Goal: Task Accomplishment & Management: Complete application form

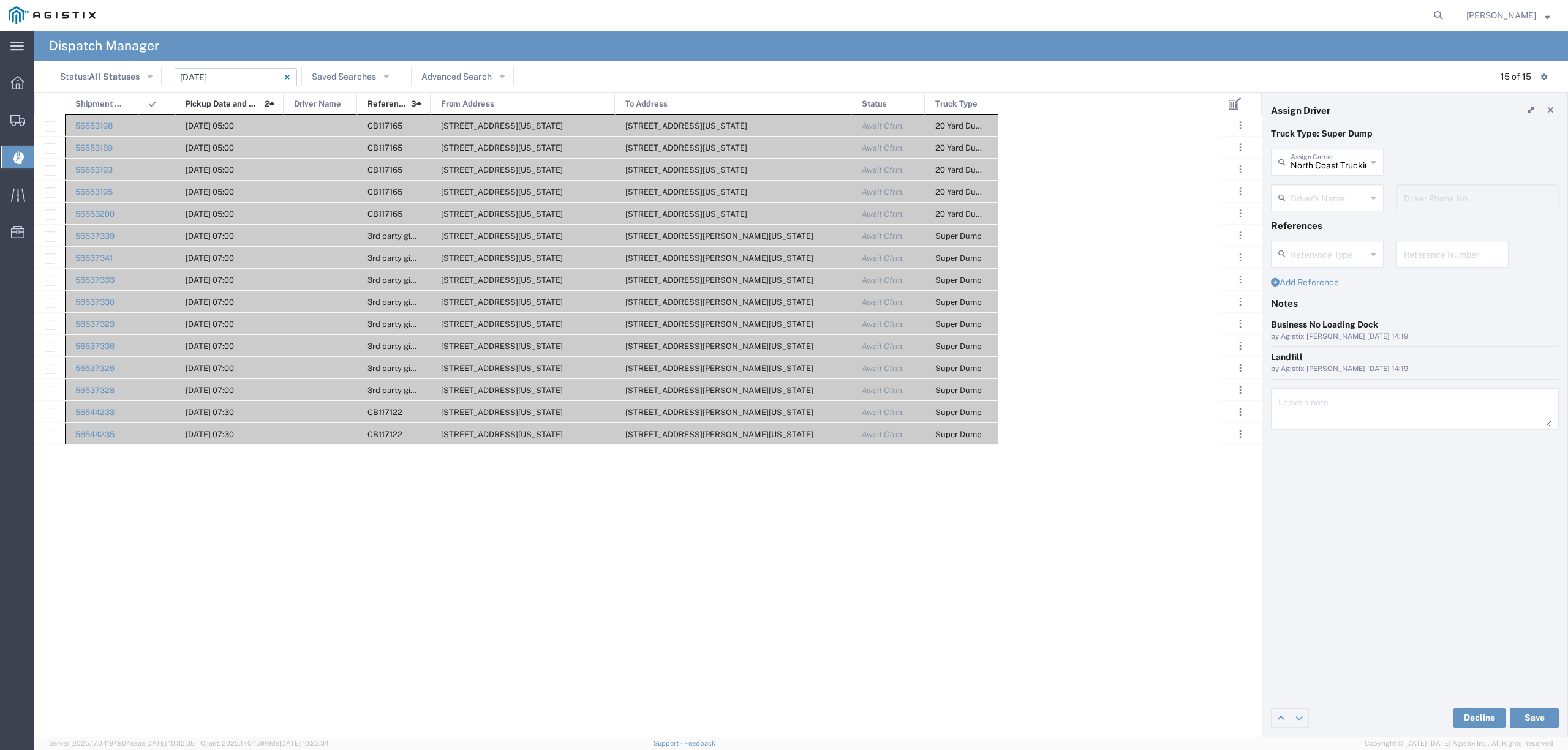
click at [237, 77] on input "[DATE] - [DATE]" at bounding box center [236, 77] width 123 height 18
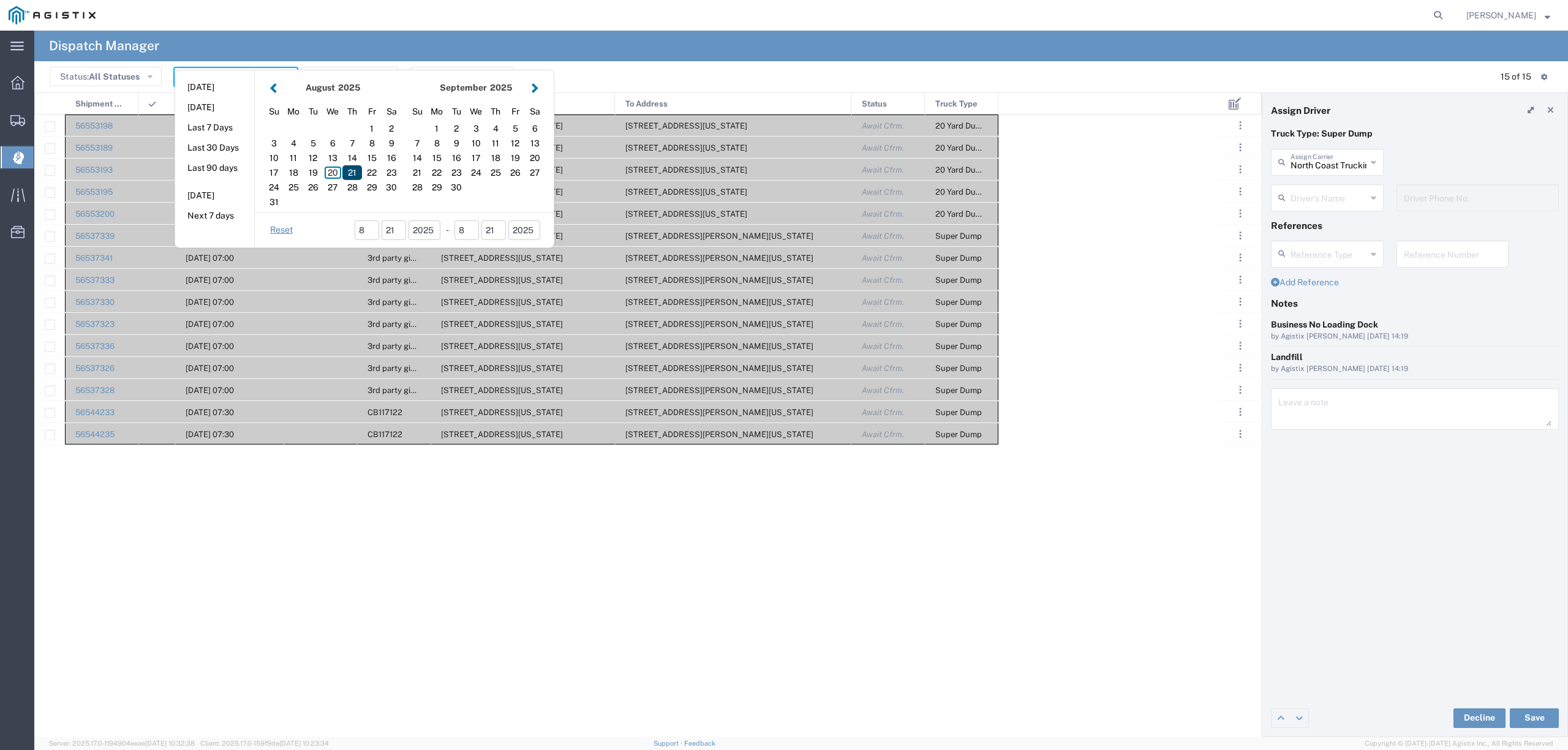
click at [349, 172] on div "21" at bounding box center [352, 173] width 20 height 15
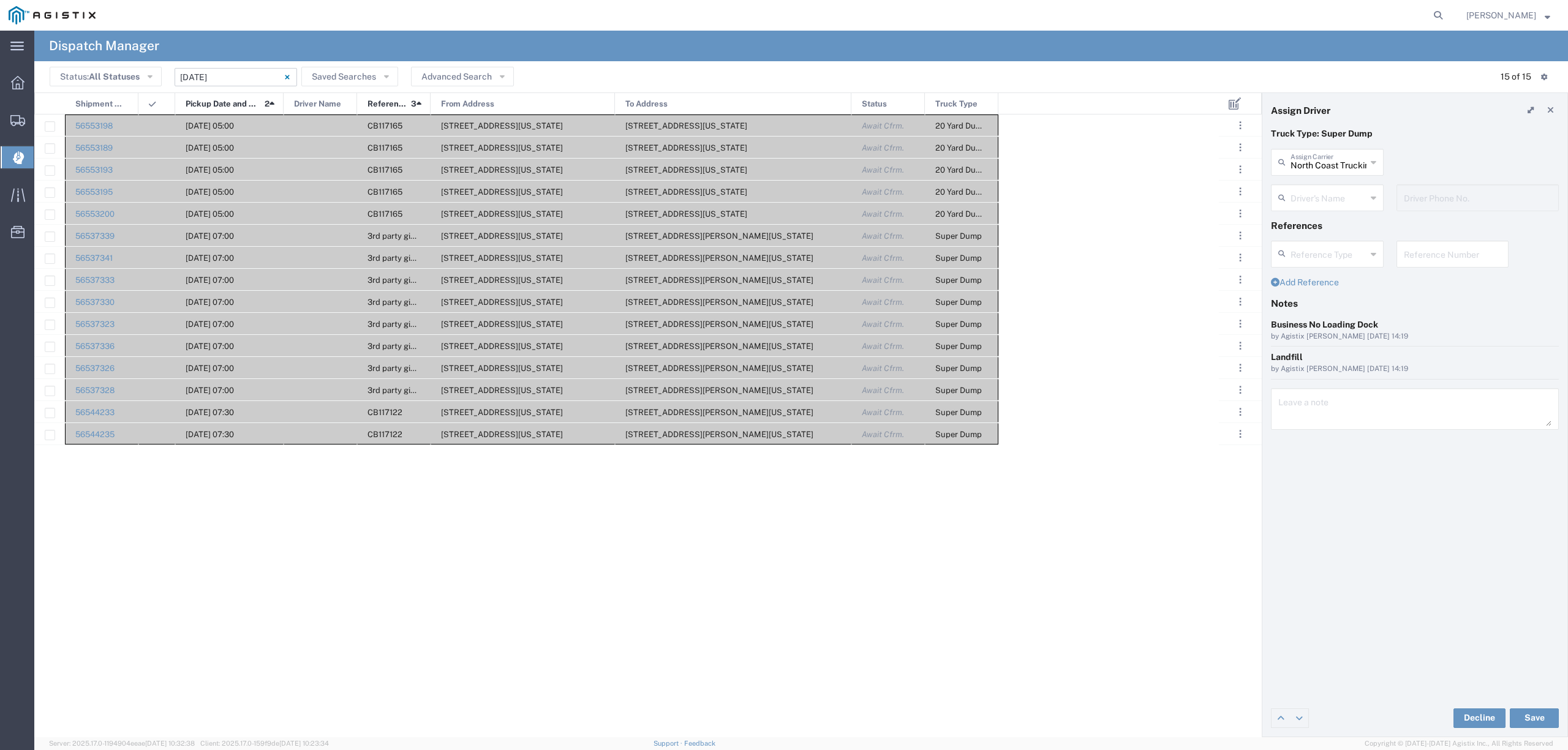
click at [240, 70] on input "[DATE] - [DATE]" at bounding box center [236, 77] width 123 height 18
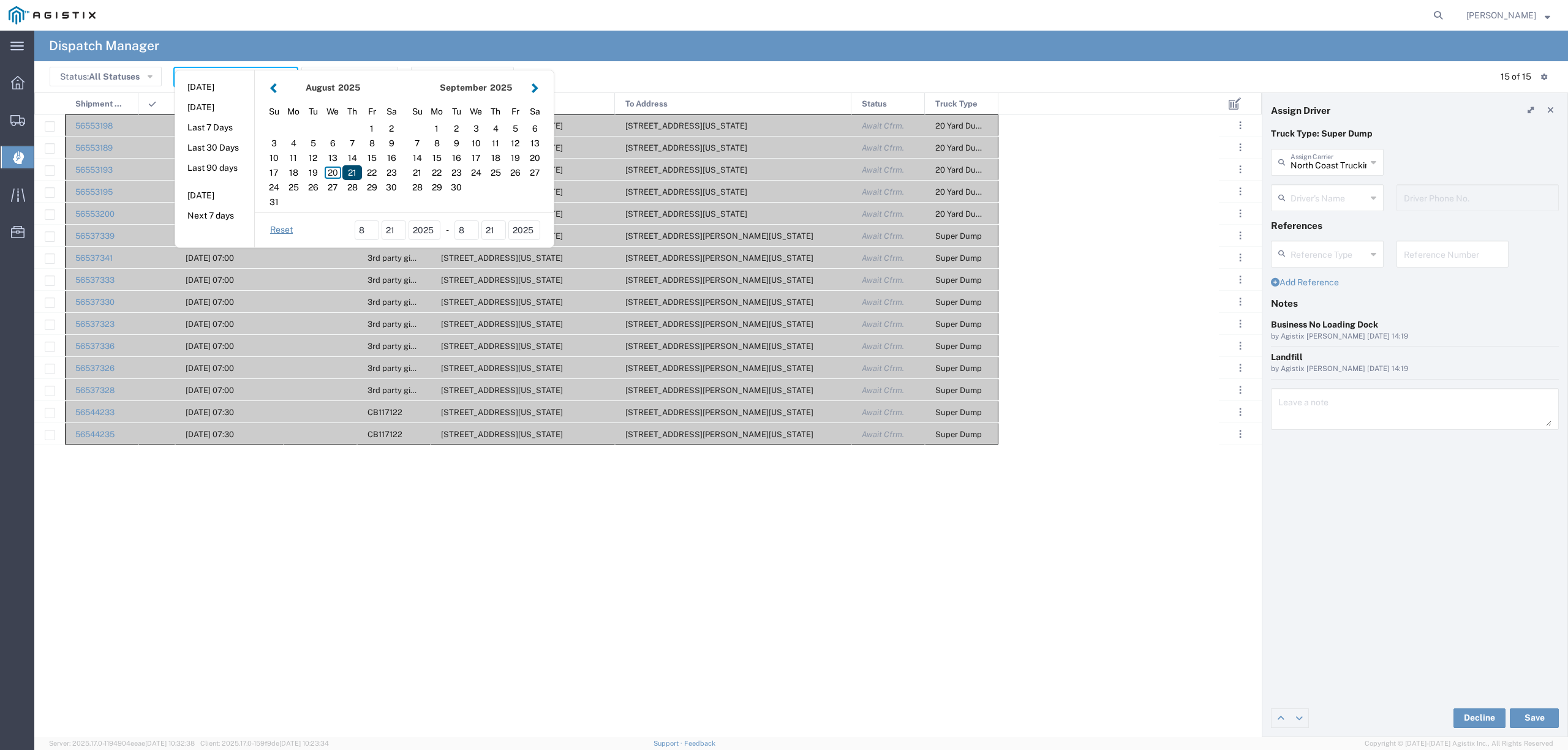
click at [353, 172] on div "21" at bounding box center [352, 173] width 20 height 15
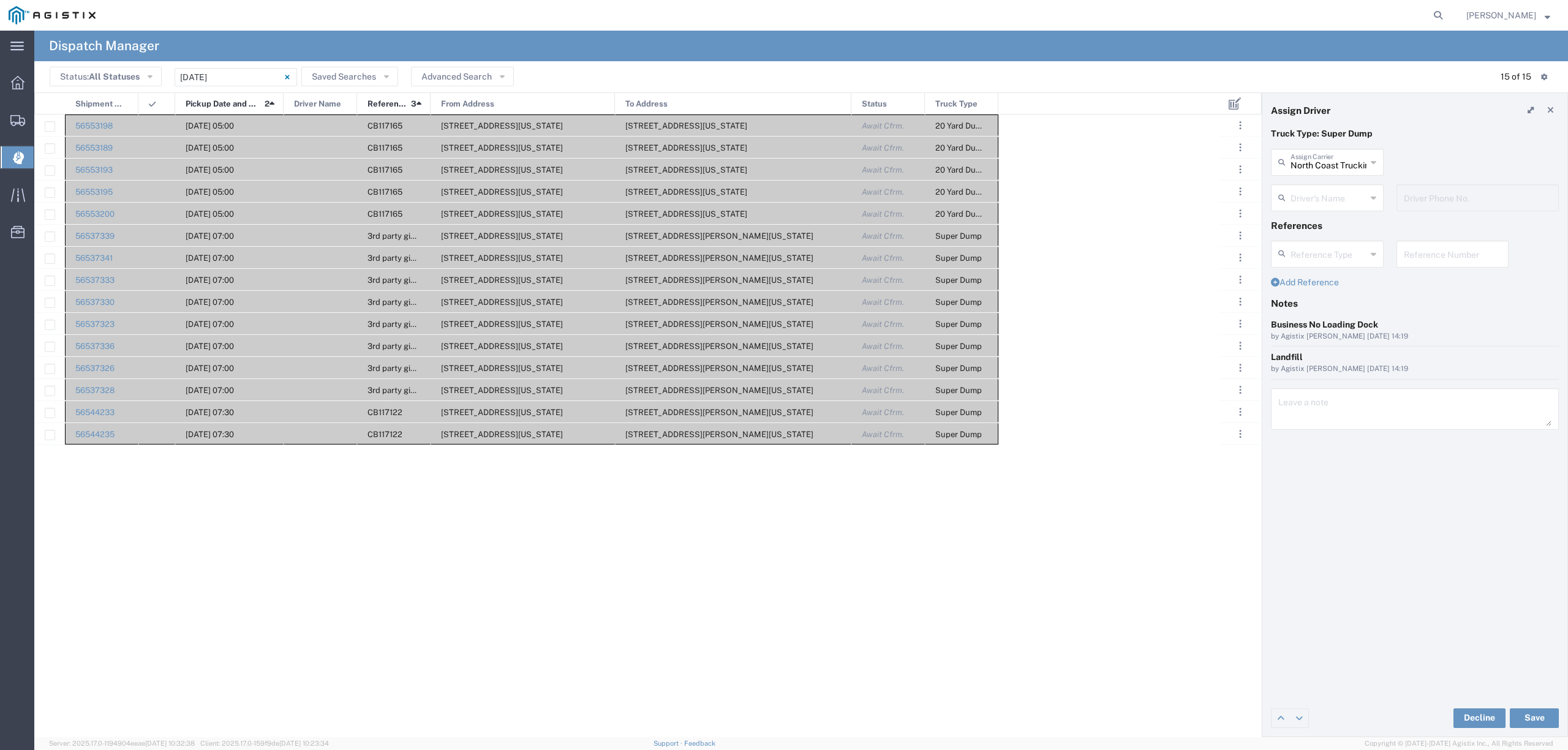
click at [420, 511] on div "56553198 [DATE] 05:00 CB117165 [STREET_ADDRESS][US_STATE] [STREET_ADDRESS][US_S…" at bounding box center [626, 426] width 1184 height 623
click at [327, 628] on div "56553198 [DATE] 05:00 CB117165 [STREET_ADDRESS][US_STATE] [STREET_ADDRESS][US_S…" at bounding box center [626, 426] width 1184 height 623
click at [299, 385] on div at bounding box center [320, 390] width 74 height 21
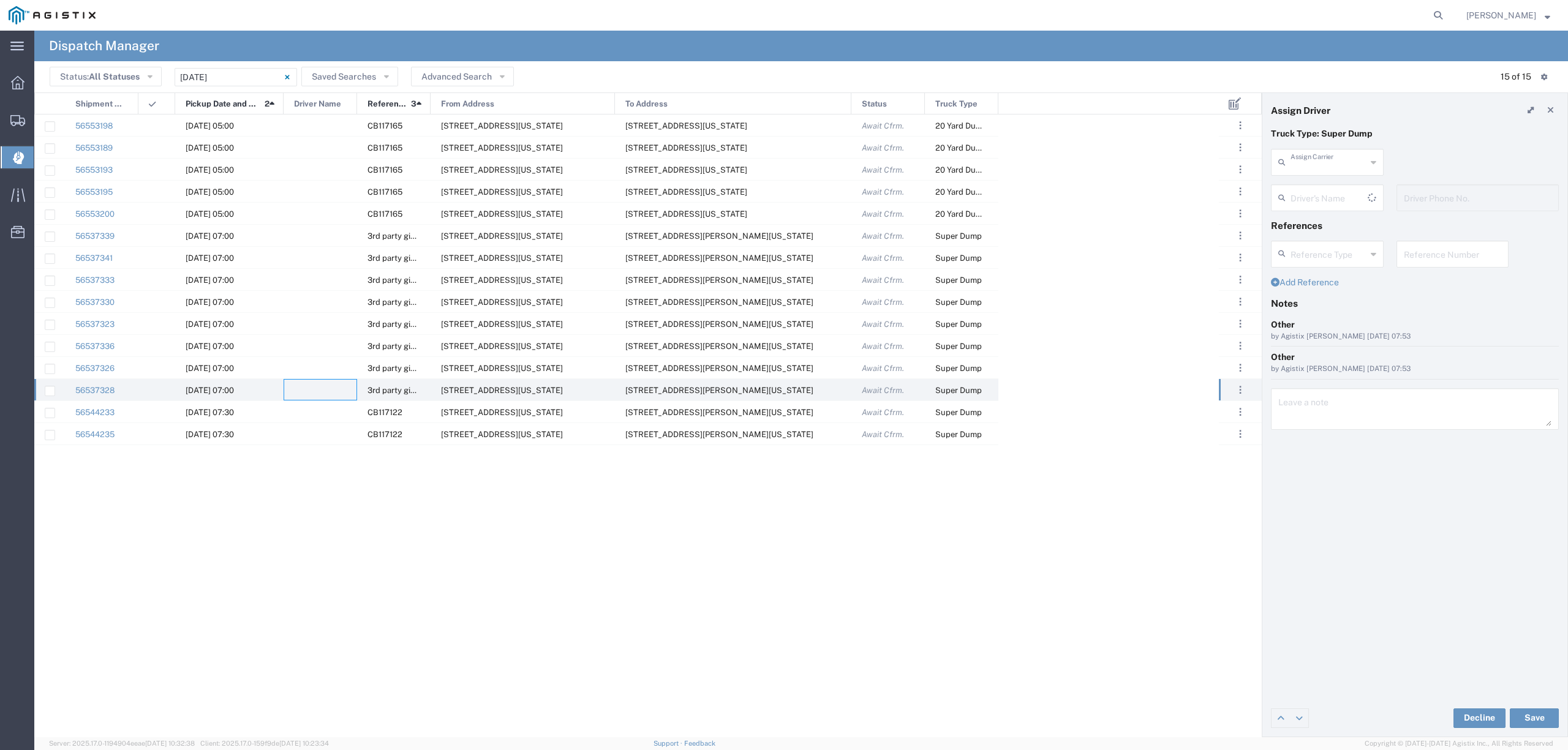
click at [1319, 163] on input "text" at bounding box center [1328, 161] width 76 height 21
drag, startPoint x: 1329, startPoint y: 178, endPoint x: 1319, endPoint y: 200, distance: 24.2
click at [1319, 192] on span "Dragon Material Transport Inc" at bounding box center [1327, 199] width 110 height 38
type input "Dragon Material Transport Inc"
click at [1319, 200] on input "text" at bounding box center [1329, 197] width 77 height 21
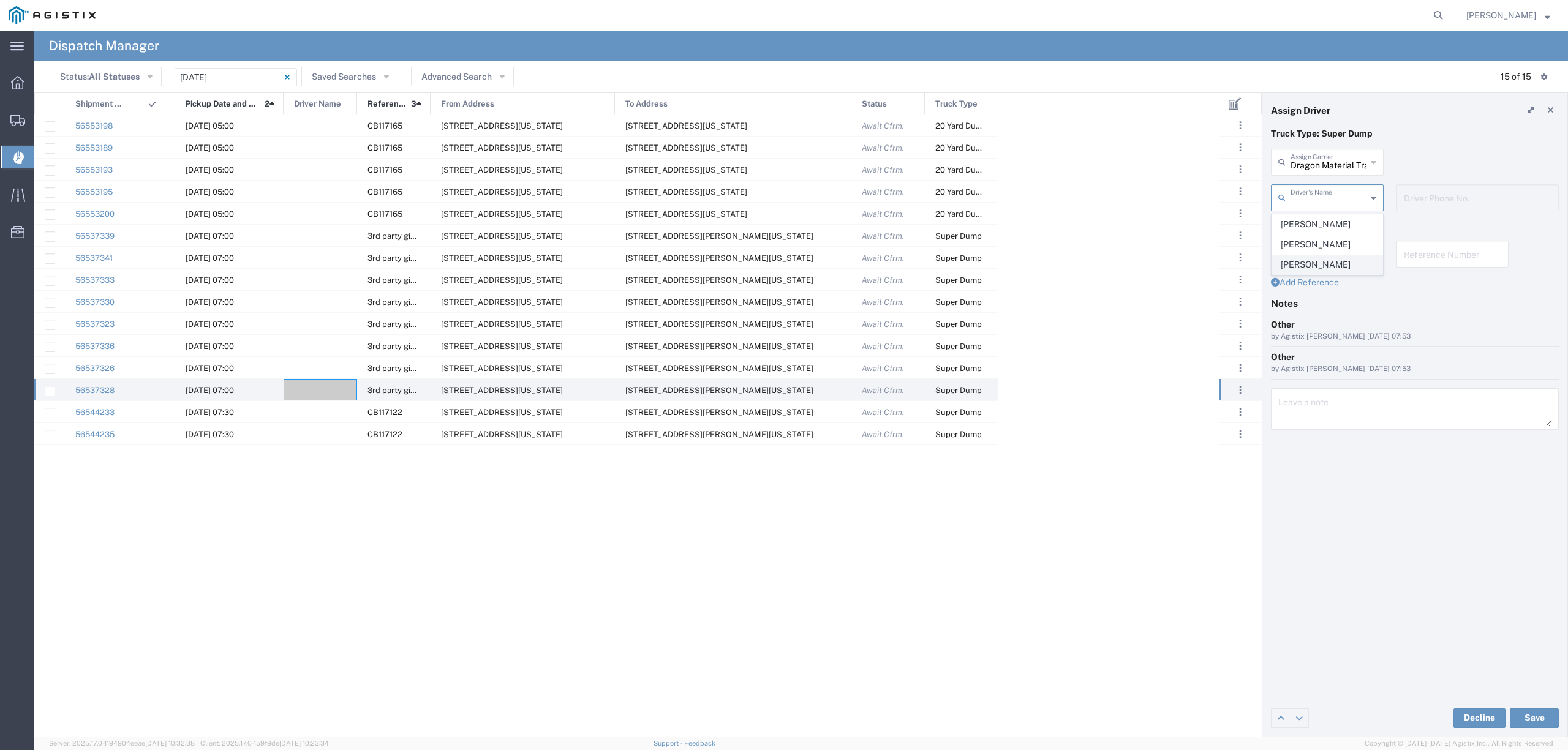
click at [1341, 258] on span "[PERSON_NAME]" at bounding box center [1327, 265] width 110 height 19
type input "[PERSON_NAME]"
type input "5594777420"
click at [1400, 199] on div "[PHONE_NUMBER] Driver Phone No." at bounding box center [1477, 198] width 162 height 27
click at [1535, 716] on button "Save" at bounding box center [1534, 718] width 49 height 20
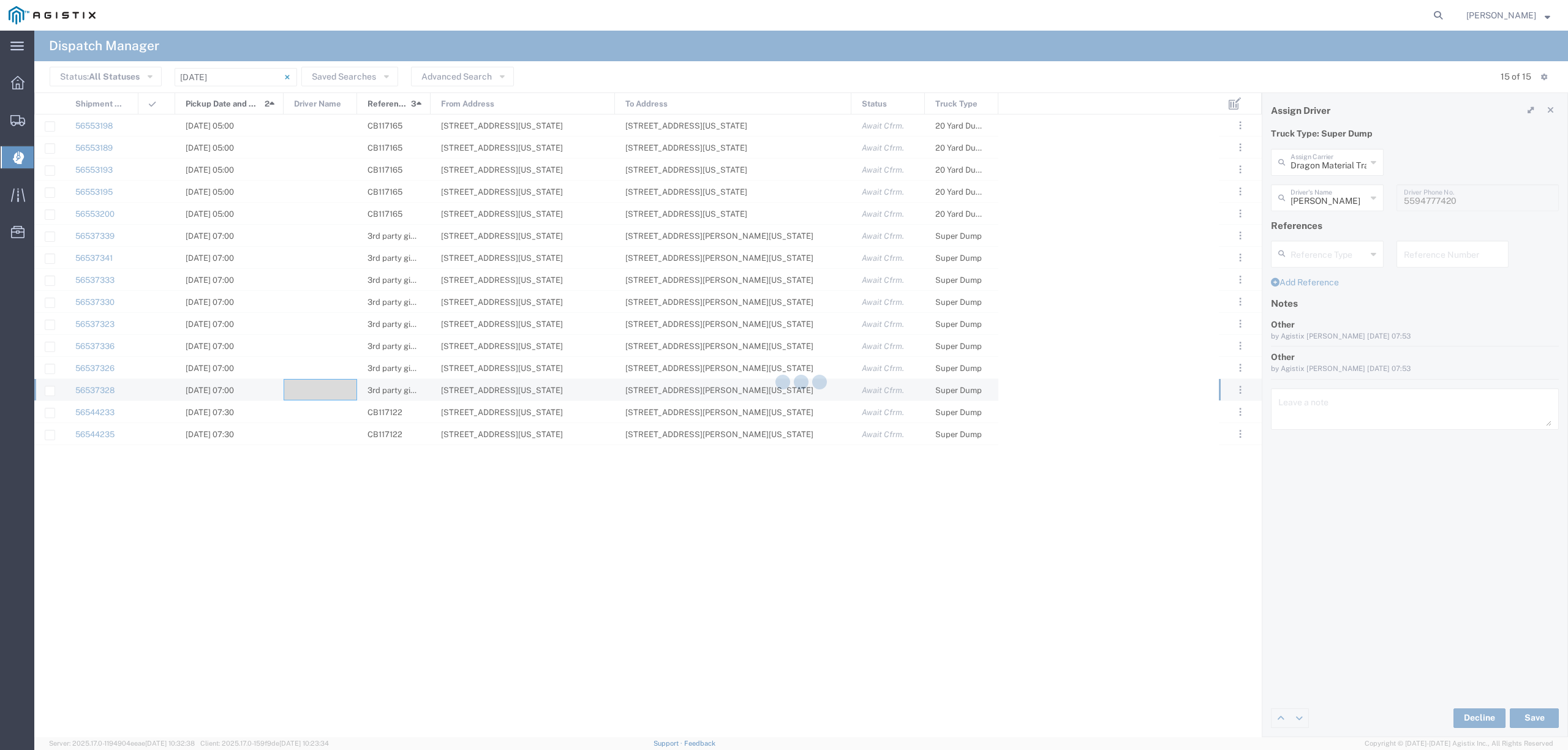
type input "Dragon Material Transport Inc"
type input "[PERSON_NAME]"
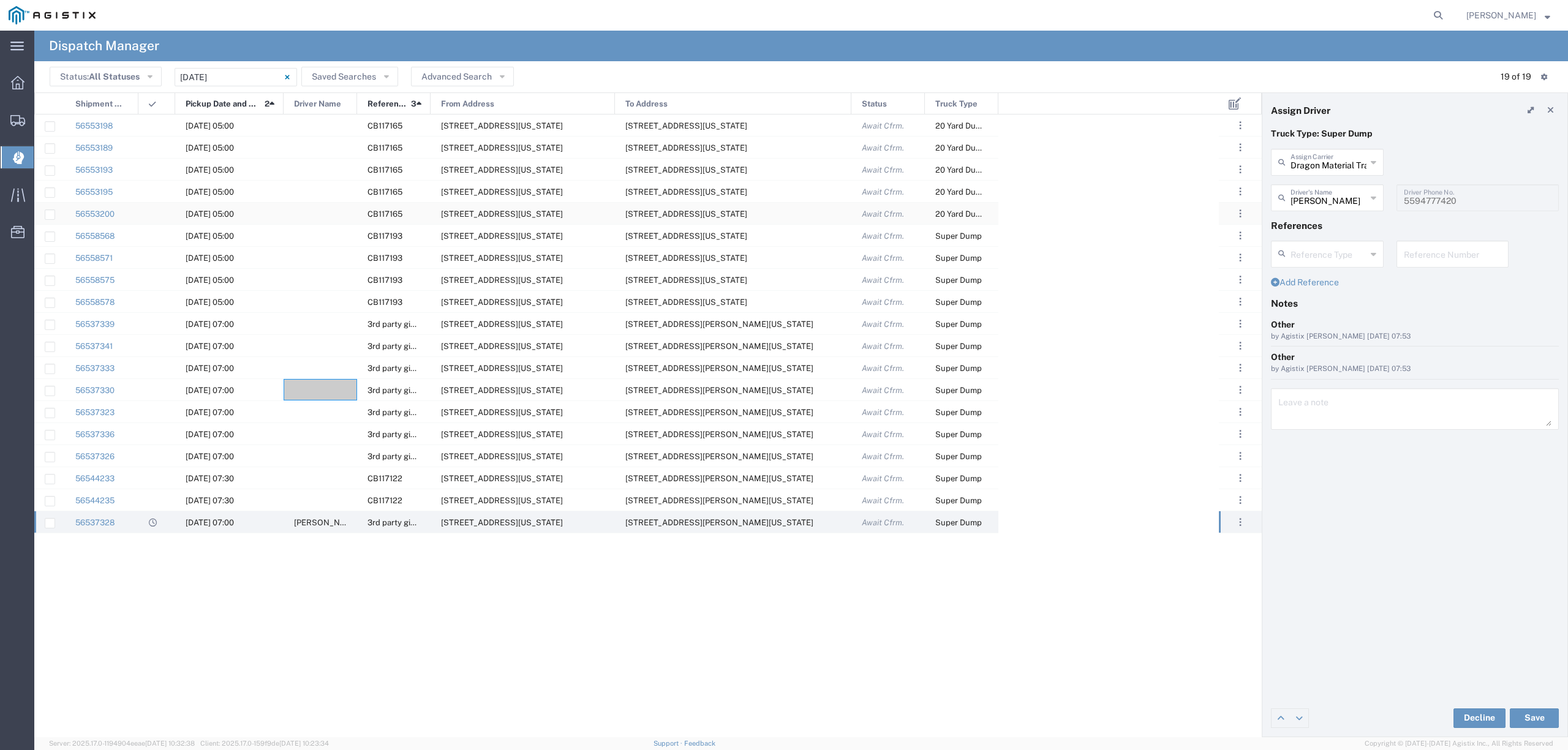
click at [306, 214] on div at bounding box center [320, 213] width 74 height 21
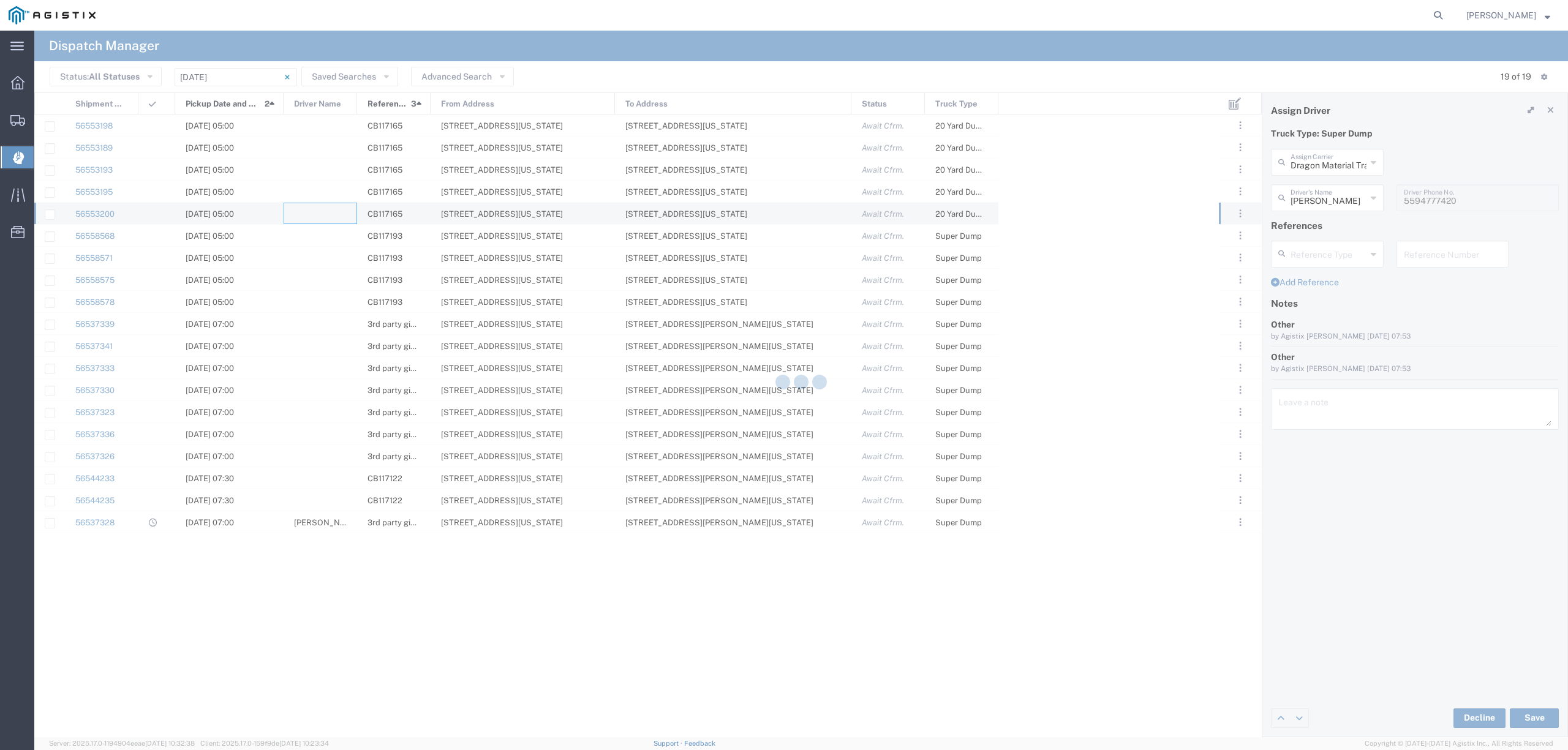
type input "North Coast Trucking"
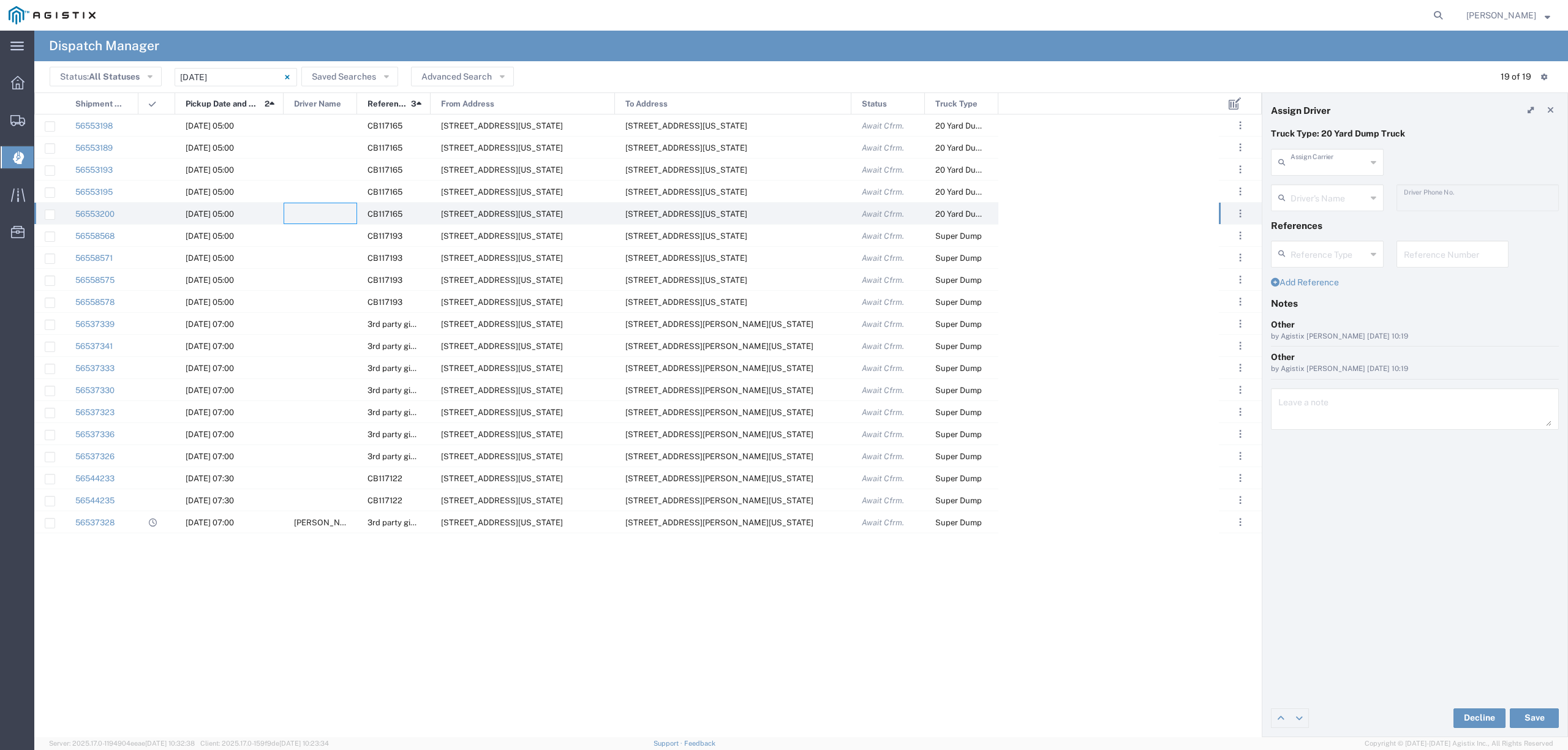
click at [1328, 162] on input "text" at bounding box center [1328, 161] width 76 height 21
click at [1358, 243] on span "Triple Jays LLC" at bounding box center [1327, 248] width 110 height 19
type input "Triple Jays LLC"
click at [1324, 196] on input "text" at bounding box center [1328, 197] width 76 height 21
click at [1429, 162] on div "Triple Jays LLC Assign Carrier Triple Crown Transportation LLC Triple E Truckin…" at bounding box center [1415, 167] width 301 height 36
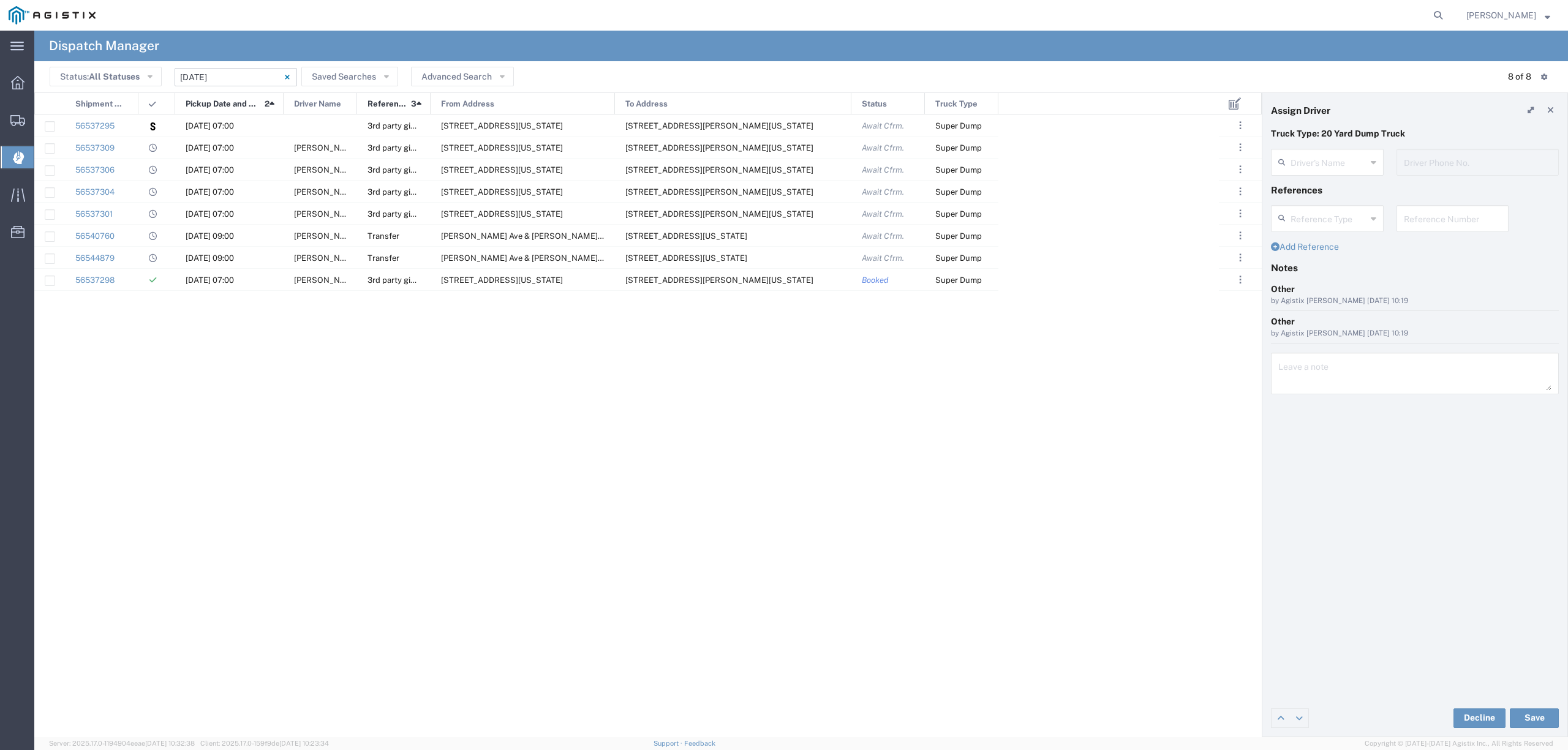
click at [212, 76] on input "[DATE] - [DATE]" at bounding box center [236, 77] width 123 height 18
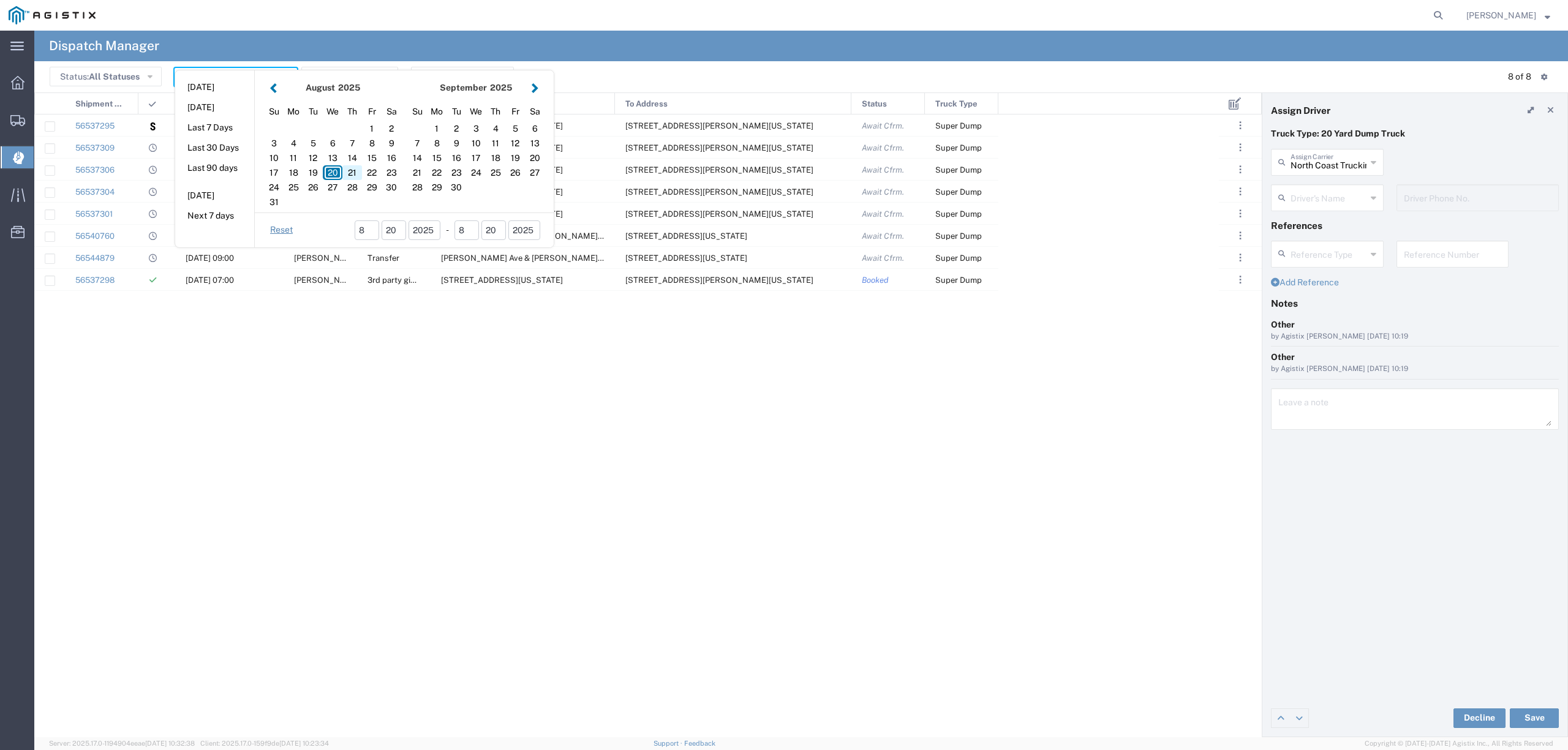
click at [344, 173] on div "21" at bounding box center [352, 173] width 20 height 15
type input "[DATE]"
type input "[DATE] - [DATE]"
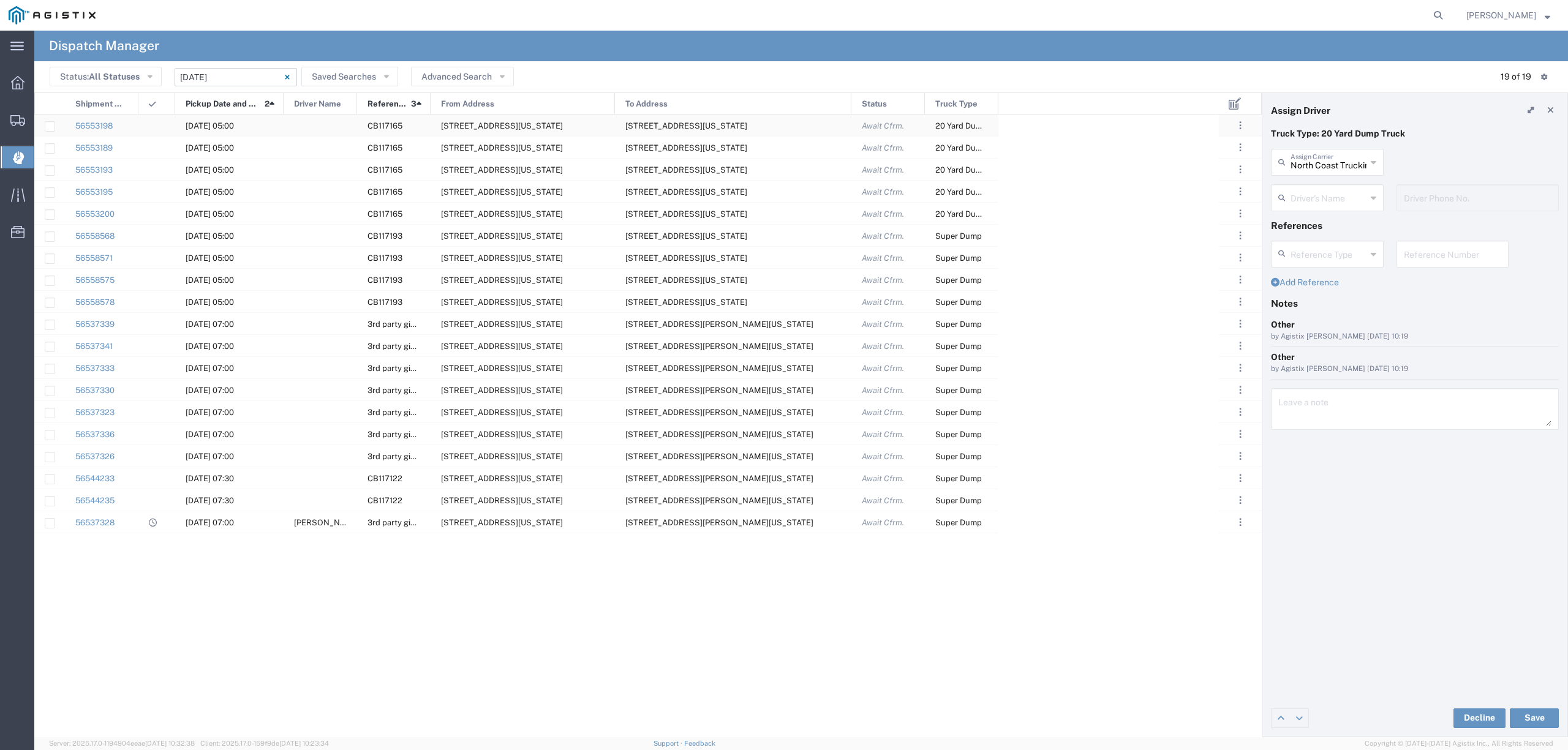
click at [308, 121] on div at bounding box center [320, 125] width 74 height 21
click at [295, 145] on div at bounding box center [320, 147] width 74 height 21
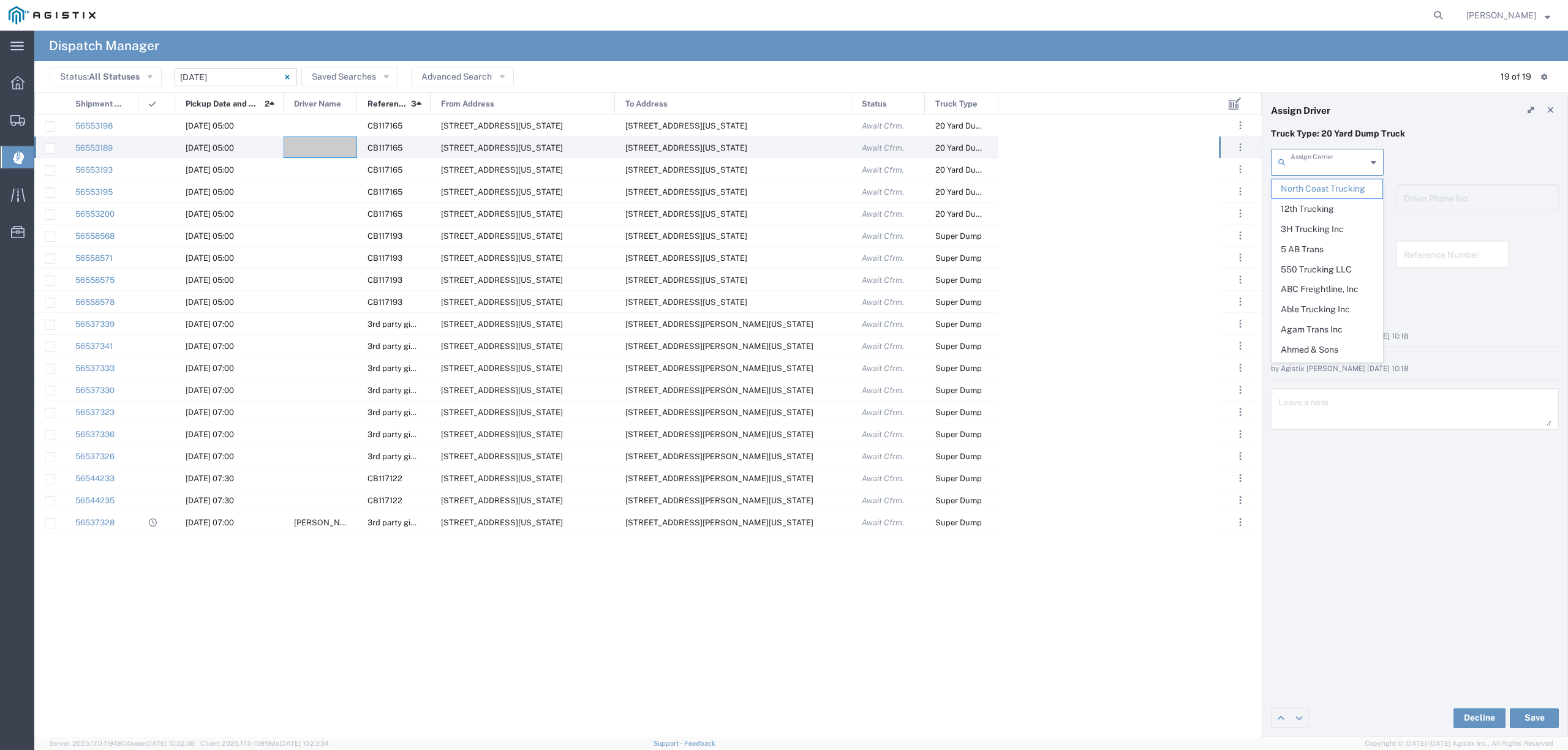
click at [1308, 163] on input "text" at bounding box center [1328, 161] width 76 height 21
click at [1360, 218] on li "[PERSON_NAME] Coast Trucking, LLC" at bounding box center [1327, 199] width 111 height 39
type input "[PERSON_NAME] Coast Trucking, LLC"
click at [1345, 191] on input "text" at bounding box center [1329, 197] width 77 height 21
click at [1338, 221] on span "James Coast" at bounding box center [1327, 234] width 110 height 38
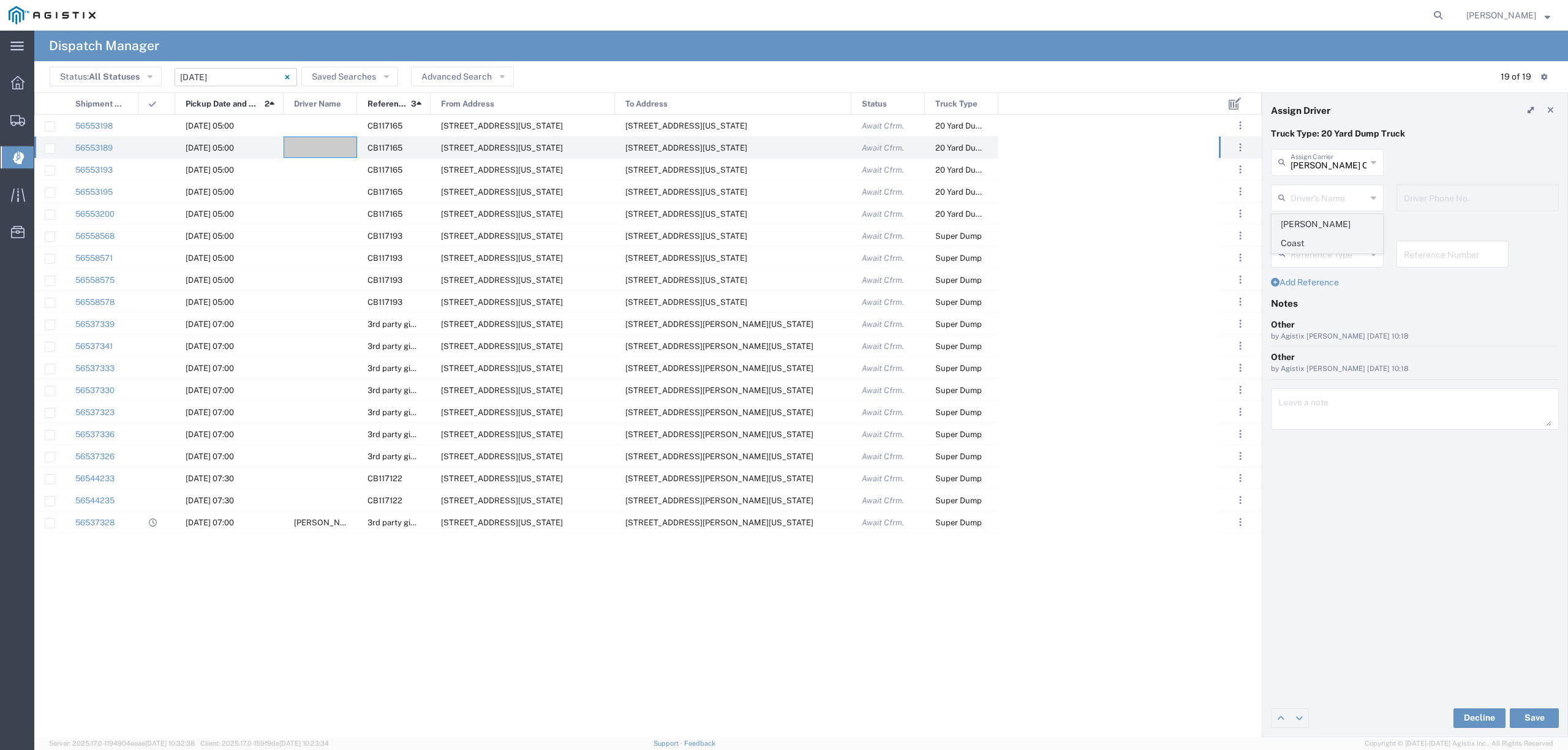
type input "James Coast"
type input "6616191927"
click at [1527, 711] on button "Save" at bounding box center [1534, 718] width 49 height 20
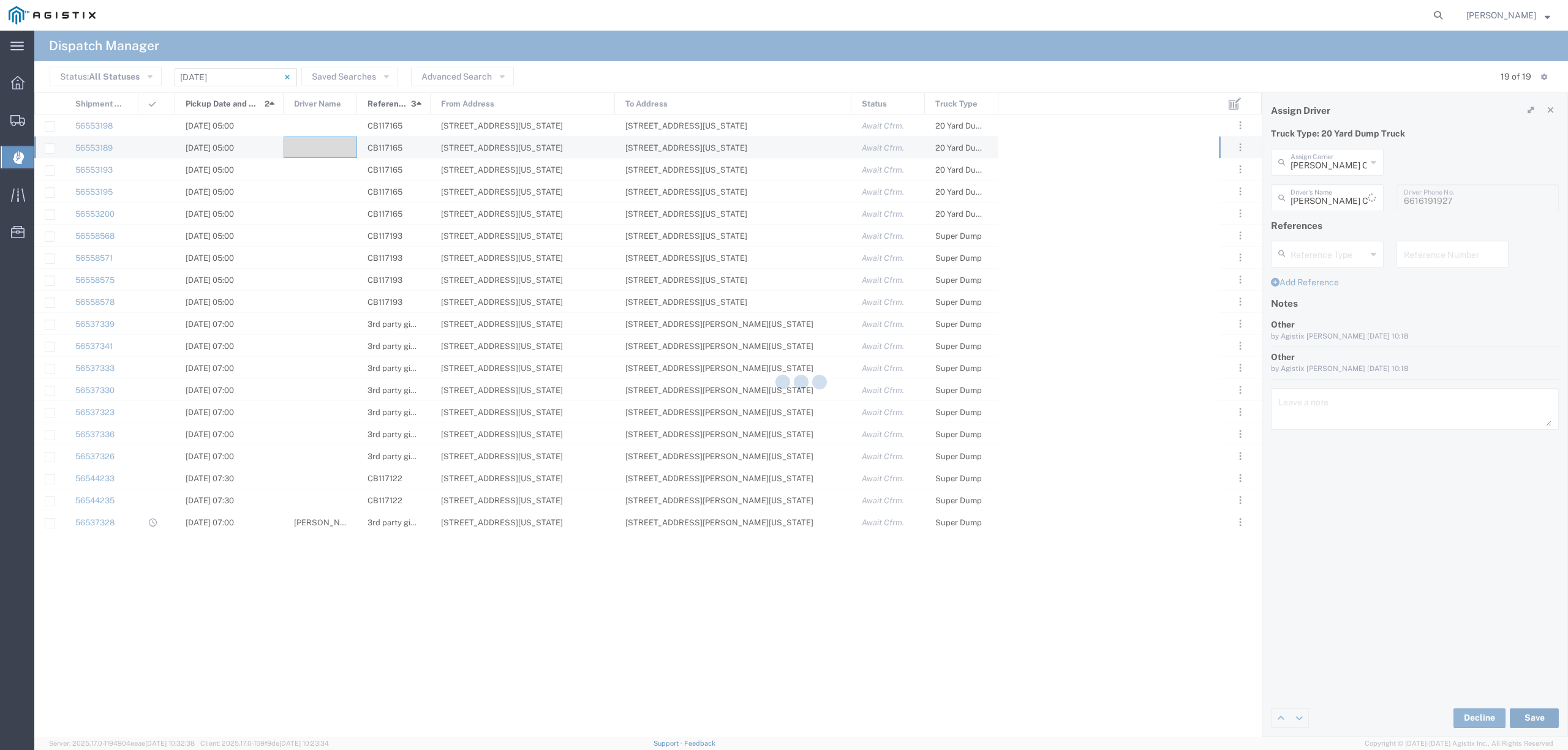
type input "James Coast"
type input "[PERSON_NAME] Coast Trucking, LLC"
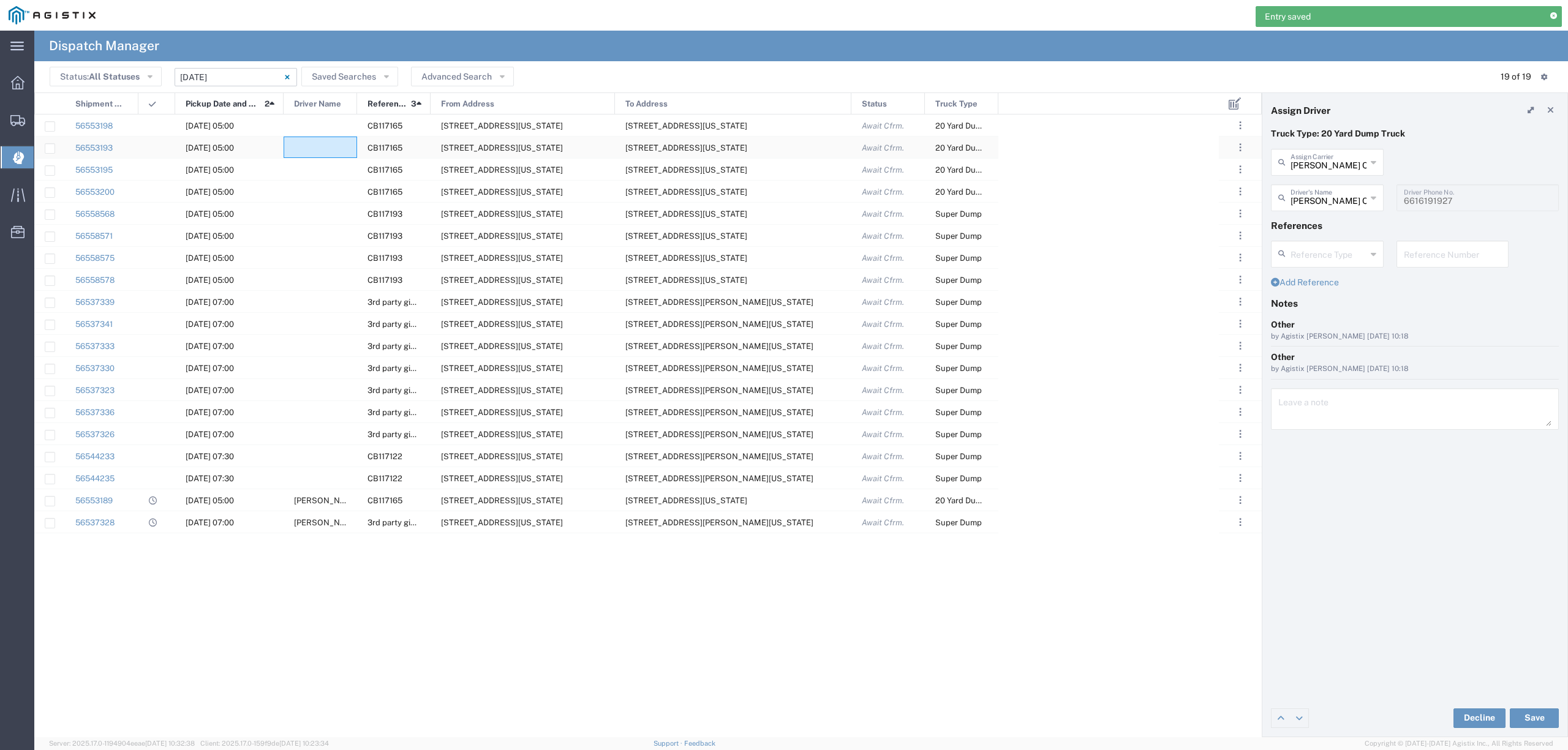
click at [308, 146] on div at bounding box center [320, 147] width 74 height 21
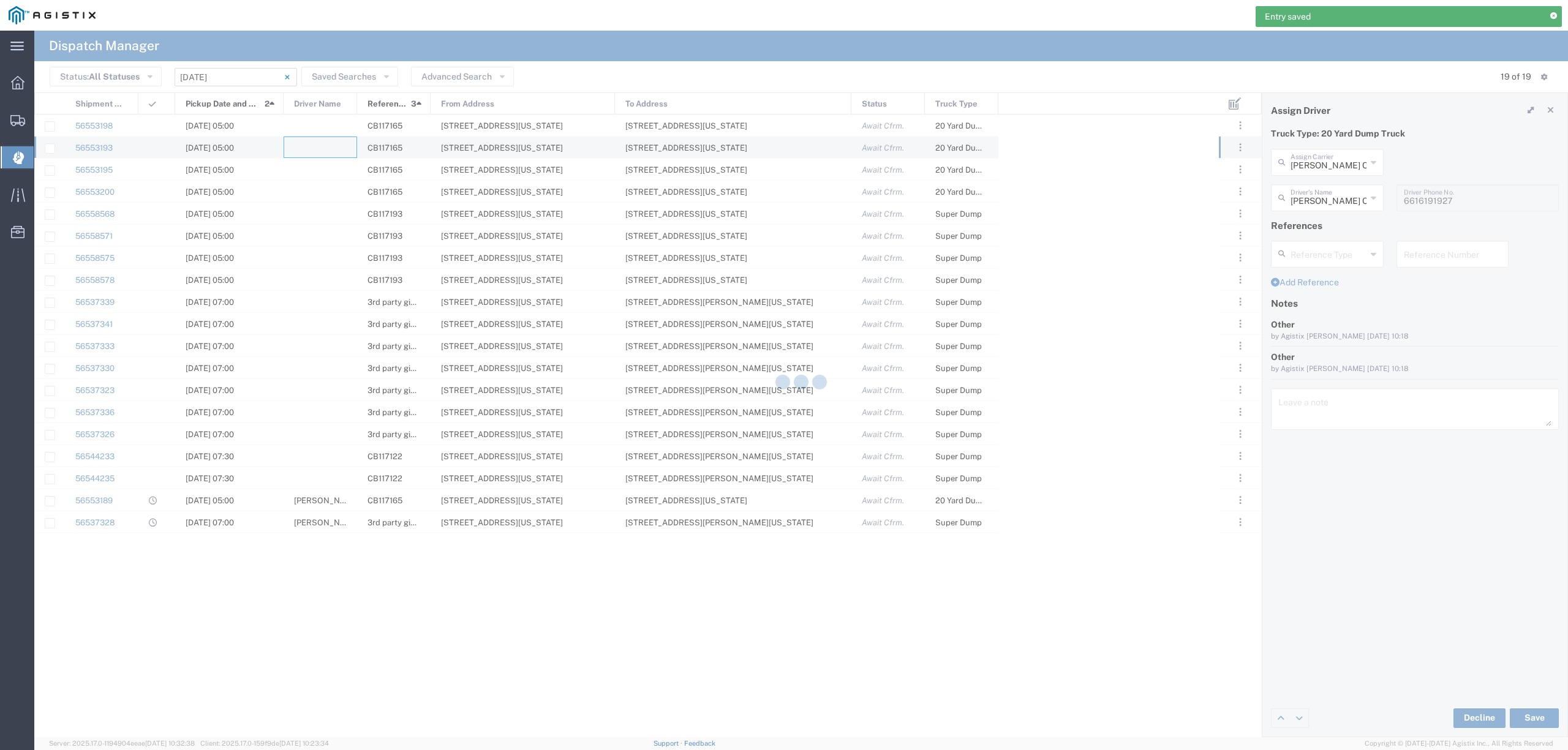
type input "North Coast Trucking"
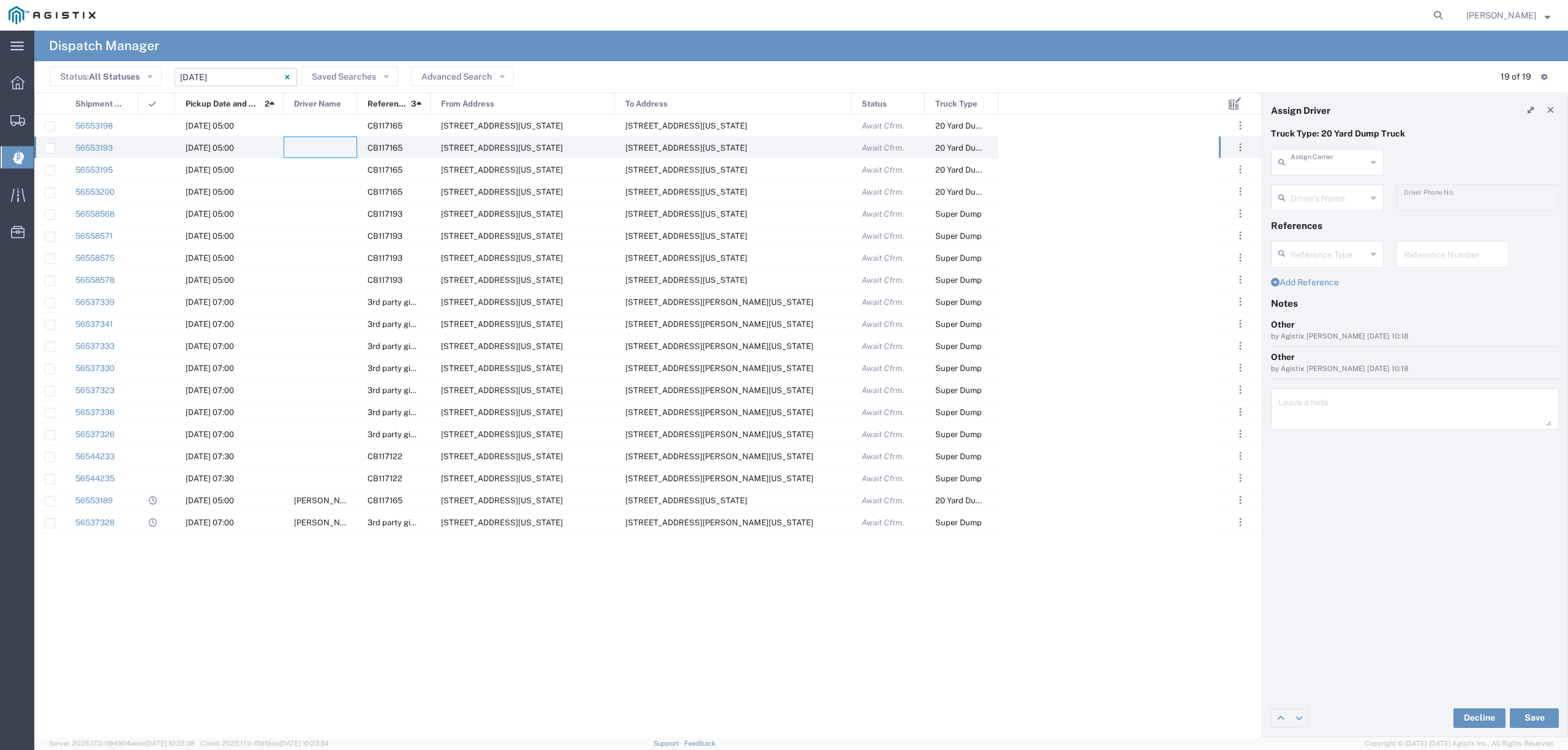
click at [1316, 165] on input "text" at bounding box center [1328, 161] width 76 height 21
click at [1343, 258] on span "Chepe Trucking LLC" at bounding box center [1327, 267] width 110 height 19
type input "Chepe Trucking LLC"
click at [1331, 190] on input "text" at bounding box center [1329, 197] width 77 height 21
click at [1319, 234] on span "Jose Fernandez" at bounding box center [1327, 224] width 110 height 19
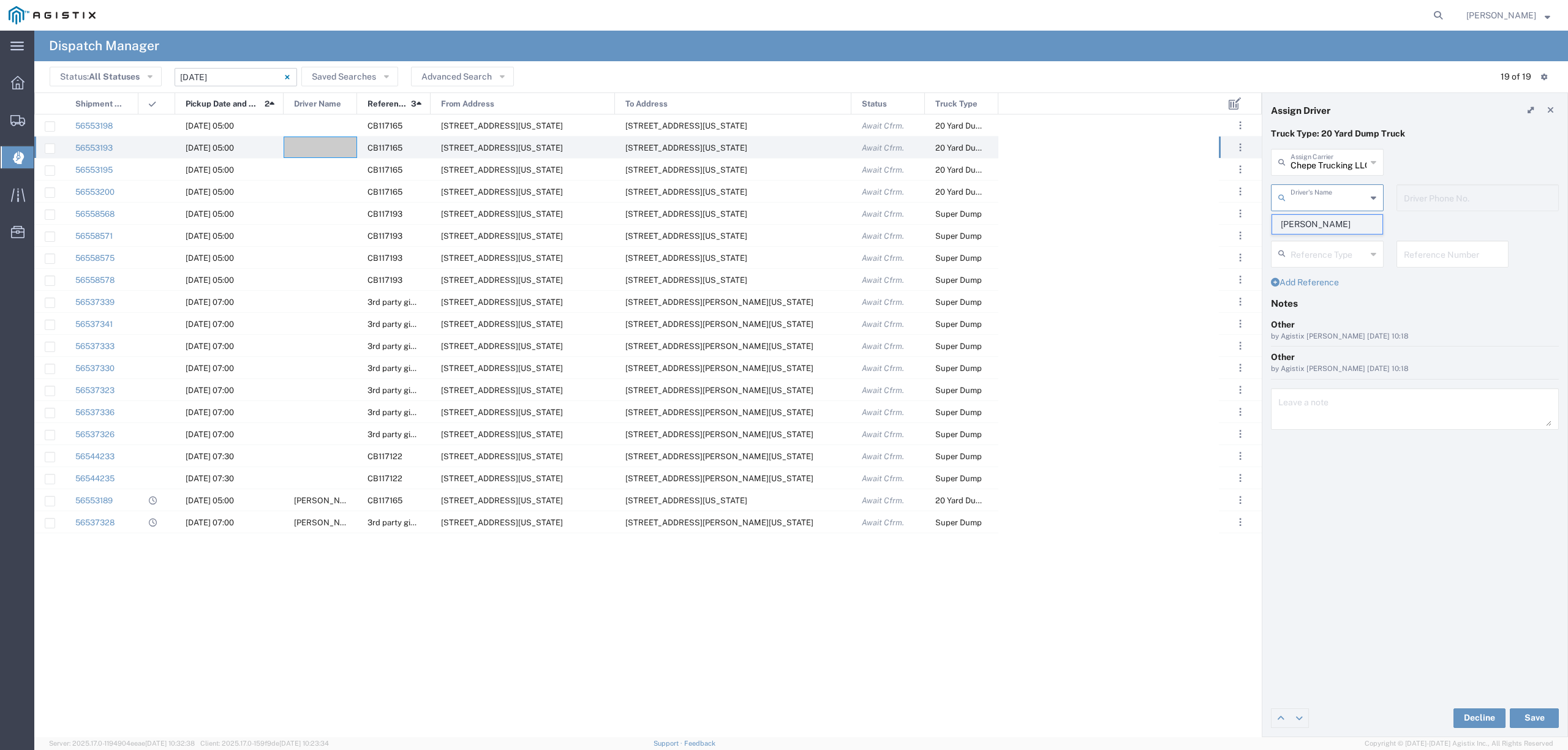
type input "Jose Fernandez"
type input "6613641939"
click at [1537, 721] on button "Save" at bounding box center [1534, 718] width 49 height 20
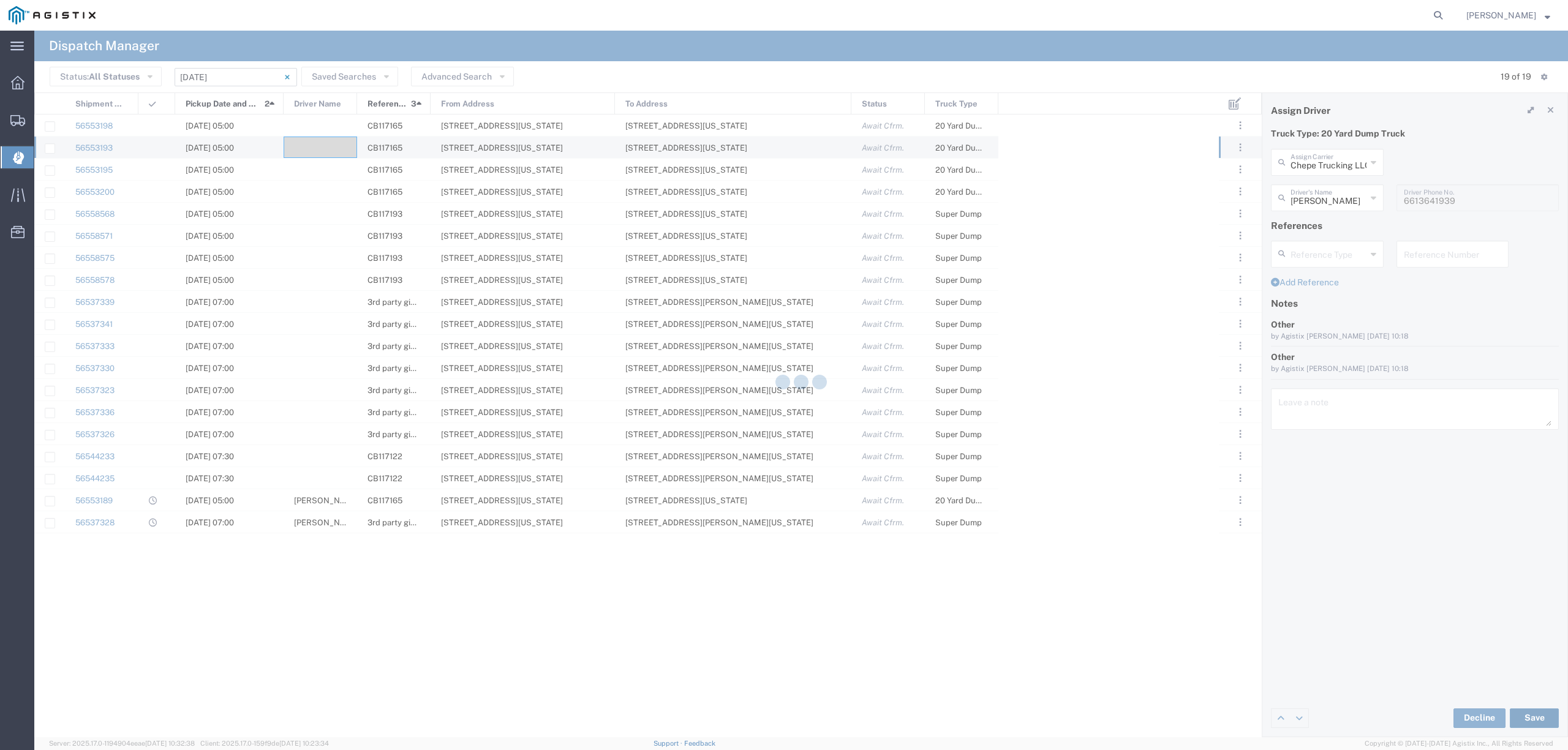
type input "Jose Fernandez"
type input "Chepe Trucking LLC"
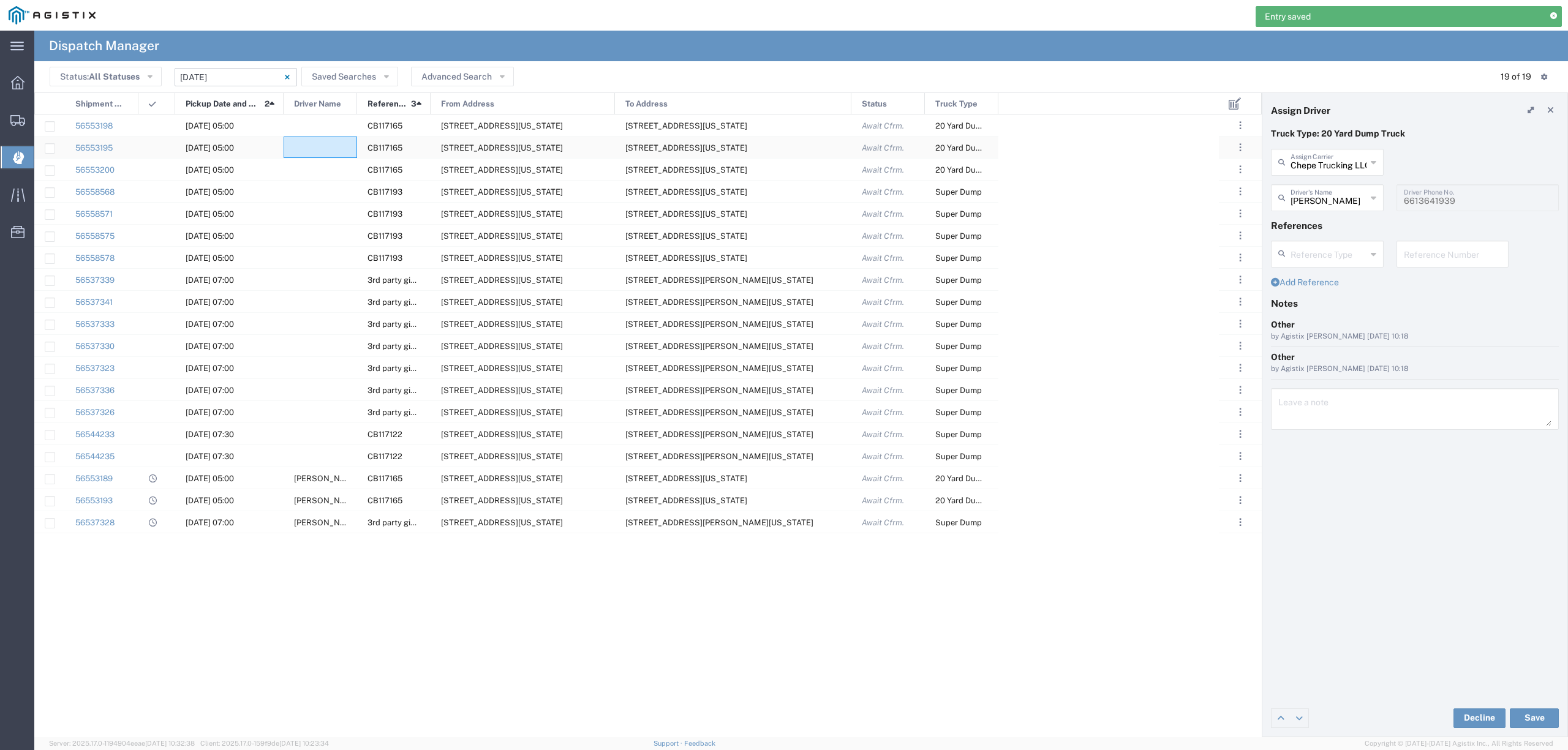
click at [320, 145] on div at bounding box center [320, 147] width 74 height 21
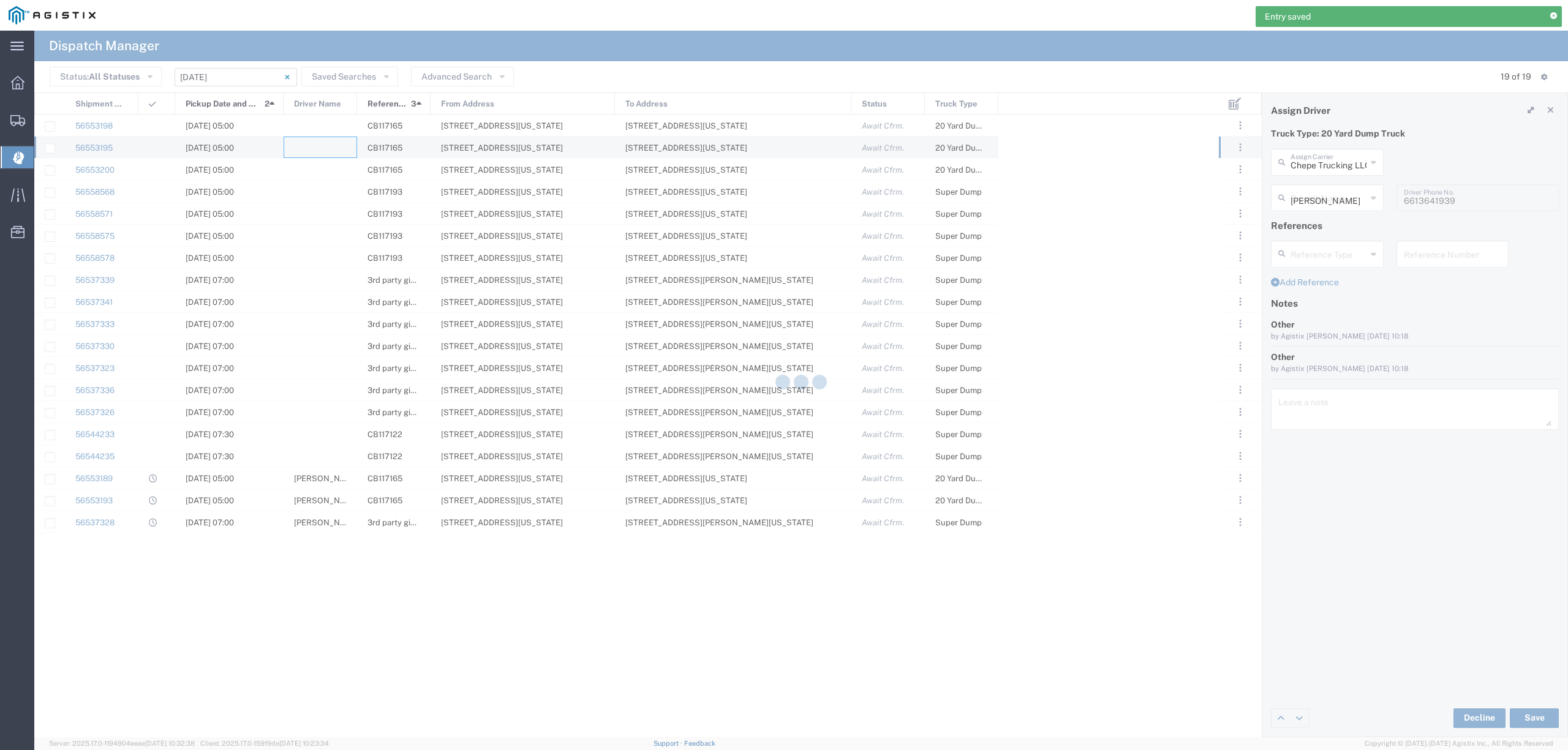
type input "North Coast Trucking"
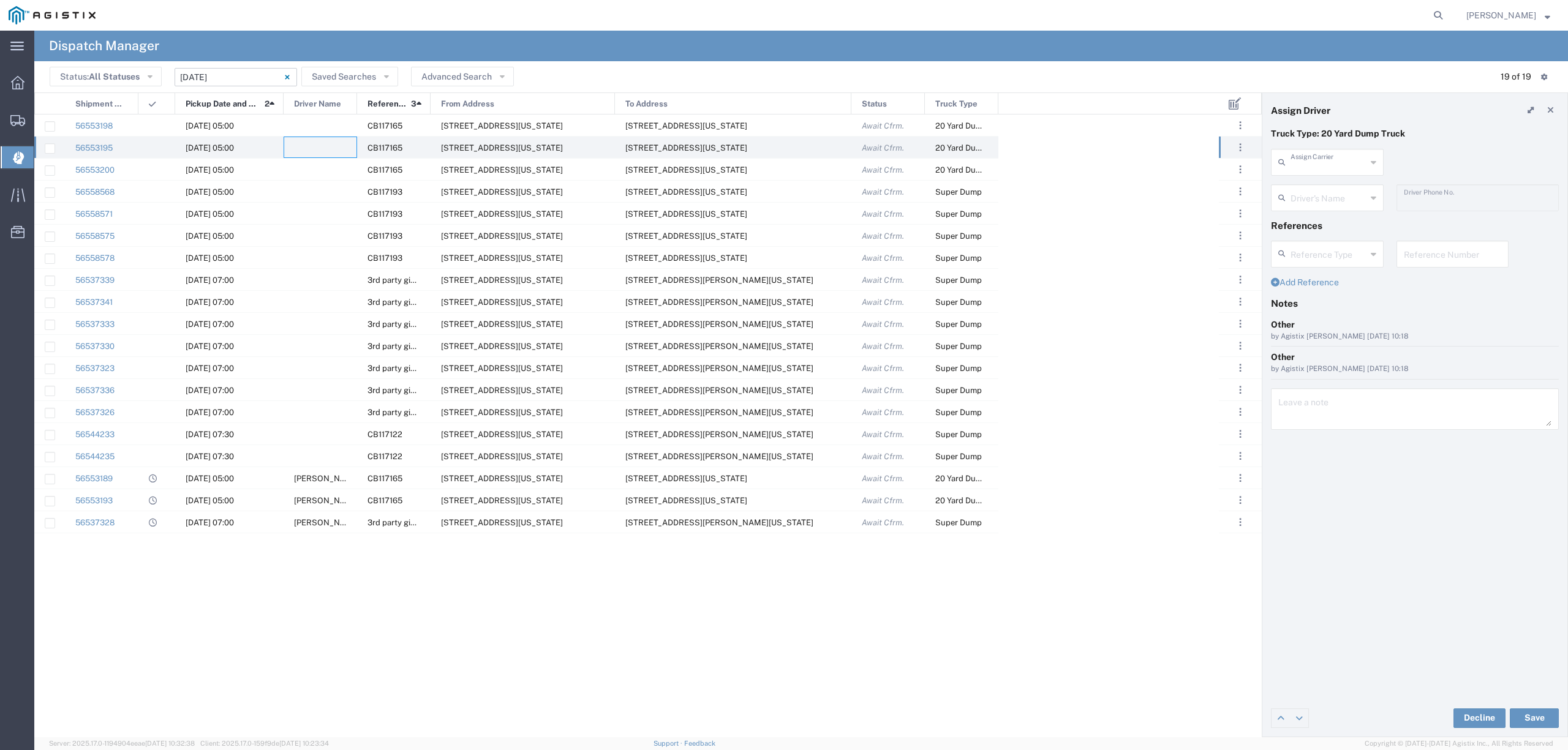
click at [1309, 167] on input "text" at bounding box center [1328, 161] width 76 height 21
type input "c"
click at [1355, 232] on span "Val Transport Inc" at bounding box center [1327, 228] width 110 height 19
type input "Val Transport Inc"
click at [1319, 194] on input "text" at bounding box center [1328, 197] width 76 height 21
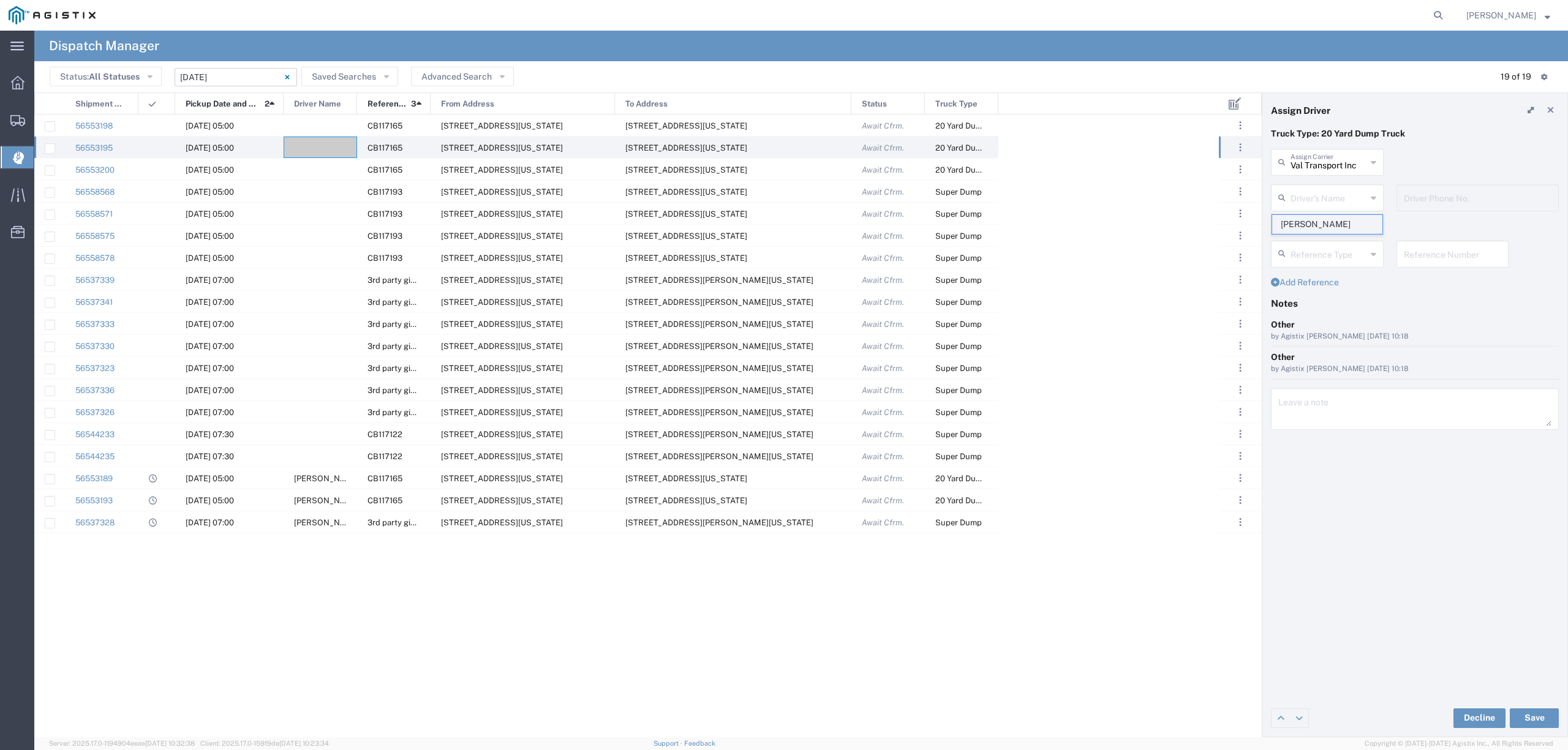
click at [1331, 226] on span "Valentin Ruiz" at bounding box center [1327, 224] width 110 height 19
type input "Valentin Ruiz"
type input "661-247-9478"
click at [1542, 711] on button "Save" at bounding box center [1534, 718] width 49 height 20
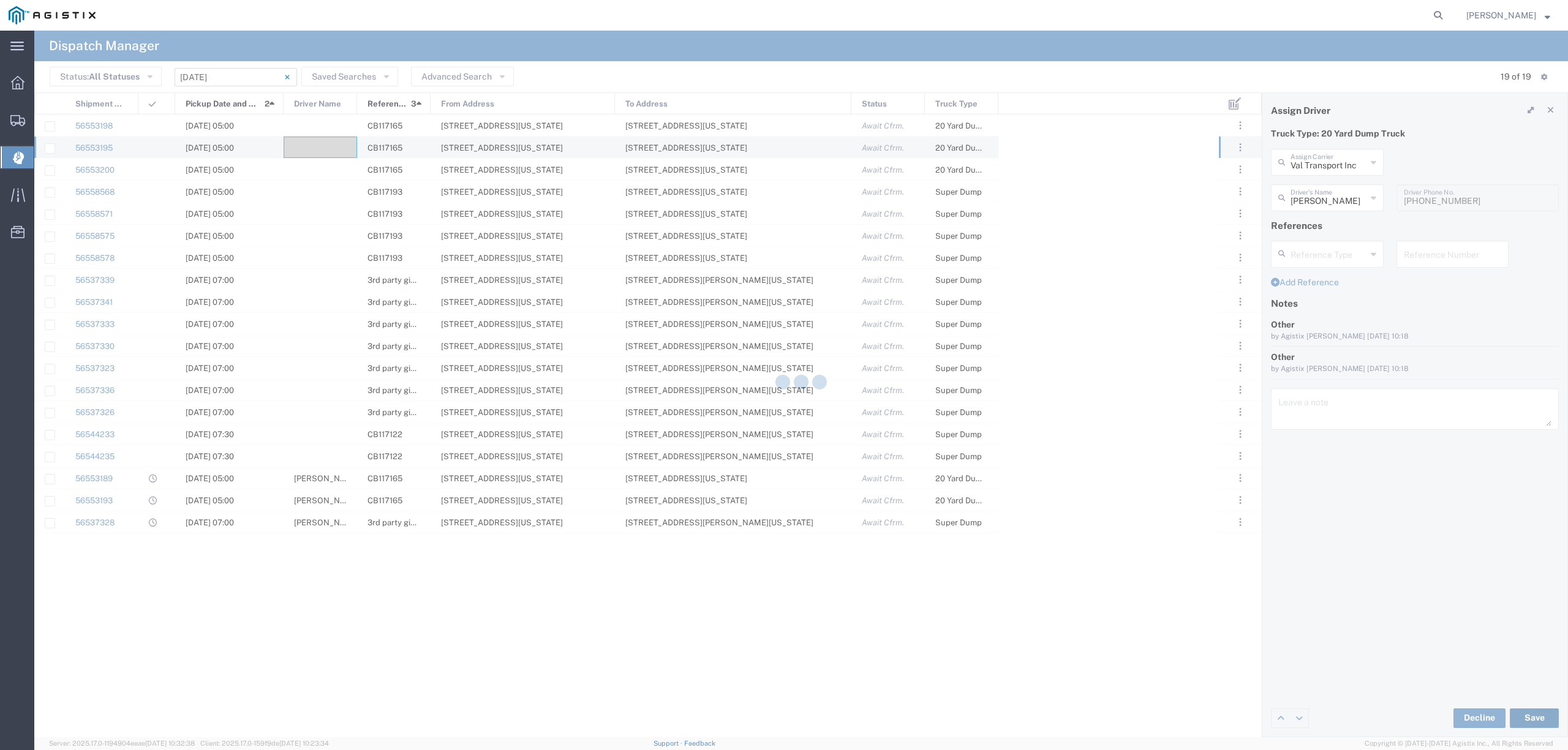
type input "Valentin Ruiz"
type input "Val Transport Inc"
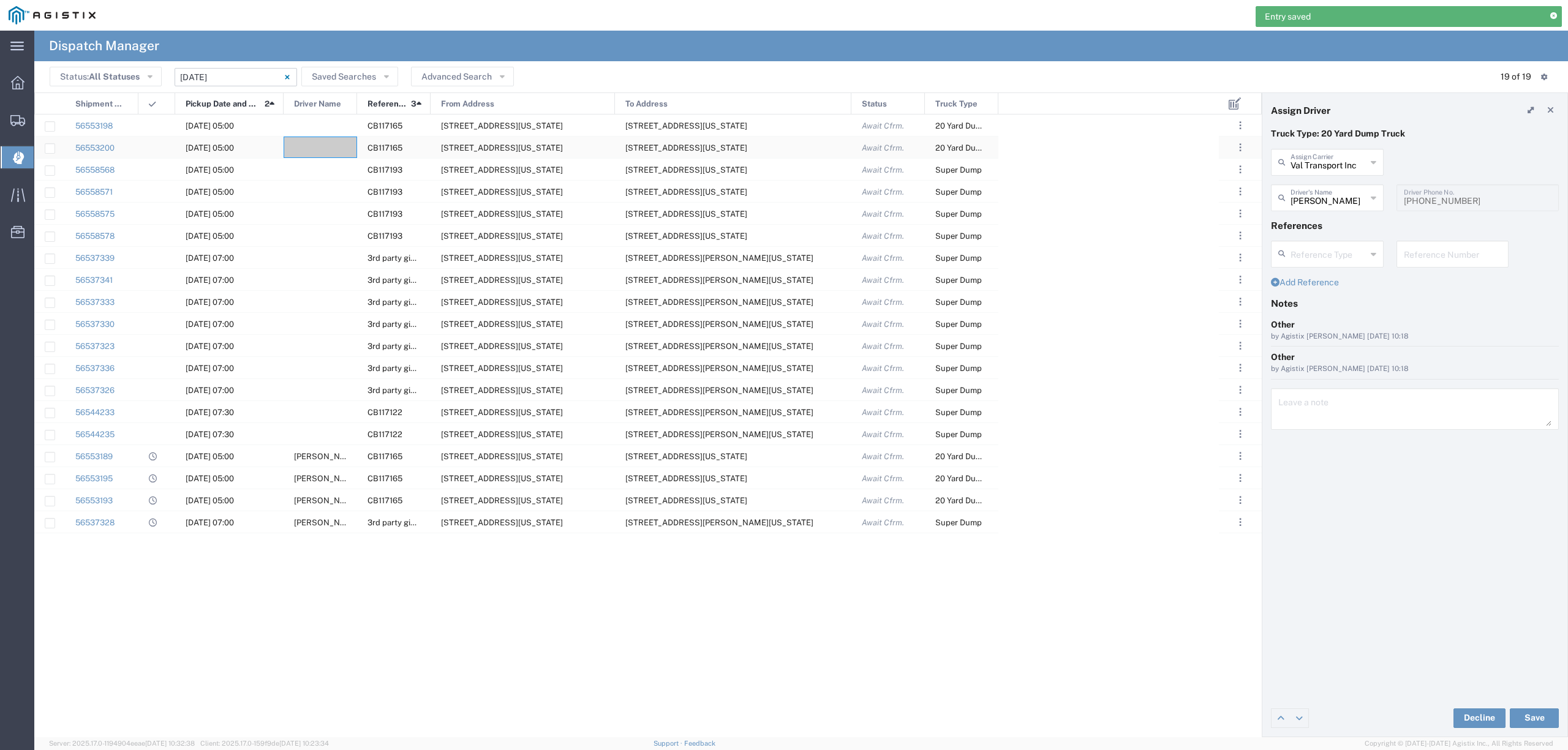
click at [312, 146] on div at bounding box center [320, 147] width 74 height 21
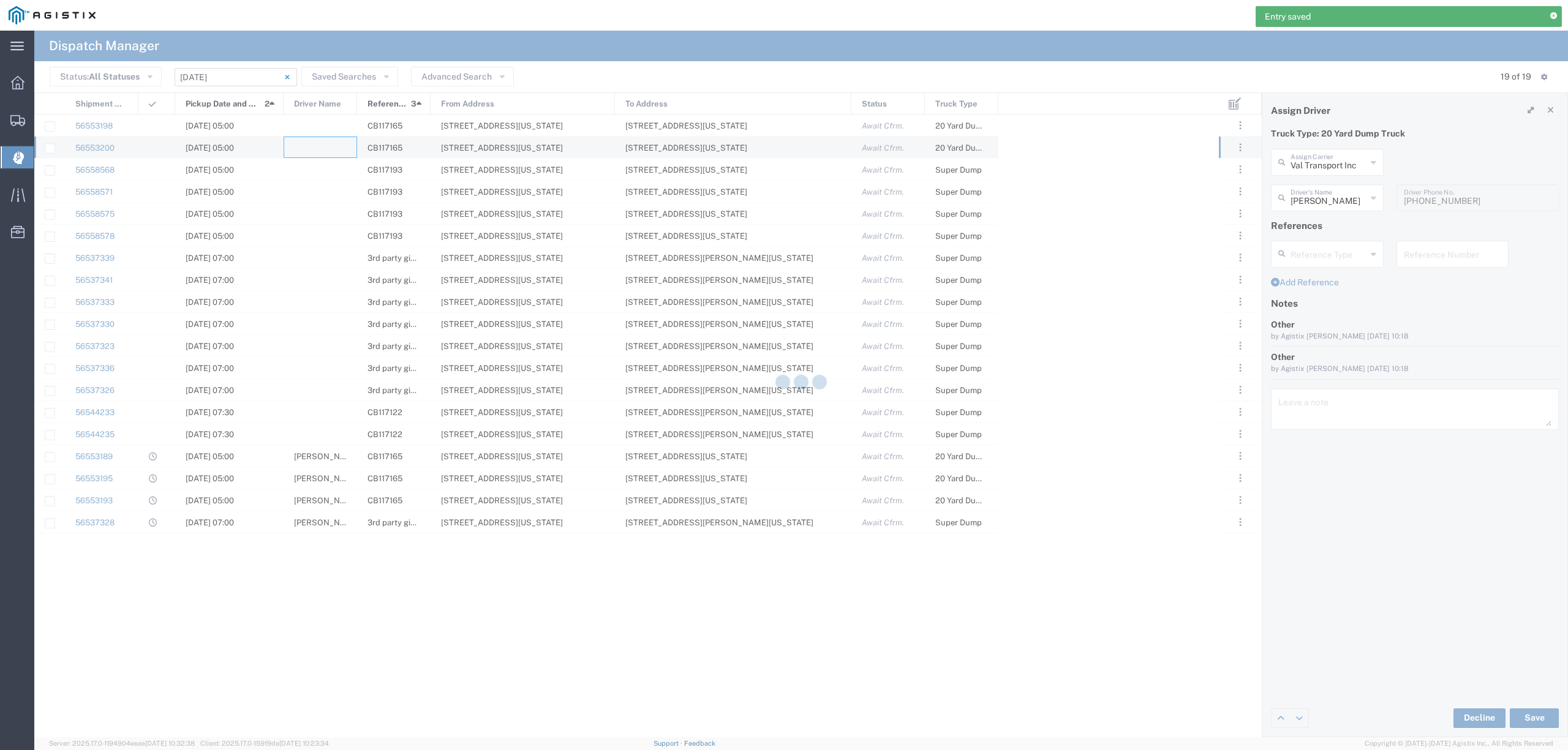
type input "North Coast Trucking"
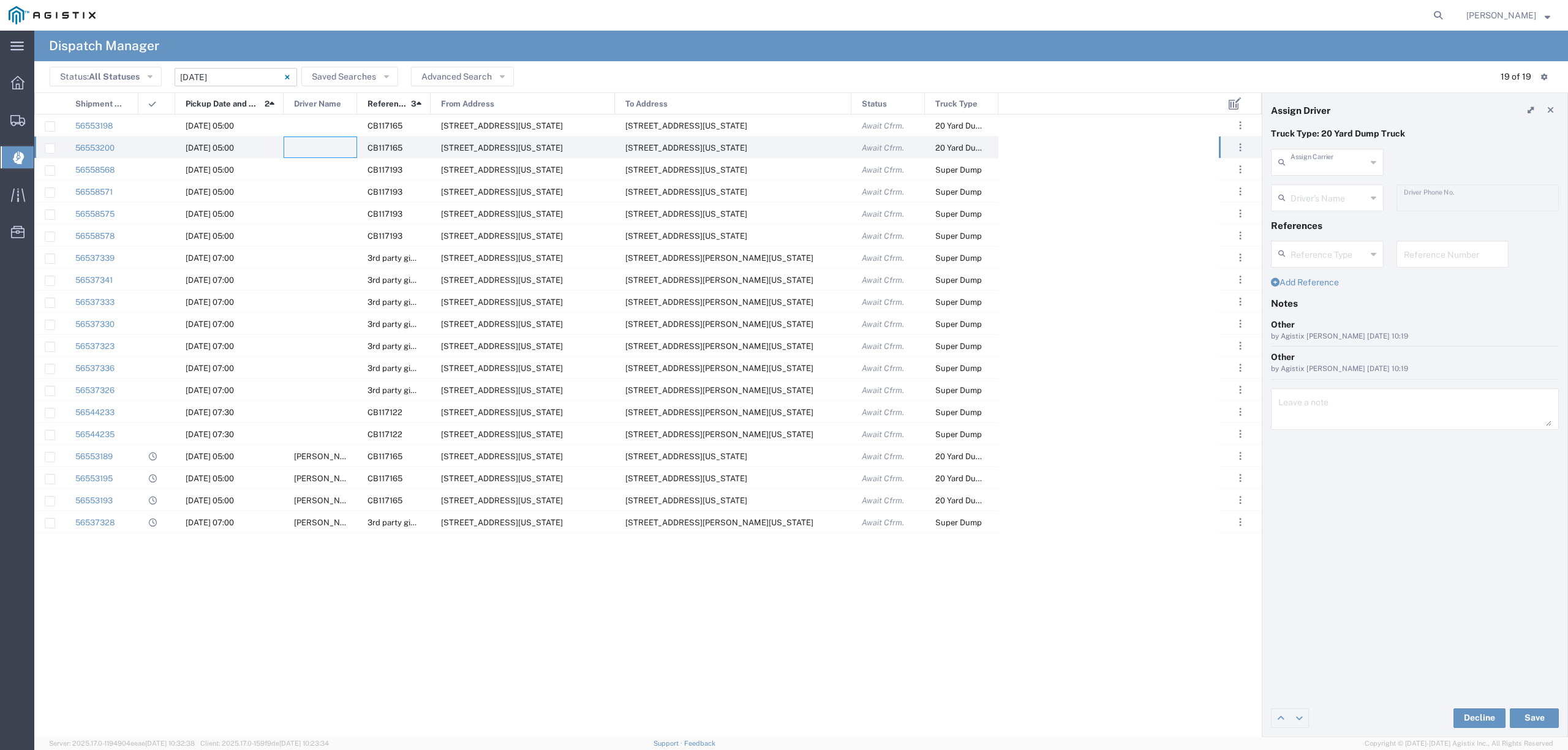
click at [1313, 162] on input "text" at bounding box center [1328, 161] width 76 height 21
click at [1344, 245] on span "Triple Jays LLC" at bounding box center [1327, 248] width 110 height 19
click at [1327, 204] on input "text" at bounding box center [1328, 197] width 76 height 21
click at [1400, 156] on div "Triple Jays LLC Assign Carrier Triple Crown Transportation LLC Triple E Truckin…" at bounding box center [1415, 167] width 301 height 36
click at [1537, 719] on button "Save" at bounding box center [1534, 718] width 49 height 20
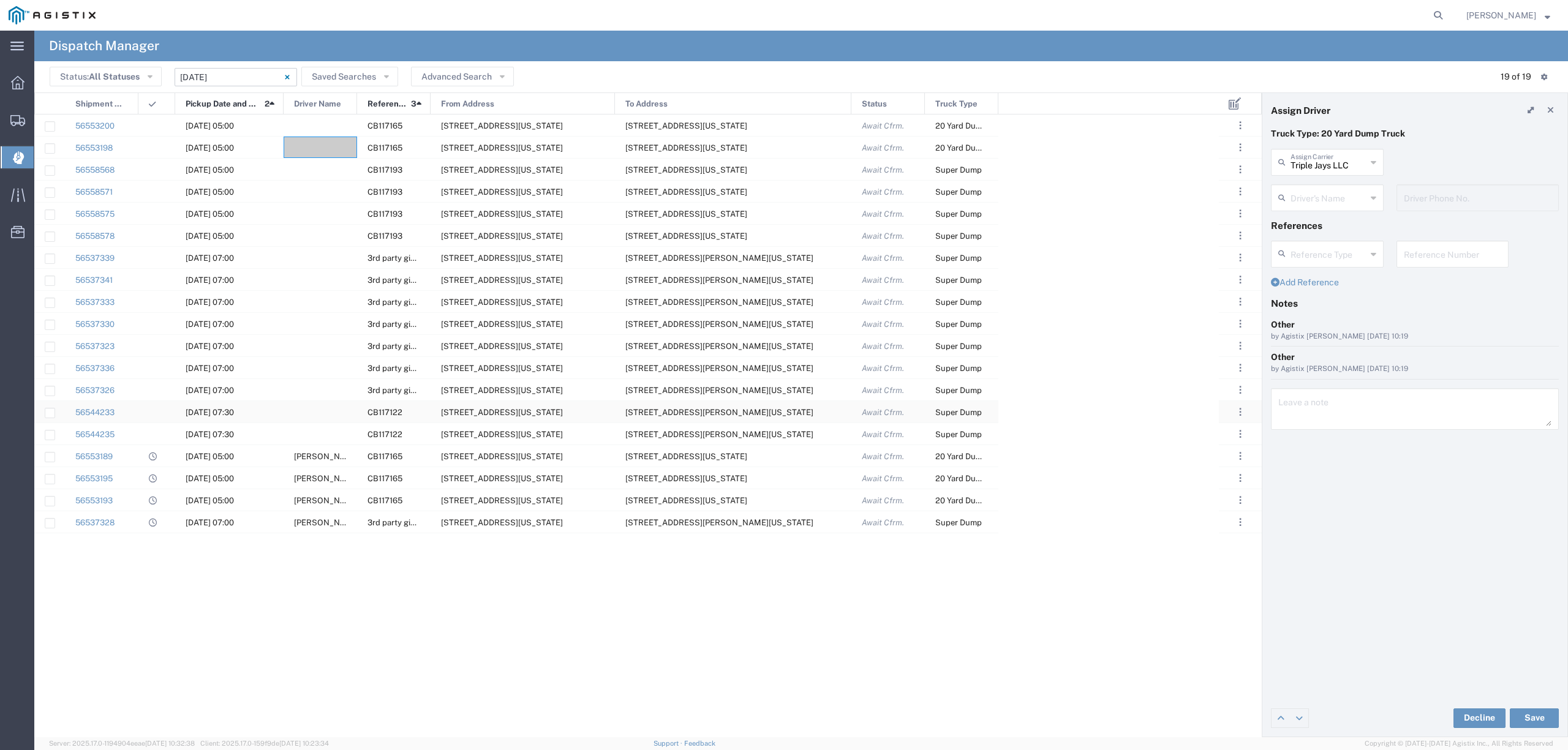
click at [330, 411] on div at bounding box center [320, 412] width 74 height 21
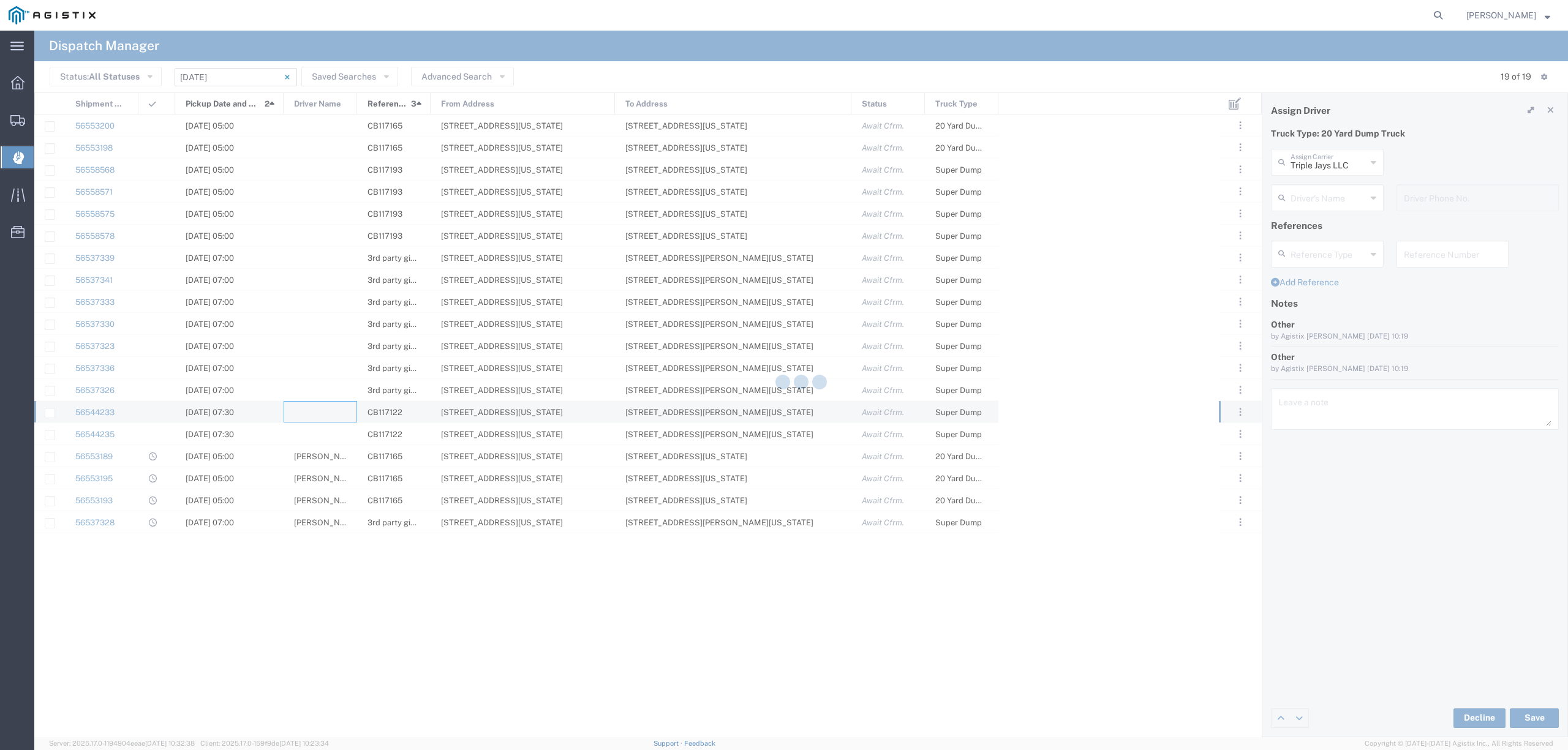
type input "North Coast Trucking"
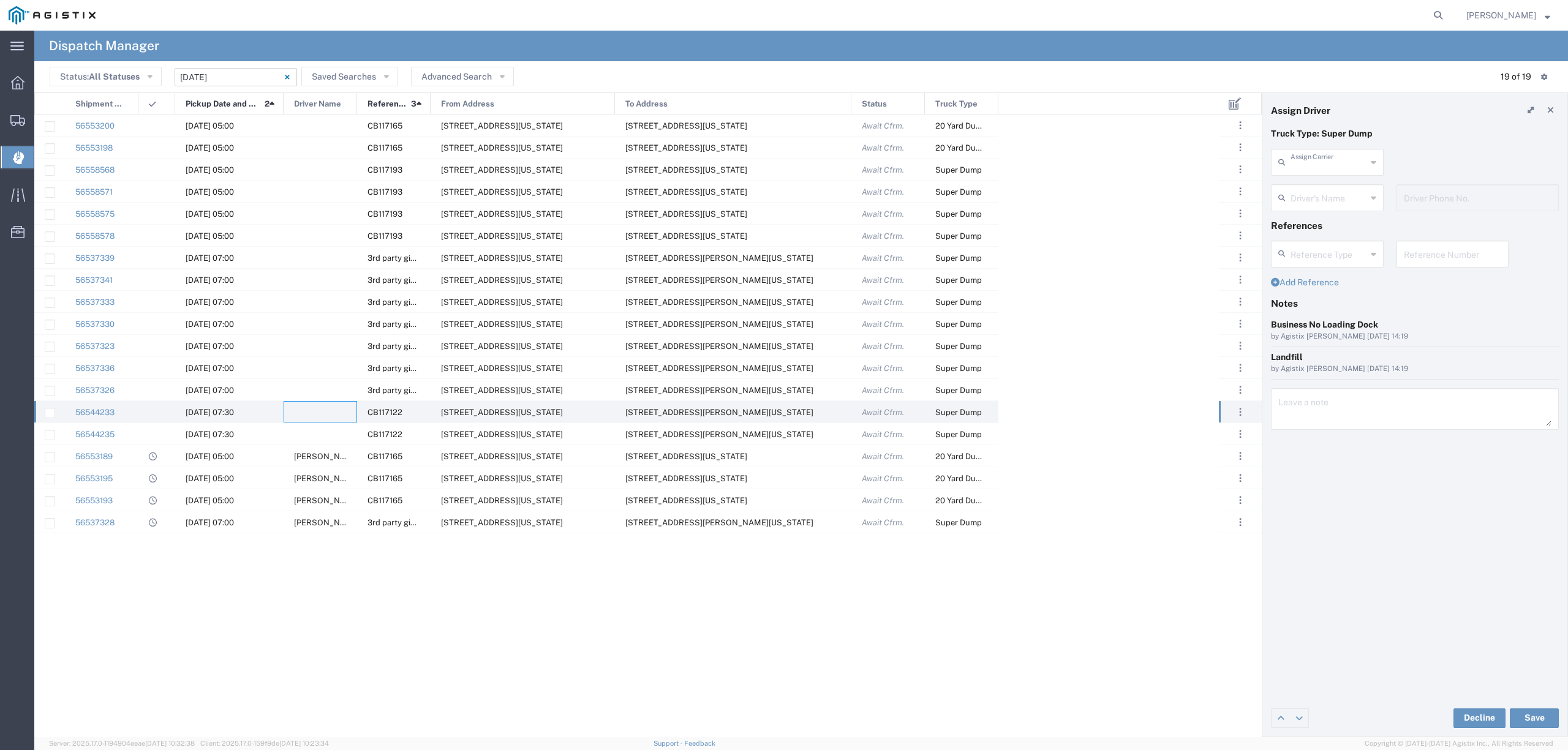
click at [1305, 154] on input "text" at bounding box center [1328, 161] width 76 height 21
click at [1311, 192] on span "P&D Heavy Hauling" at bounding box center [1327, 189] width 110 height 19
type input "P&D Heavy Hauling"
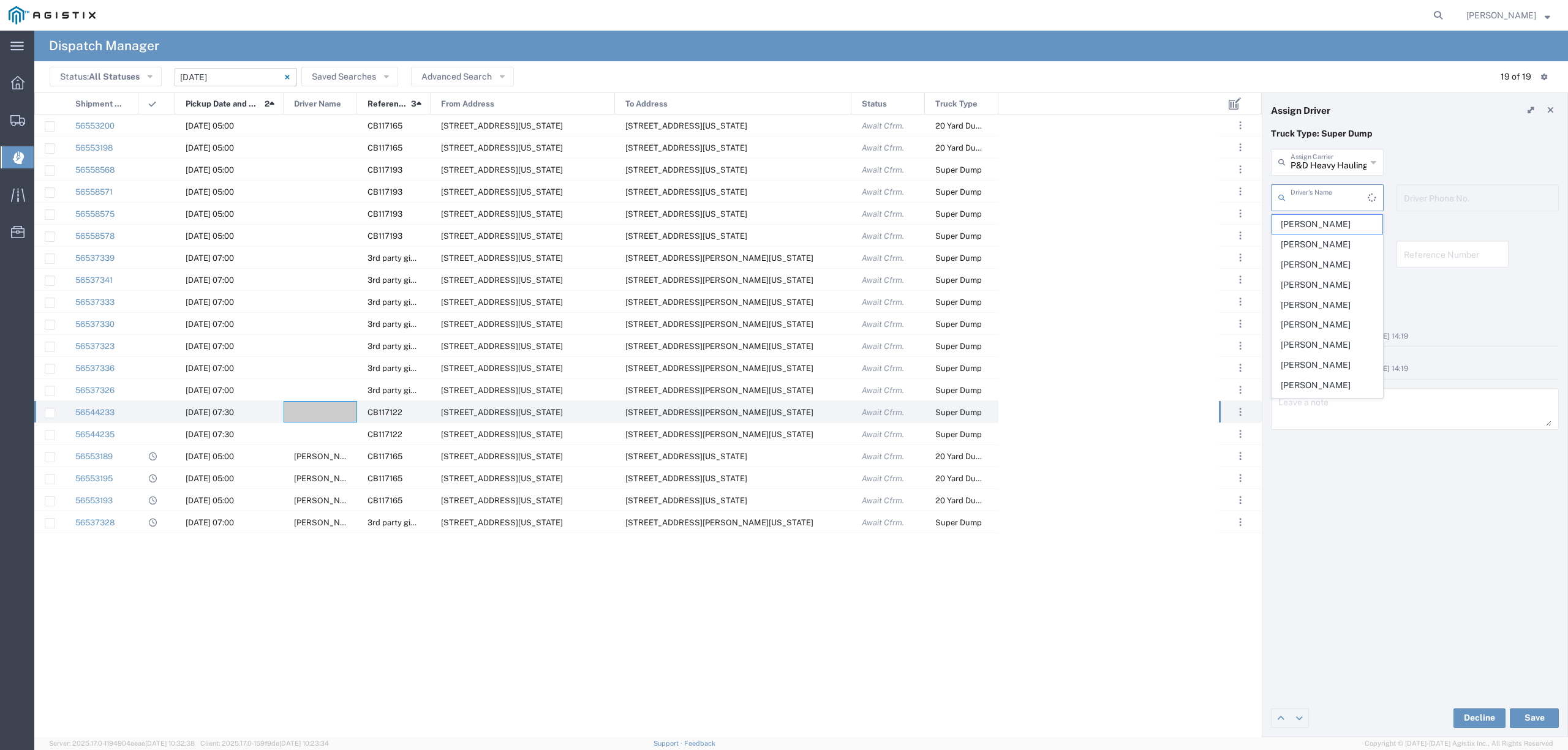
click at [1309, 201] on input "text" at bounding box center [1329, 197] width 77 height 21
click at [1323, 270] on span "Danelle Schlinger" at bounding box center [1327, 265] width 110 height 19
type input "Danelle Schlinger"
type input "916-903-8518"
click at [1524, 721] on button "Save" at bounding box center [1534, 718] width 49 height 20
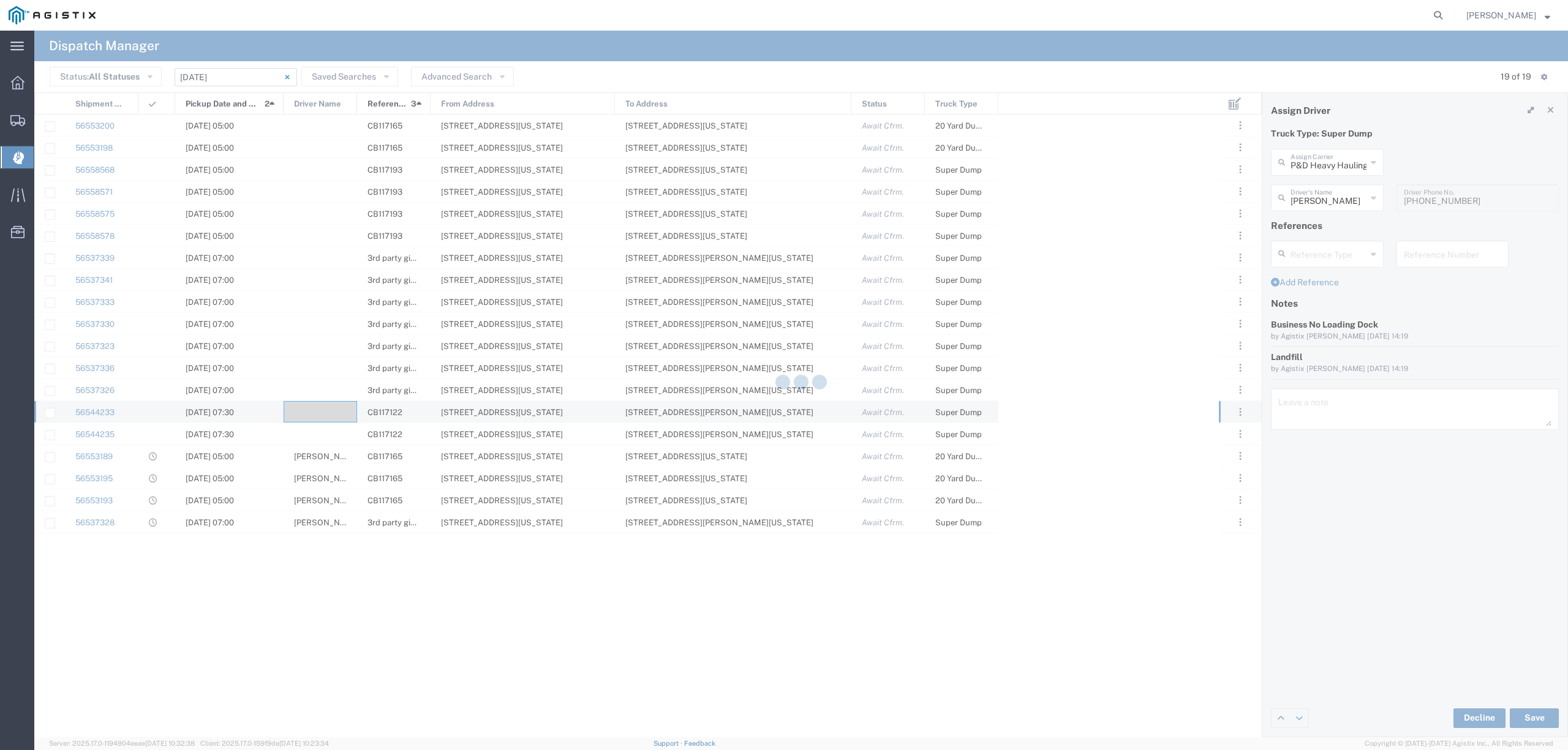
type input "Danelle Schlinger"
type input "P&D Heavy Hauling"
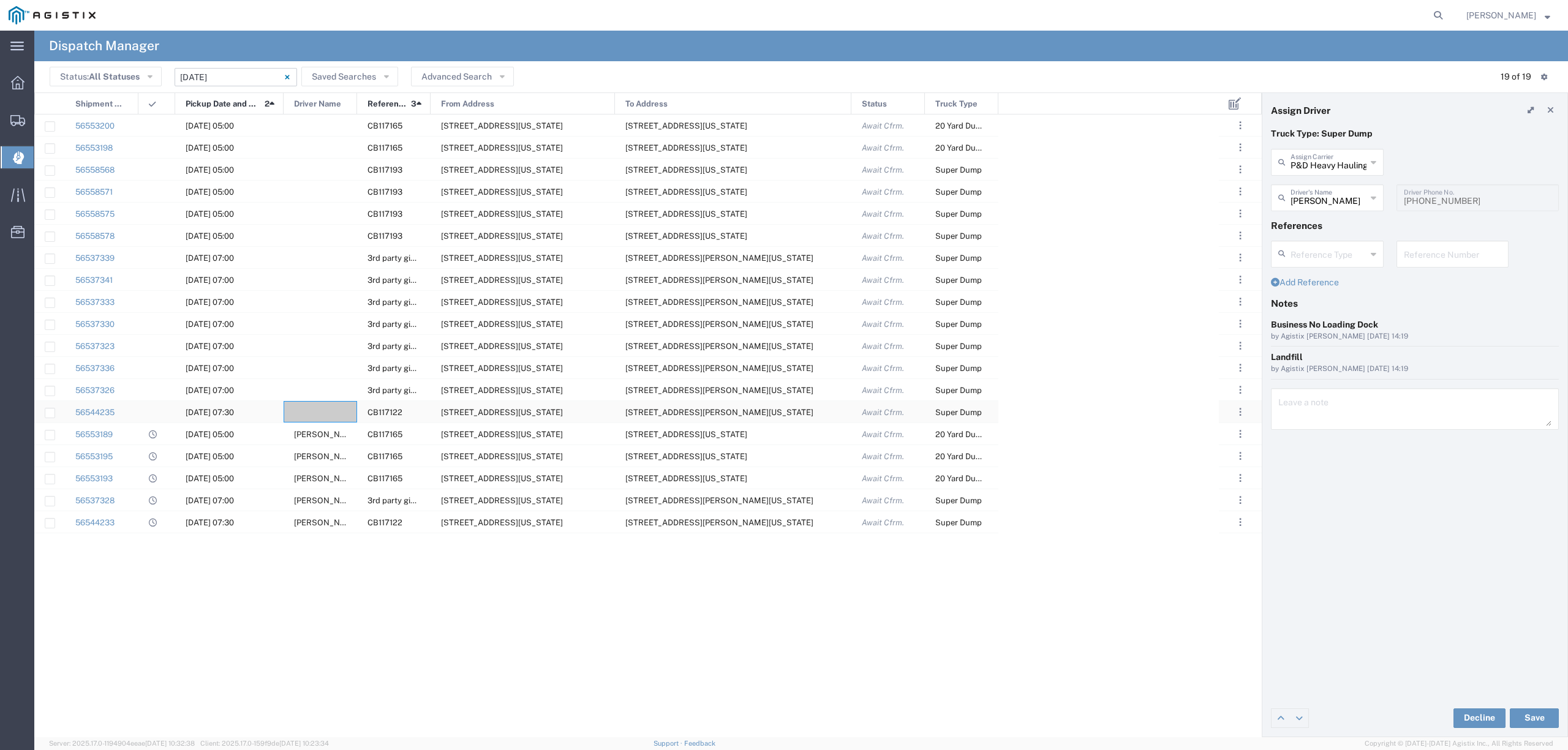
click at [317, 413] on div at bounding box center [320, 412] width 74 height 21
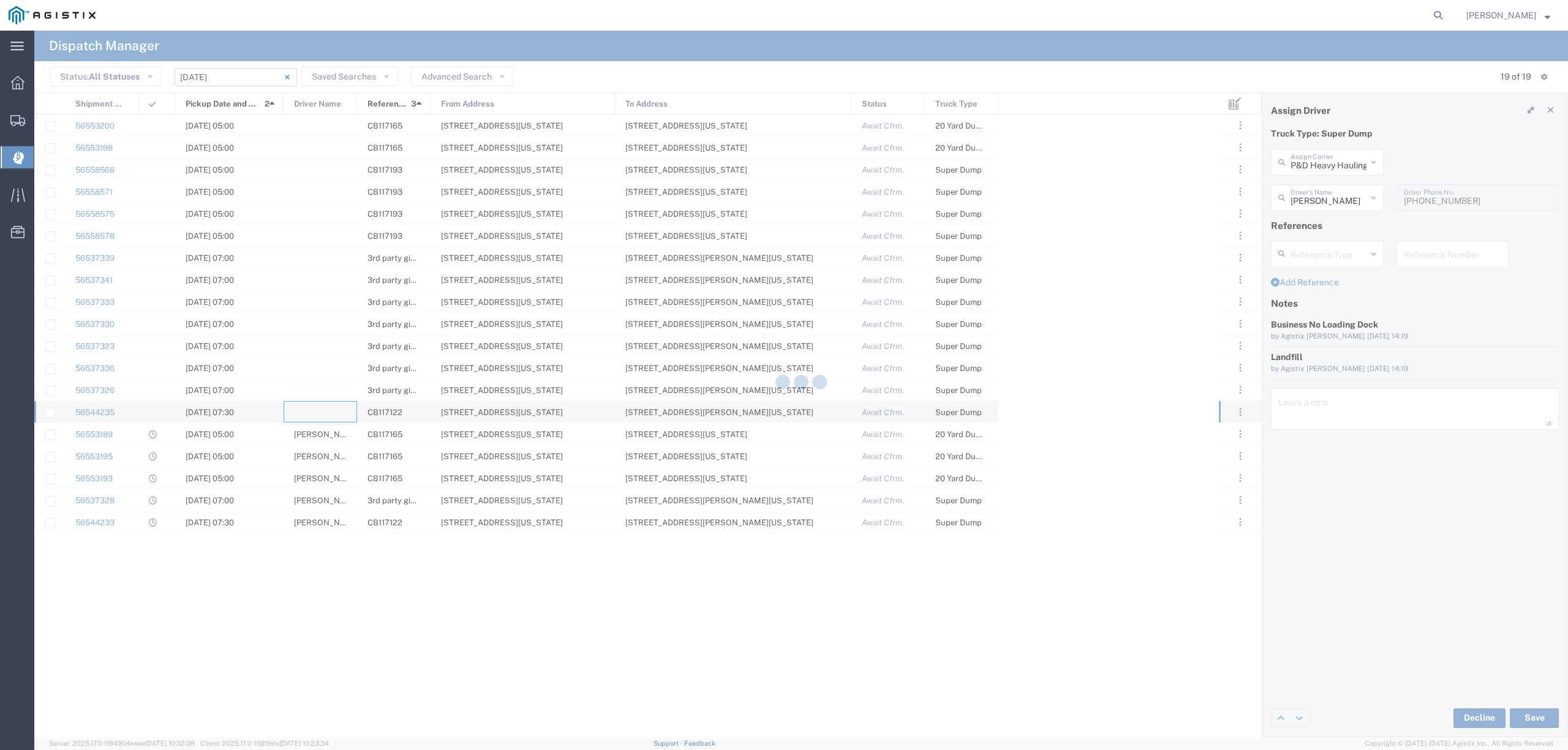
type input "North Coast Trucking"
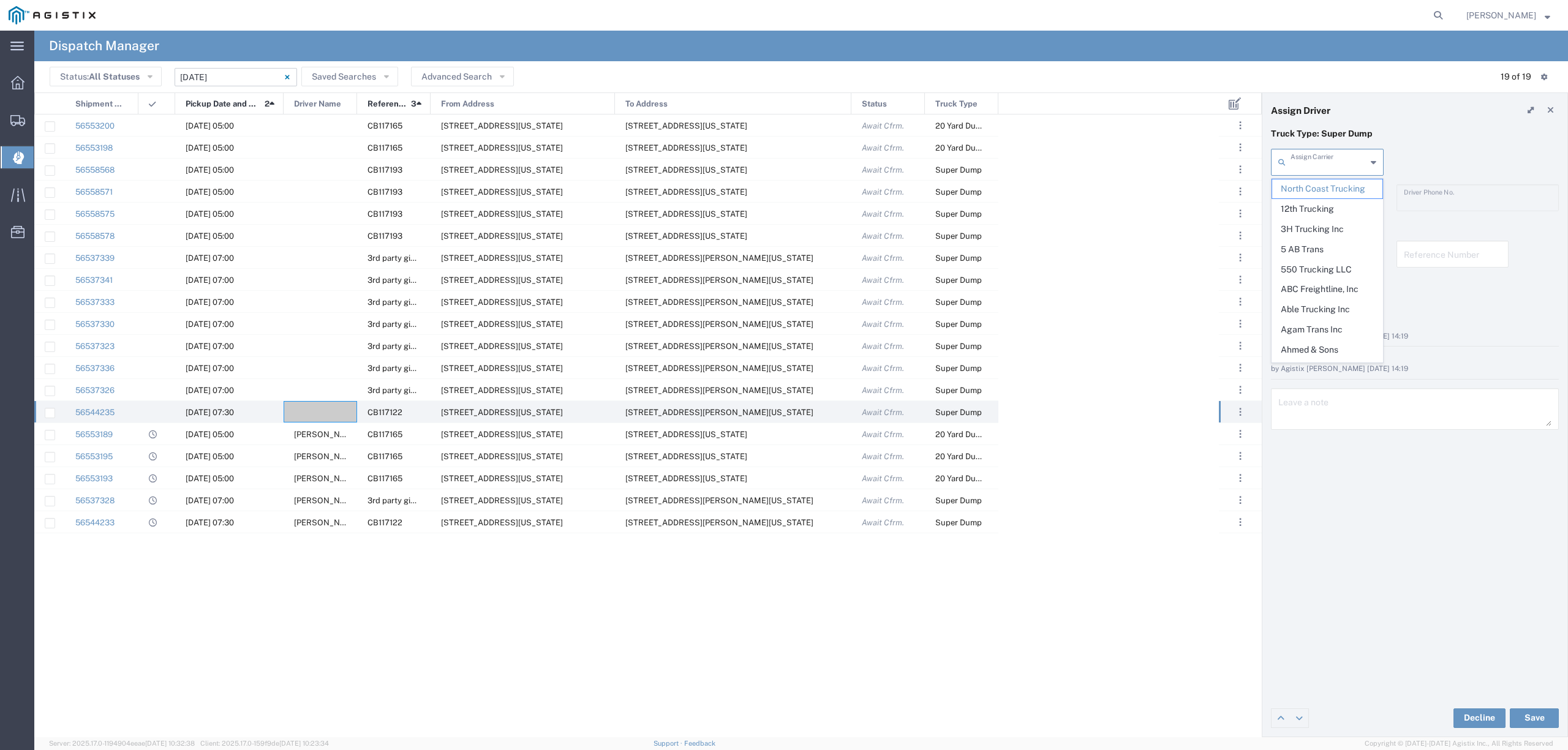
click at [1338, 161] on input "text" at bounding box center [1328, 161] width 76 height 21
click at [1333, 199] on span "[PERSON_NAME] Solutions LLC" at bounding box center [1327, 199] width 110 height 38
type input "[PERSON_NAME] Solutions LLC"
click at [1333, 199] on input "text" at bounding box center [1329, 197] width 77 height 21
click at [1330, 282] on span "Randy Streiff" at bounding box center [1327, 285] width 110 height 19
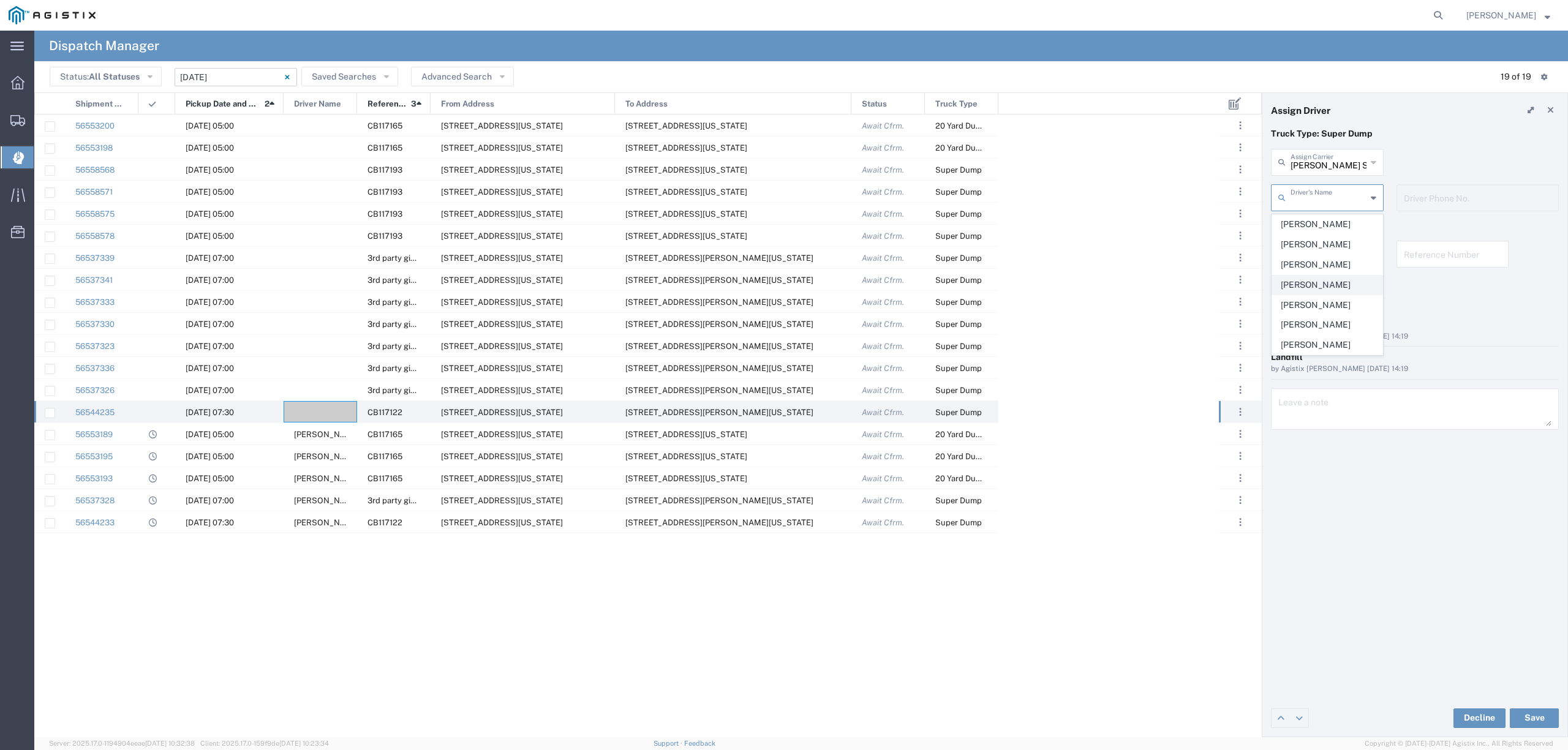
type input "Randy Streiff"
type input "530-262-9331"
click at [1546, 723] on button "Save" at bounding box center [1534, 718] width 49 height 20
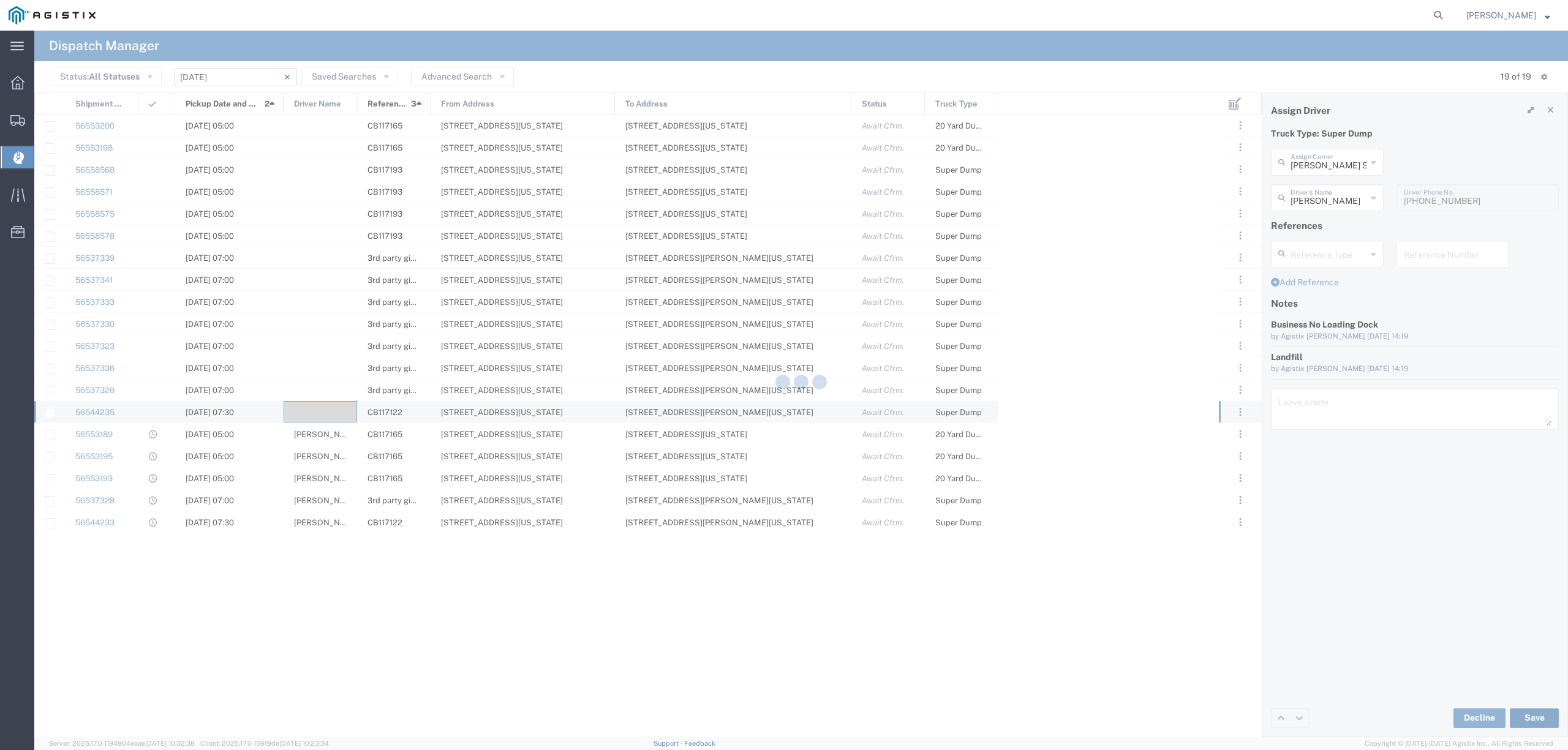
type input "Randy Streiff"
type input "[PERSON_NAME] Solutions LLC"
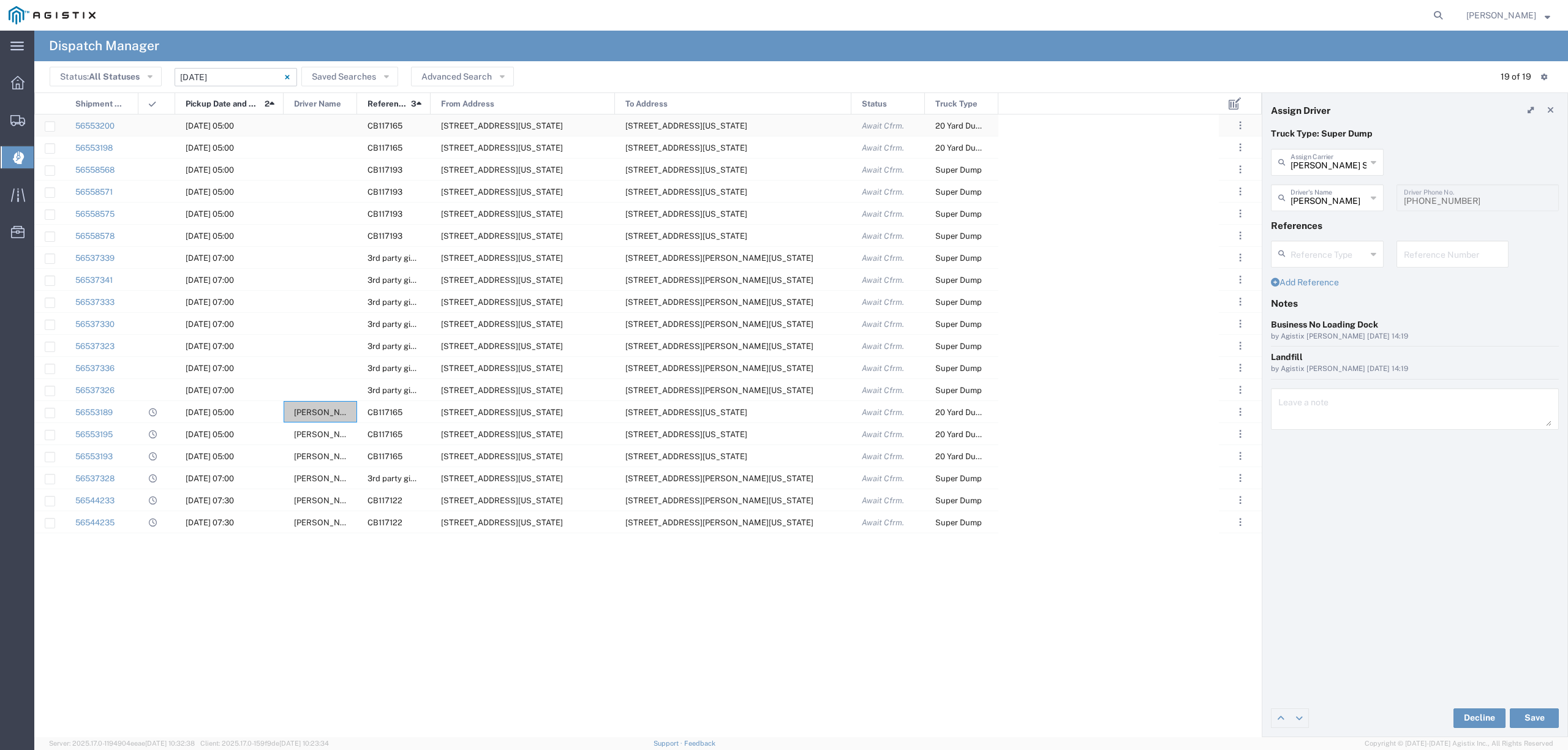
click at [314, 125] on div at bounding box center [320, 125] width 74 height 21
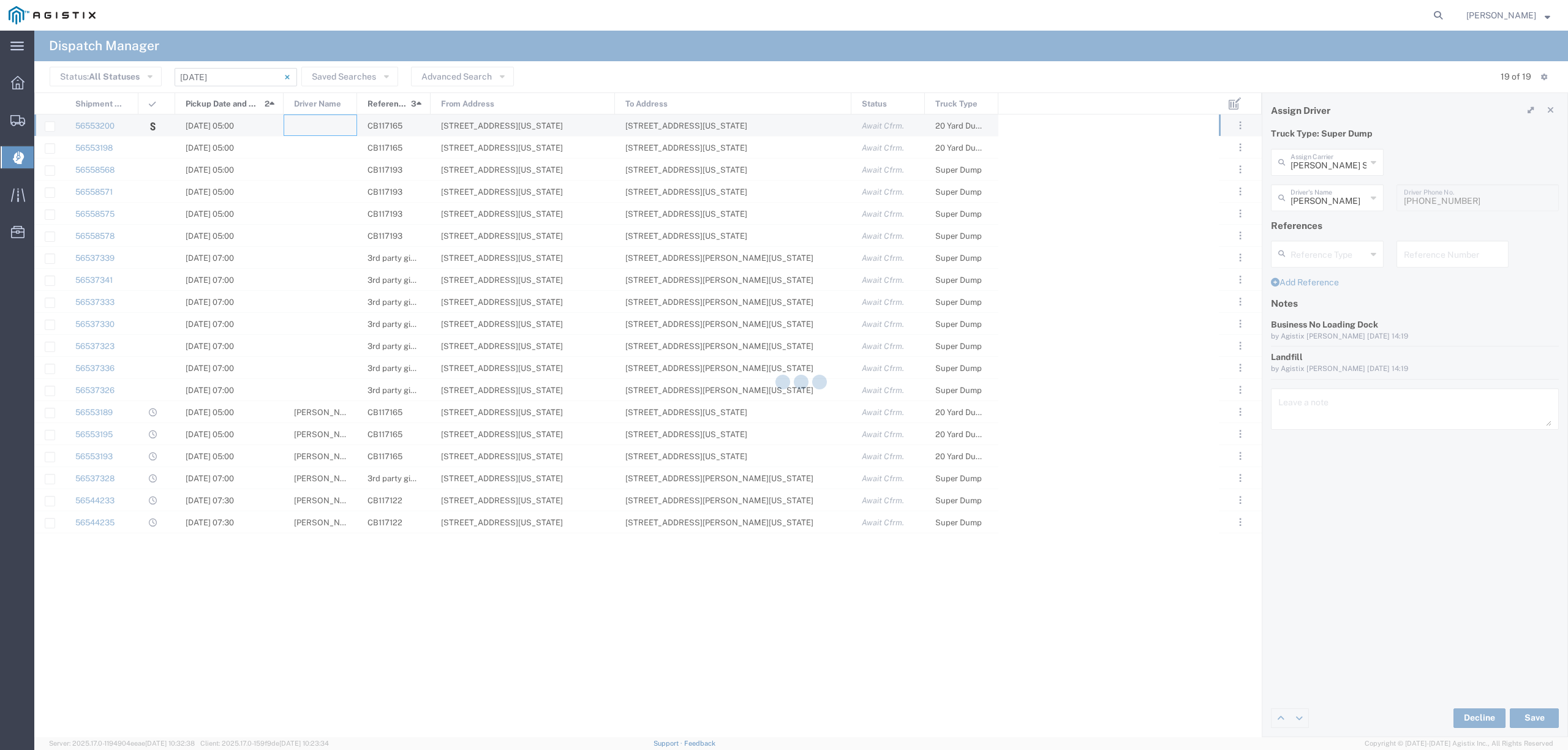
type input "Triple Jays LLC"
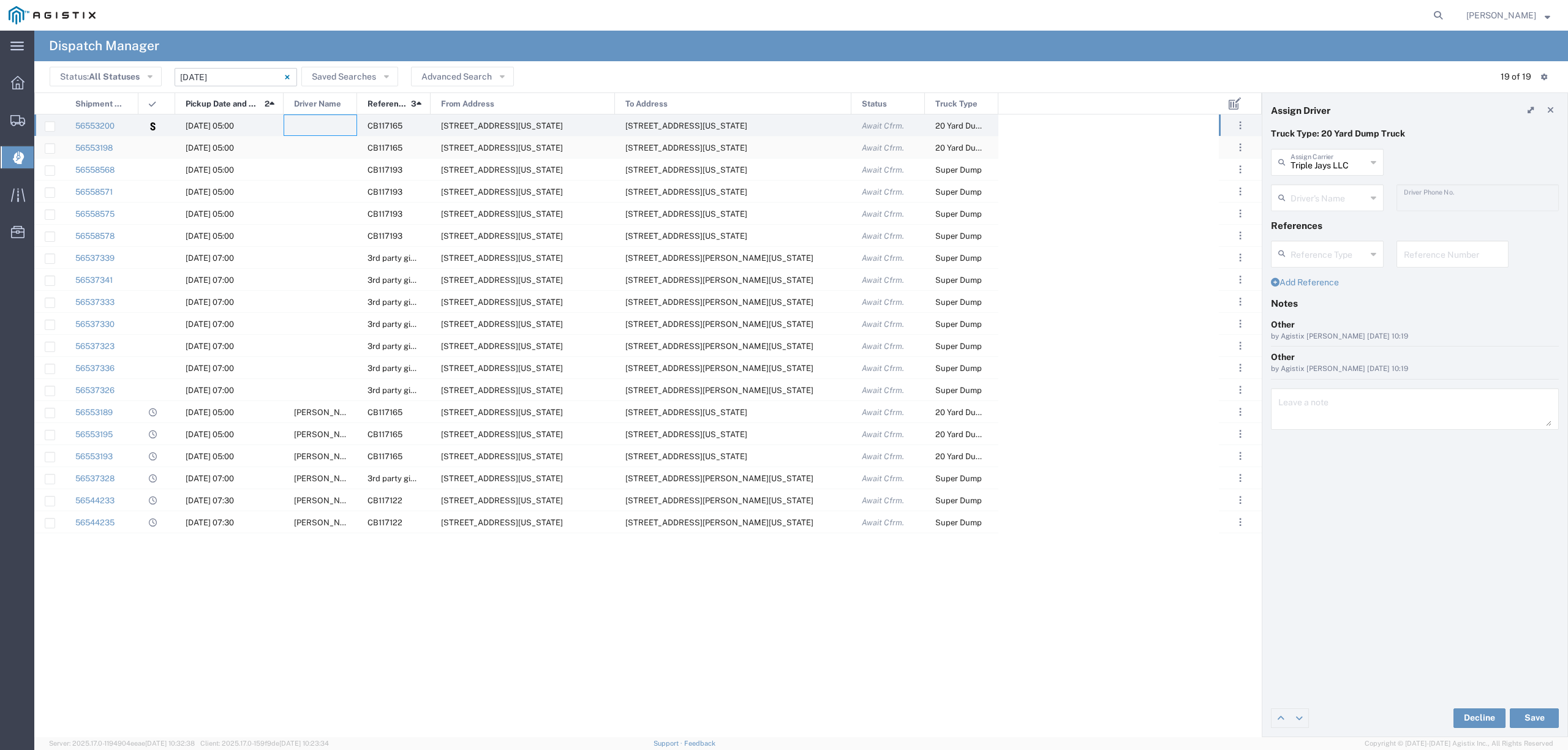
click at [321, 145] on div at bounding box center [320, 147] width 74 height 21
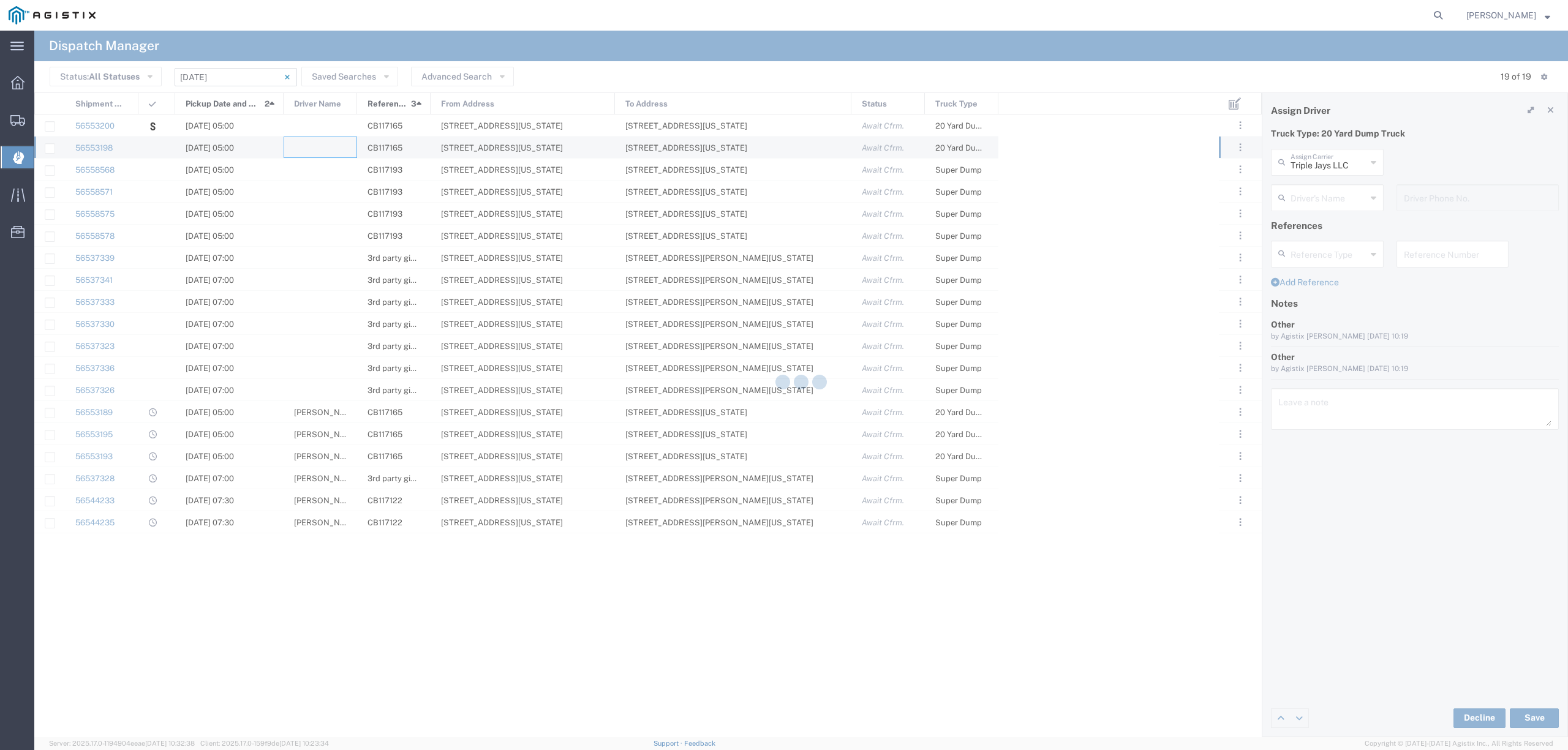
type input "North Coast Trucking"
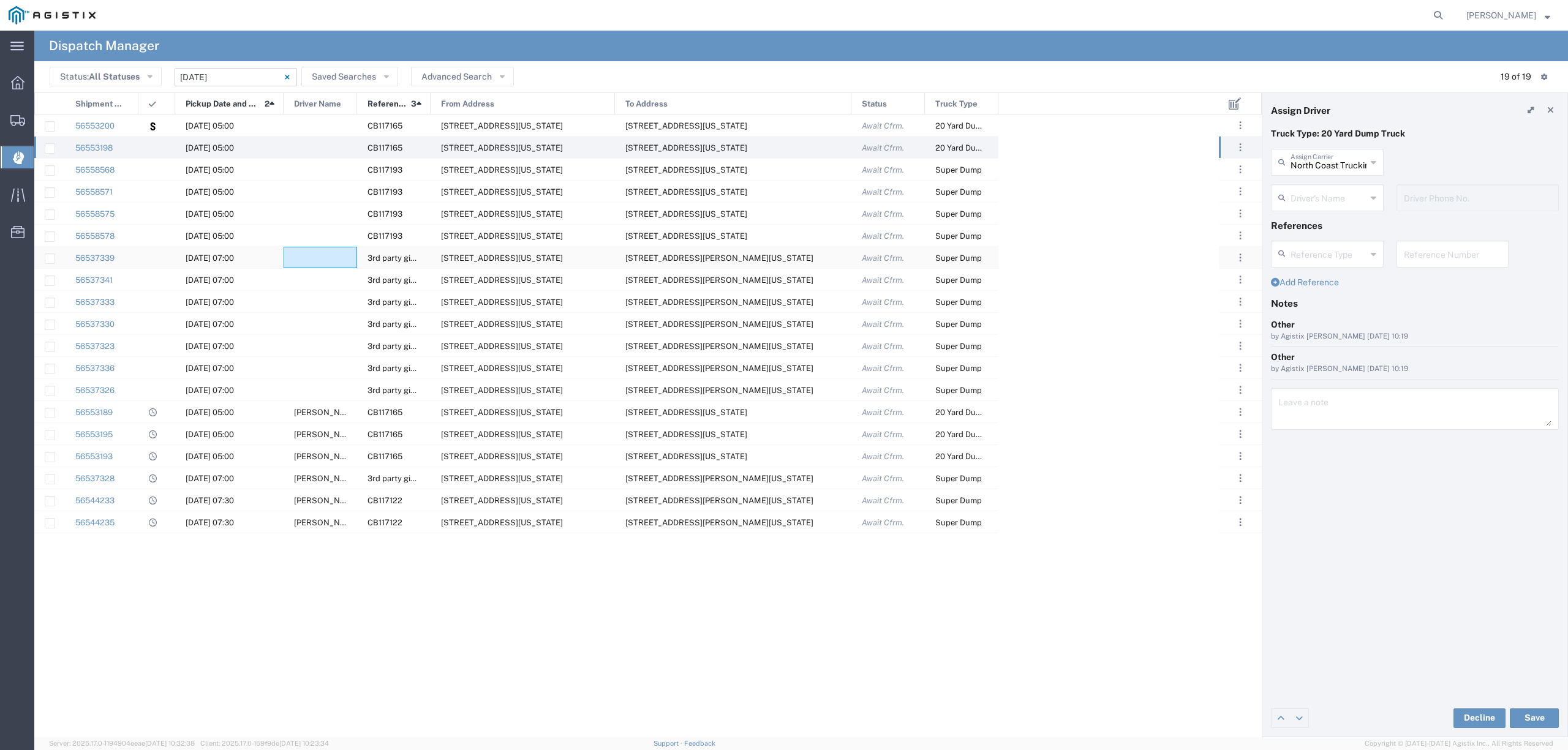
click at [322, 257] on div at bounding box center [320, 257] width 74 height 21
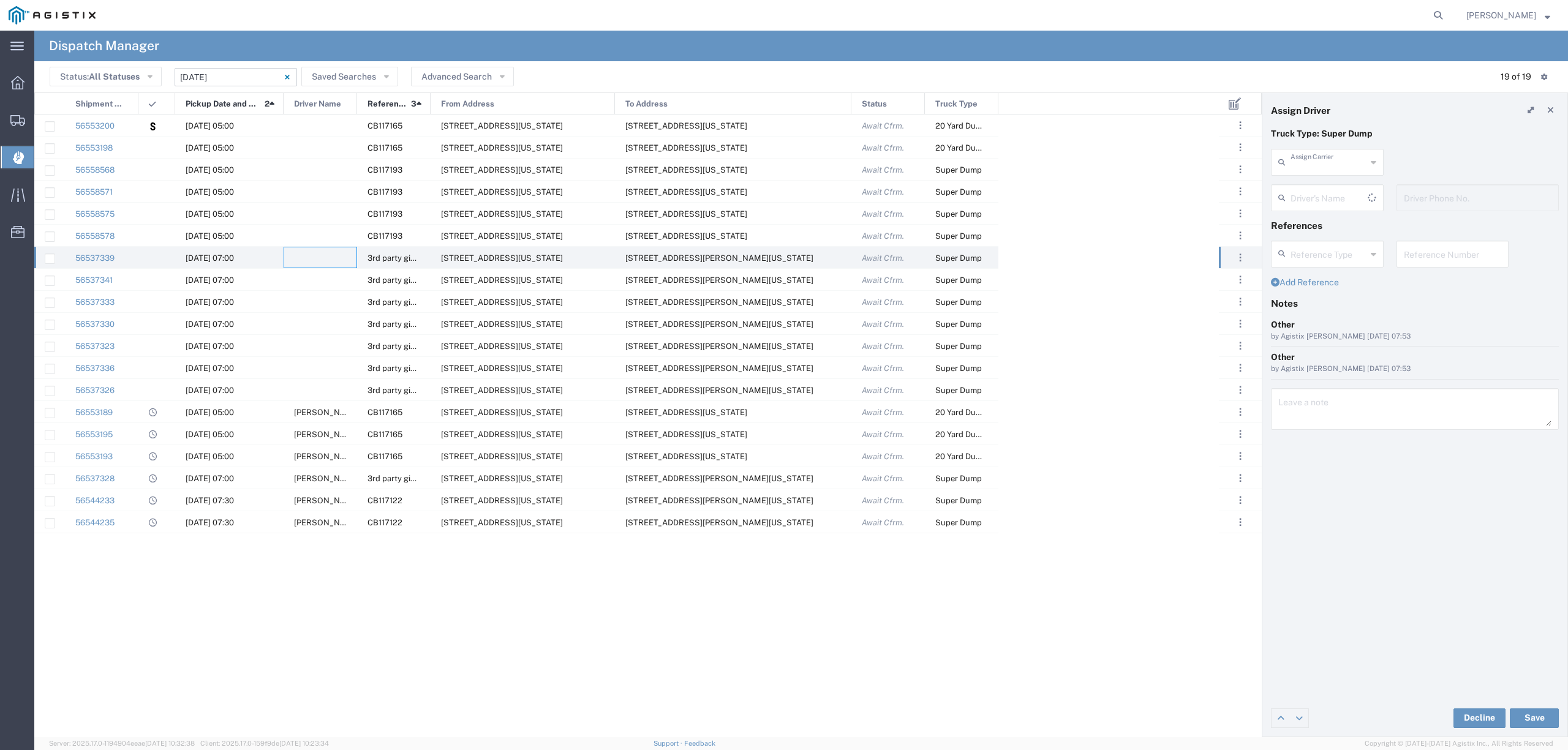
click at [1326, 159] on input "text" at bounding box center [1328, 161] width 76 height 21
click at [1306, 196] on span "GCH Trucking Inc" at bounding box center [1327, 189] width 110 height 19
type input "GCH Trucking Inc"
click at [1314, 204] on input "text" at bounding box center [1329, 197] width 77 height 21
click at [1328, 219] on span "Gustavo Hernandez" at bounding box center [1327, 224] width 110 height 19
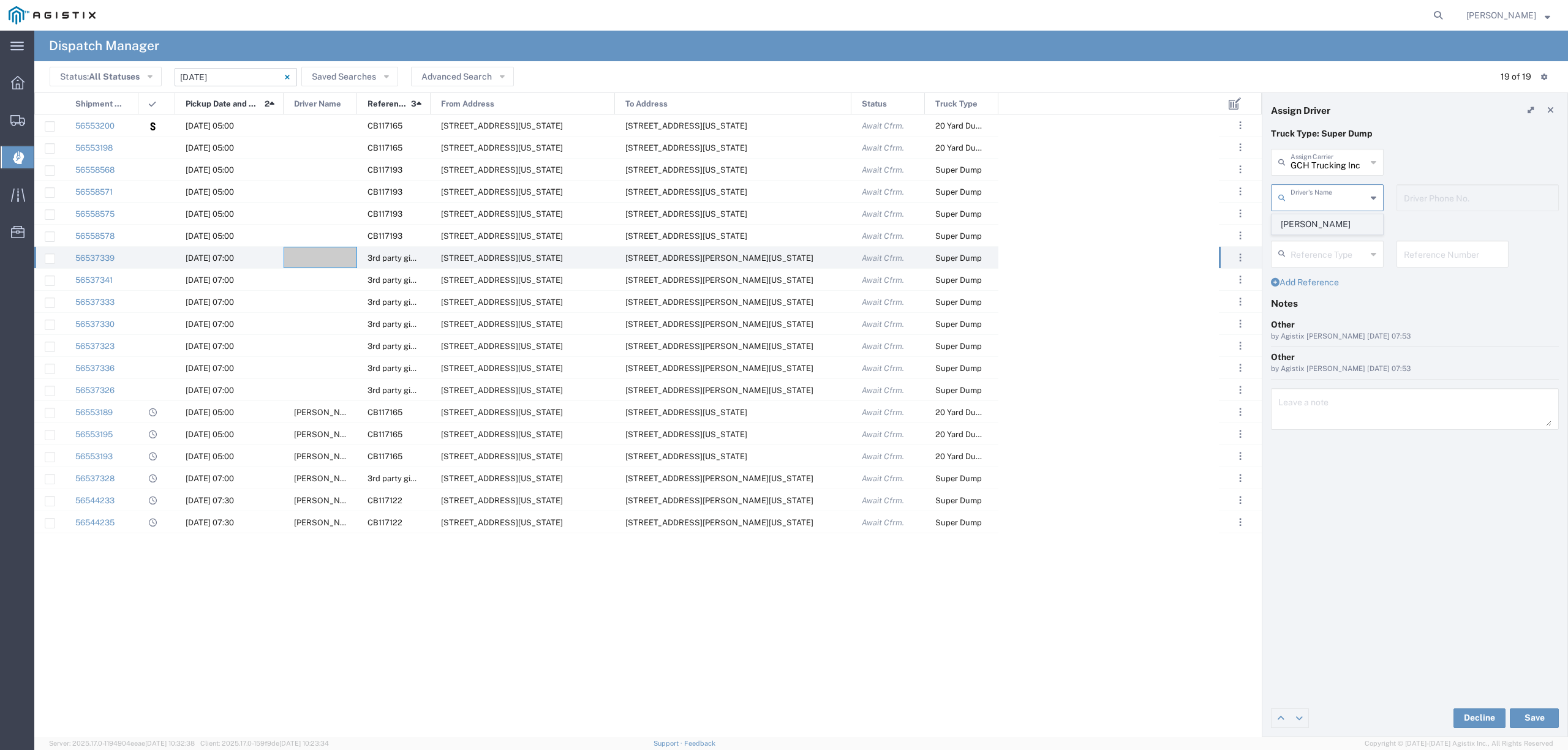
type input "Gustavo Hernandez"
type input "6618735358"
click at [1542, 711] on button "Save" at bounding box center [1534, 718] width 49 height 20
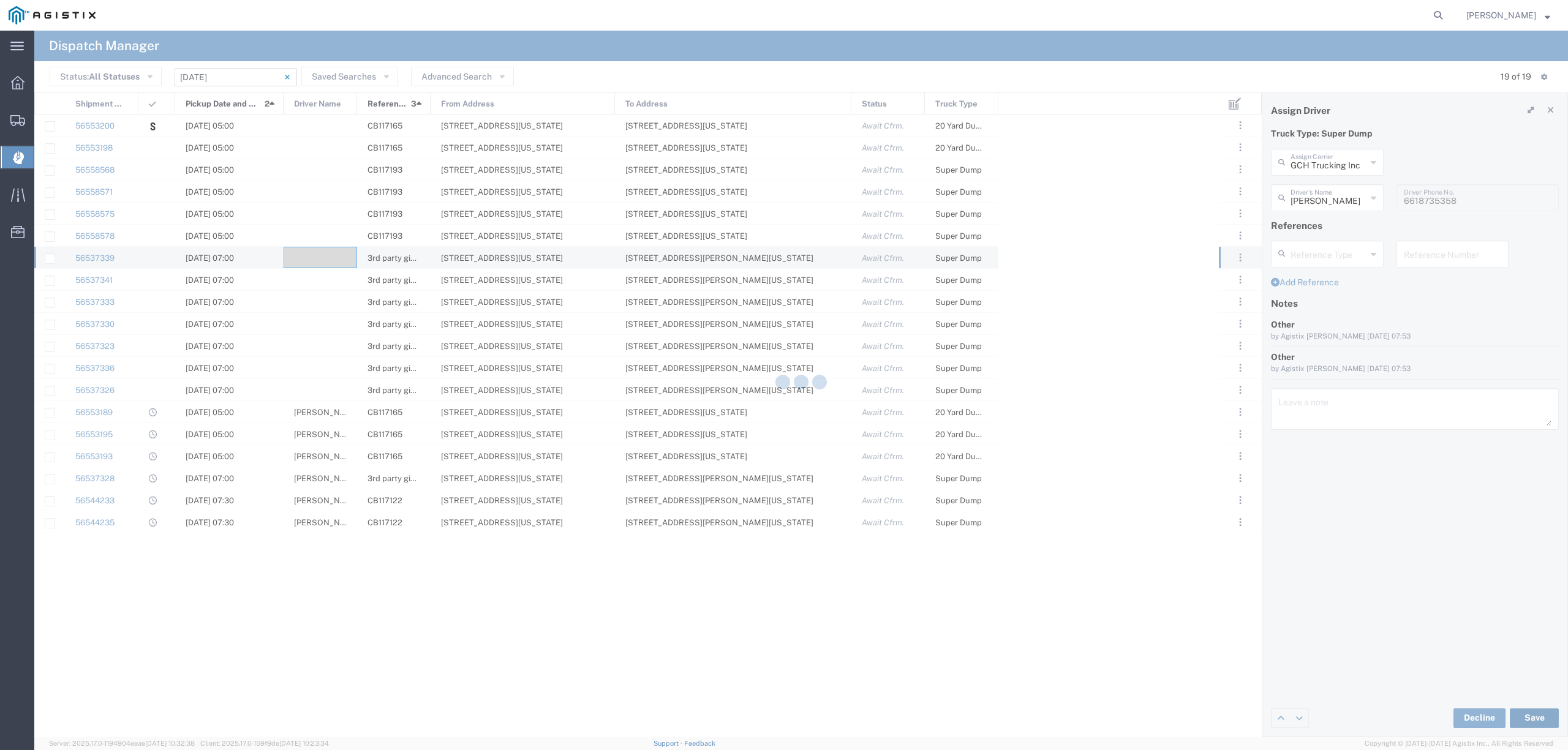
type input "Gustavo Hernandez"
type input "GCH Trucking Inc"
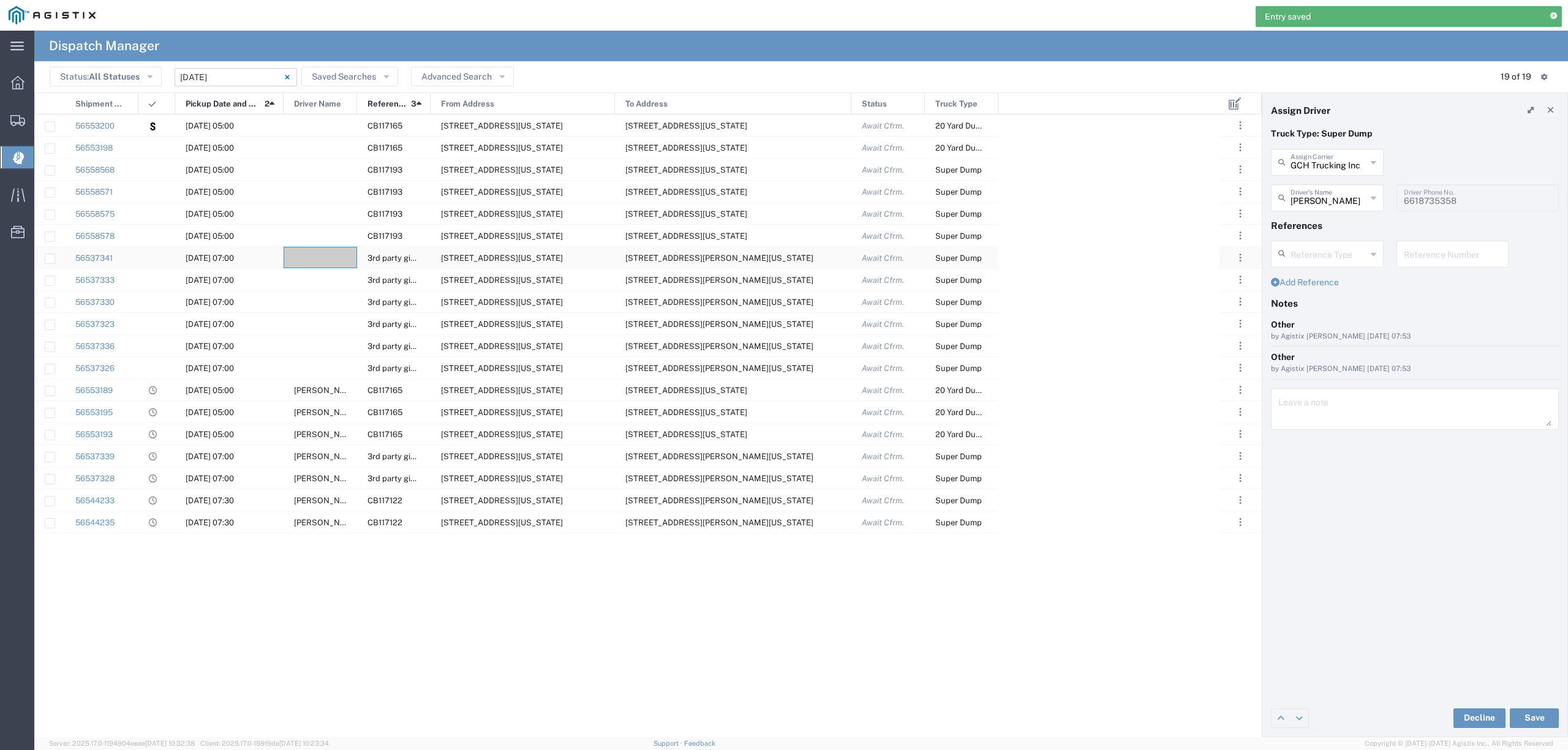
click at [320, 256] on div at bounding box center [320, 257] width 74 height 21
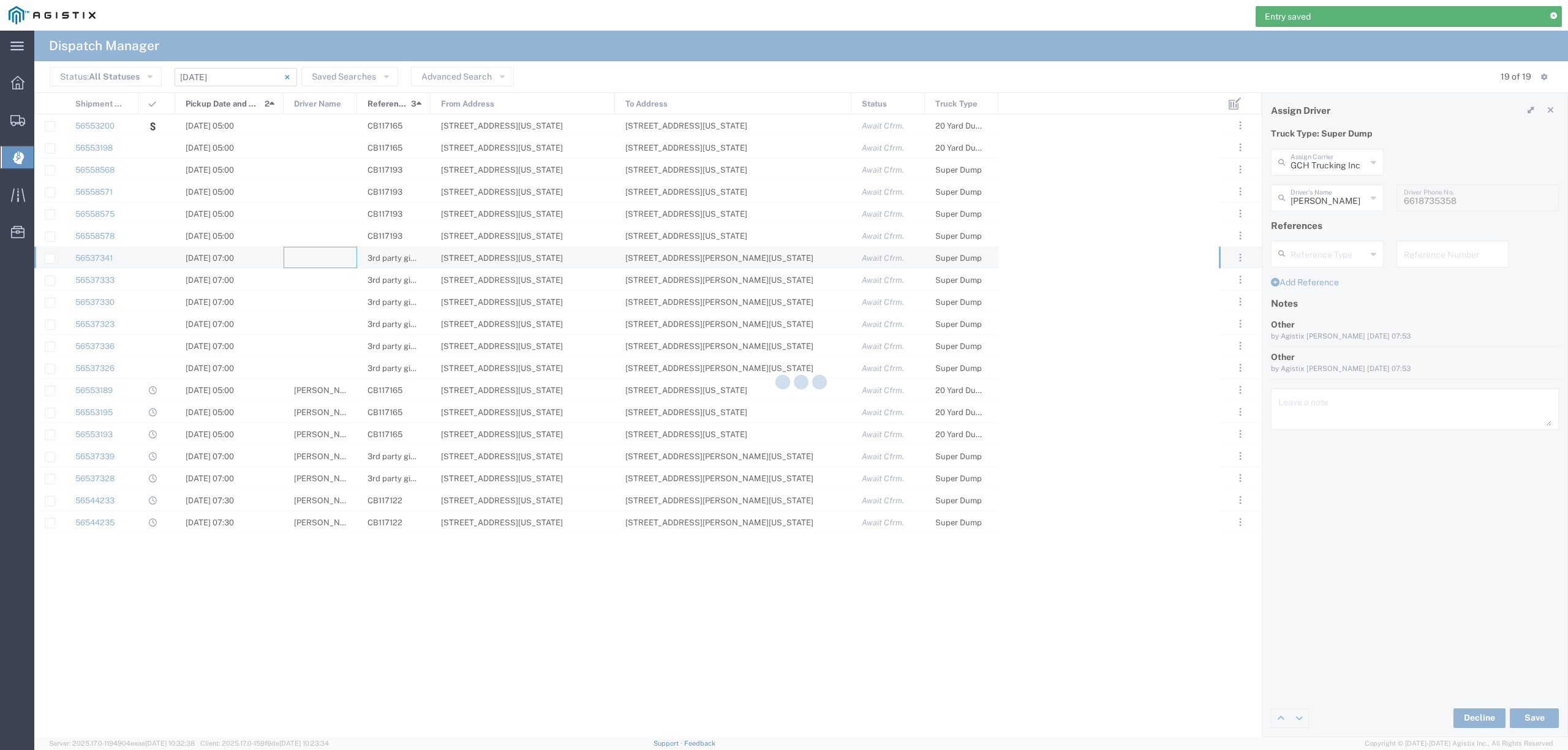
type input "North Coast Trucking"
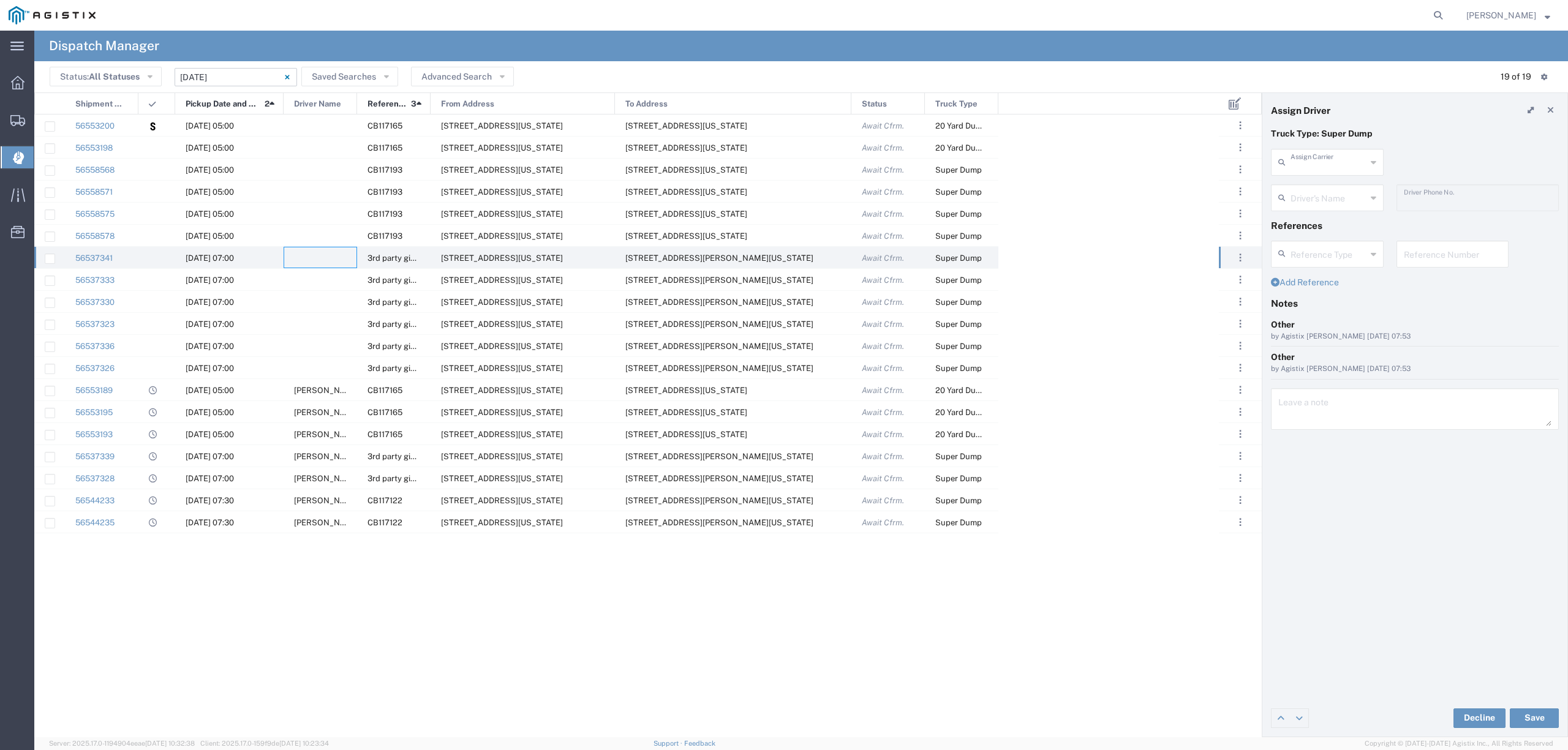
click at [1308, 163] on input "text" at bounding box center [1328, 161] width 76 height 21
click at [1329, 203] on span "Augies Transportation LLC" at bounding box center [1327, 199] width 110 height 38
type input "Augies Transportation LLC"
click at [1324, 201] on input "text" at bounding box center [1329, 197] width 77 height 21
drag, startPoint x: 1335, startPoint y: 228, endPoint x: 1321, endPoint y: 239, distance: 17.8
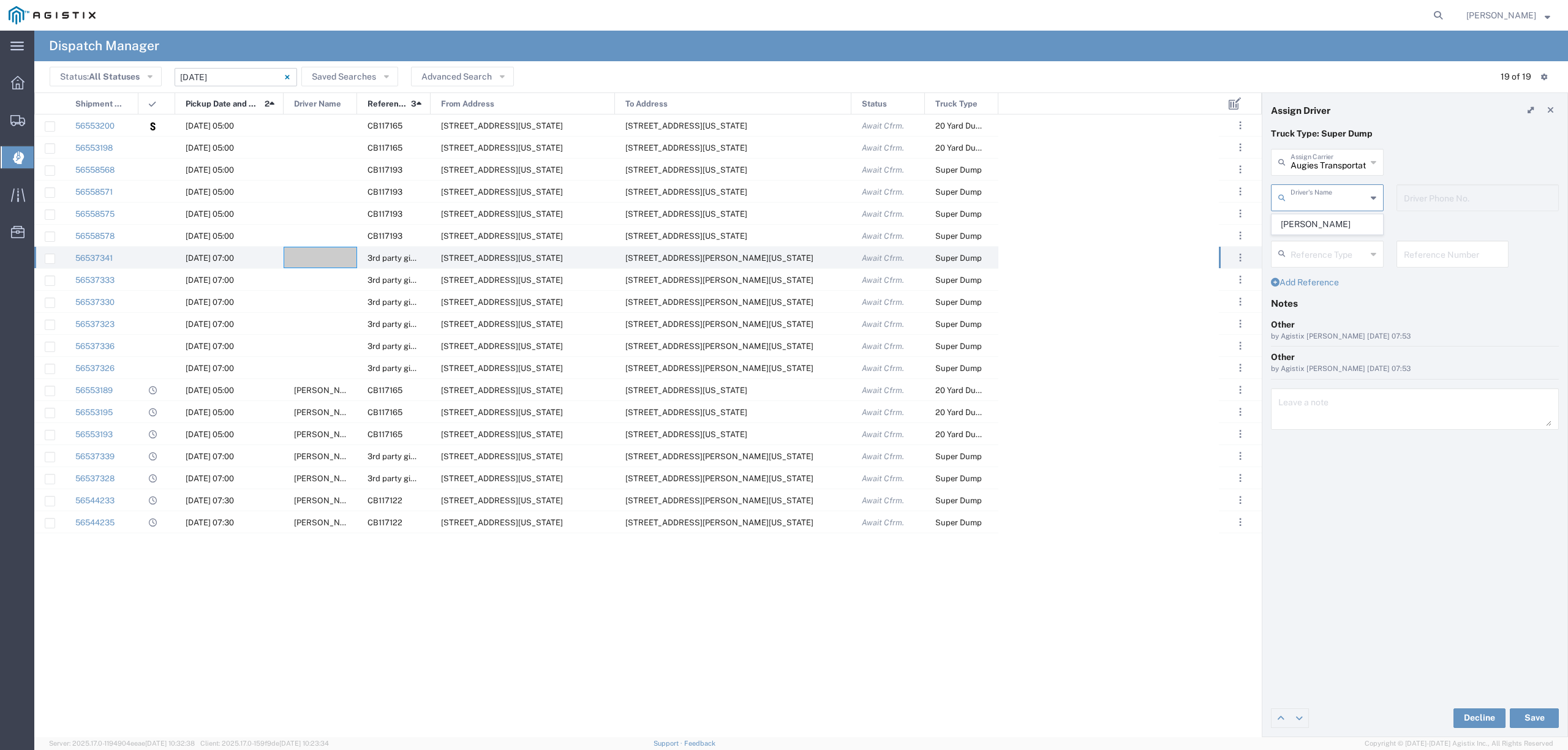
click at [1336, 228] on span "Agustin Landeros" at bounding box center [1327, 224] width 110 height 19
type input "Agustin Landeros"
type input "661-364-2360"
click at [1519, 708] on button "Save" at bounding box center [1534, 718] width 49 height 20
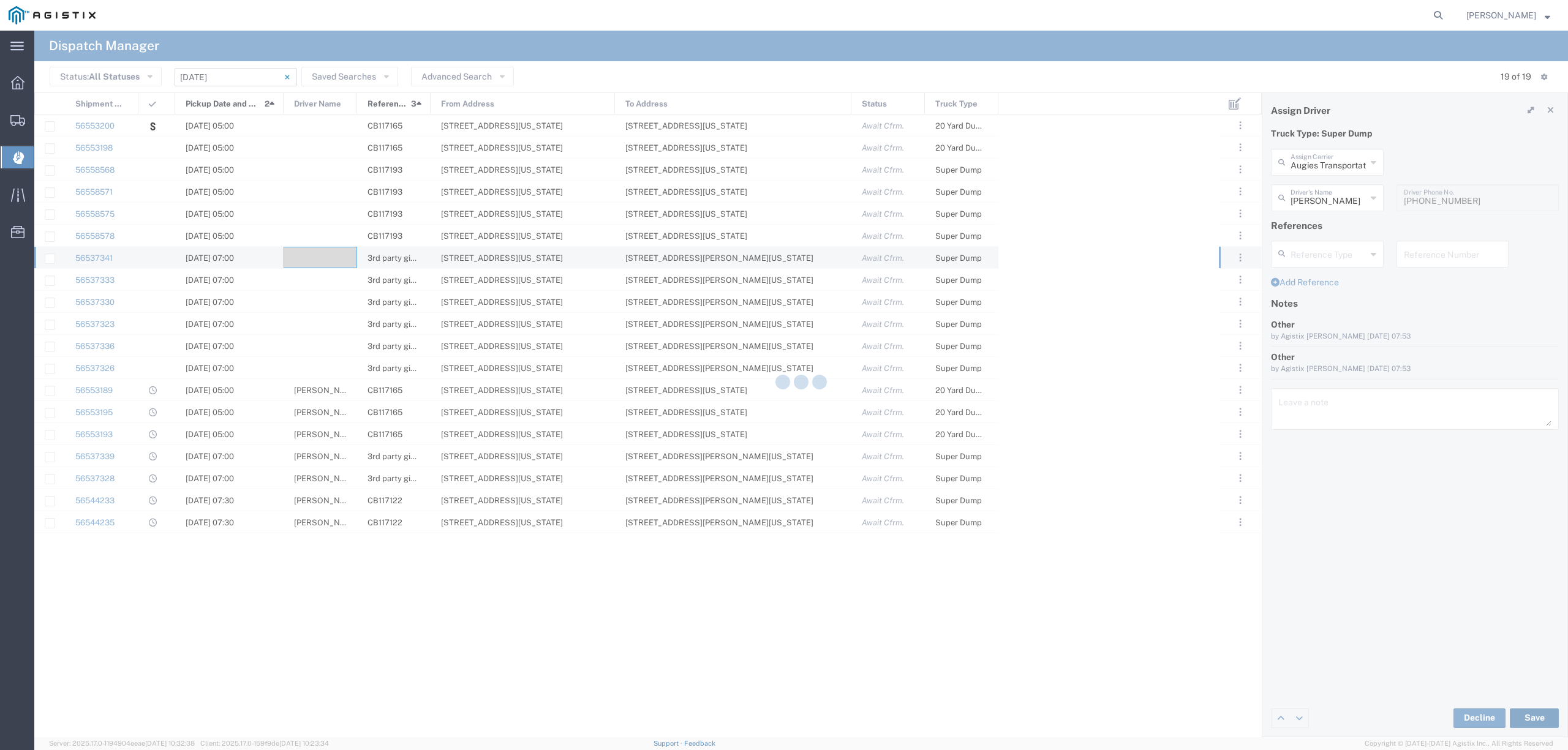
type input "Agustin Landeros"
type input "Augies Transportation LLC"
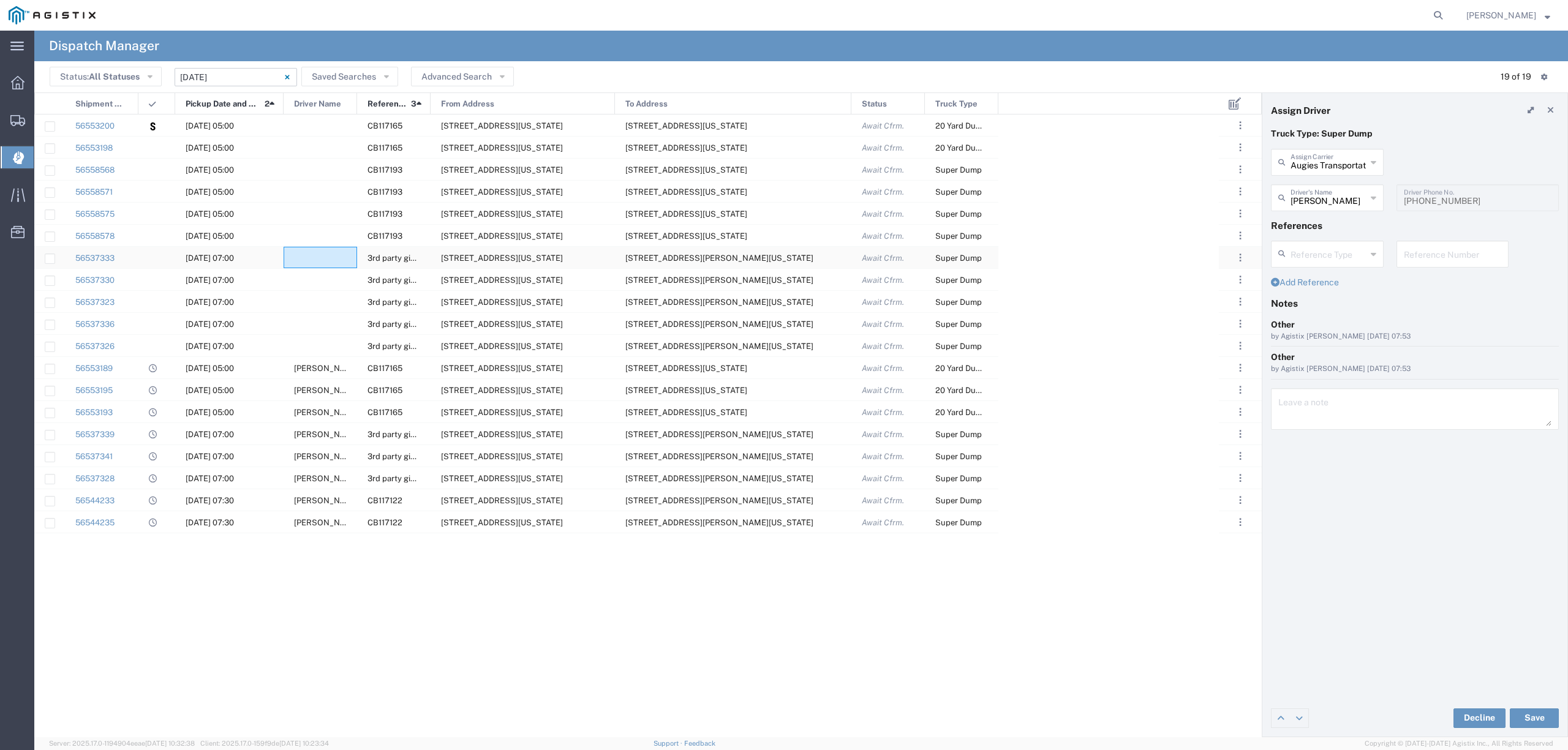
click at [314, 255] on div at bounding box center [320, 257] width 74 height 21
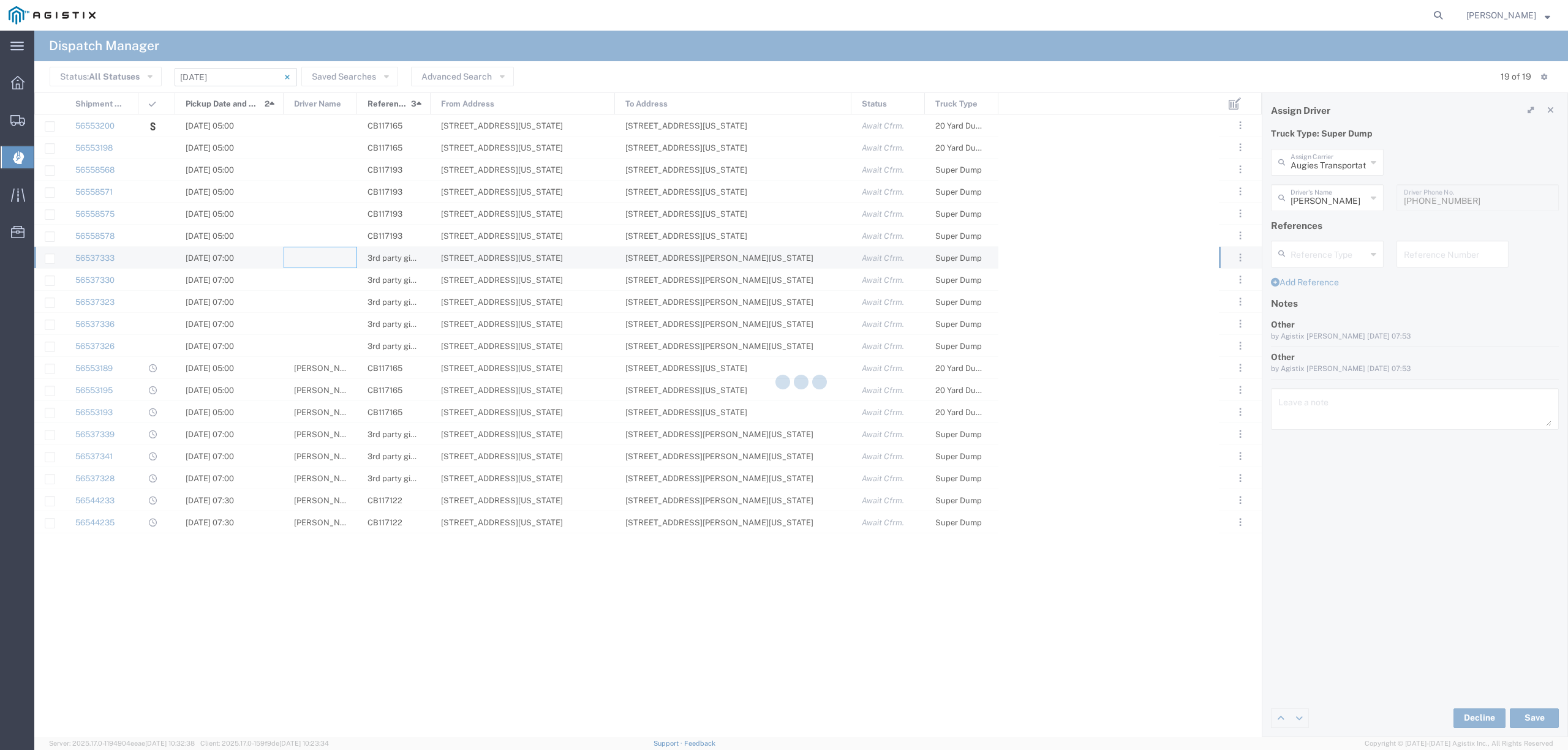
type input "North Coast Trucking"
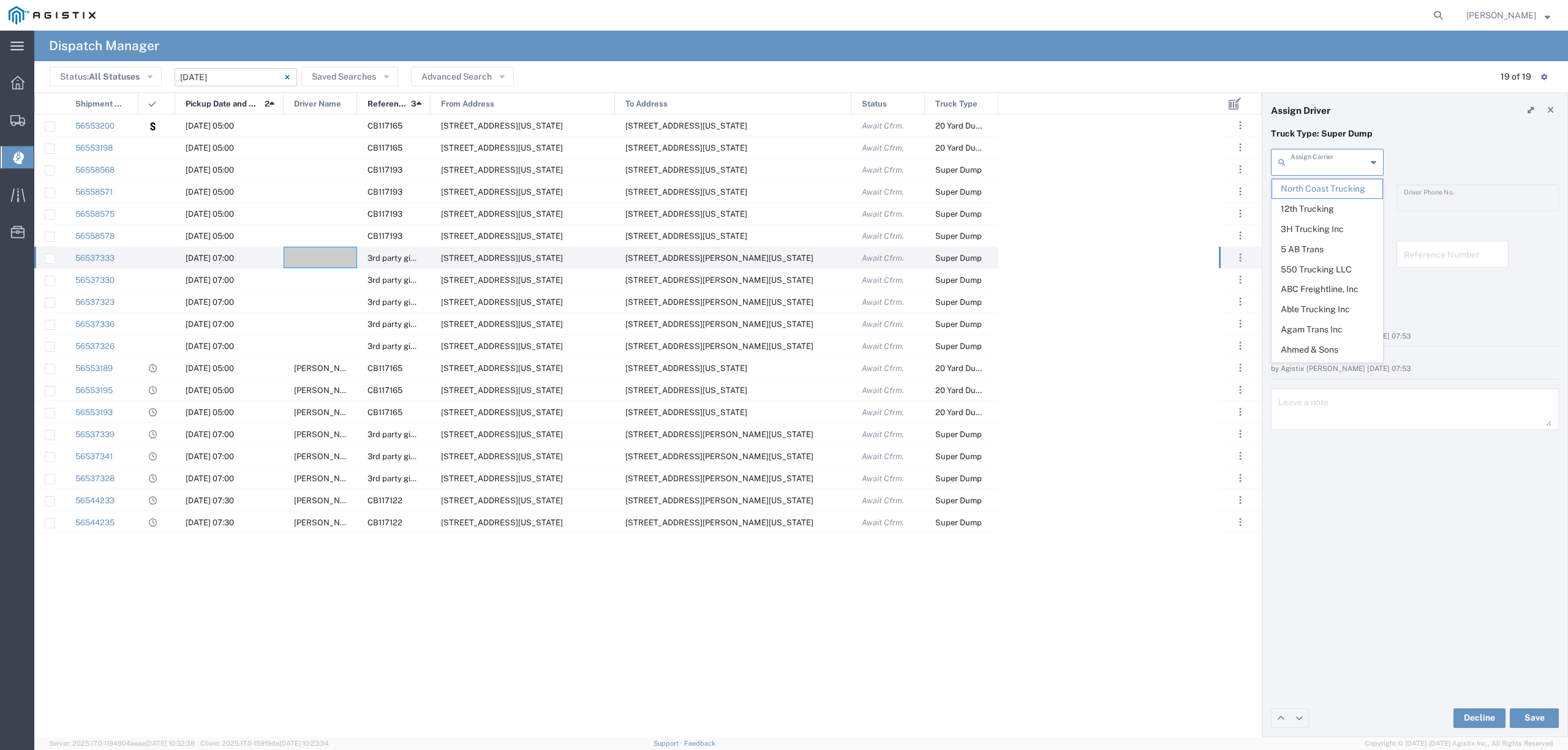
click at [1333, 164] on input "text" at bounding box center [1328, 161] width 76 height 21
click at [1303, 192] on span "Trebol Trucking LLC" at bounding box center [1327, 189] width 110 height 19
type input "Trebol Trucking LLC"
click at [1301, 210] on div "Driver's Name" at bounding box center [1327, 198] width 113 height 27
click at [1316, 225] on span "Gustavo Esparza" at bounding box center [1327, 224] width 110 height 19
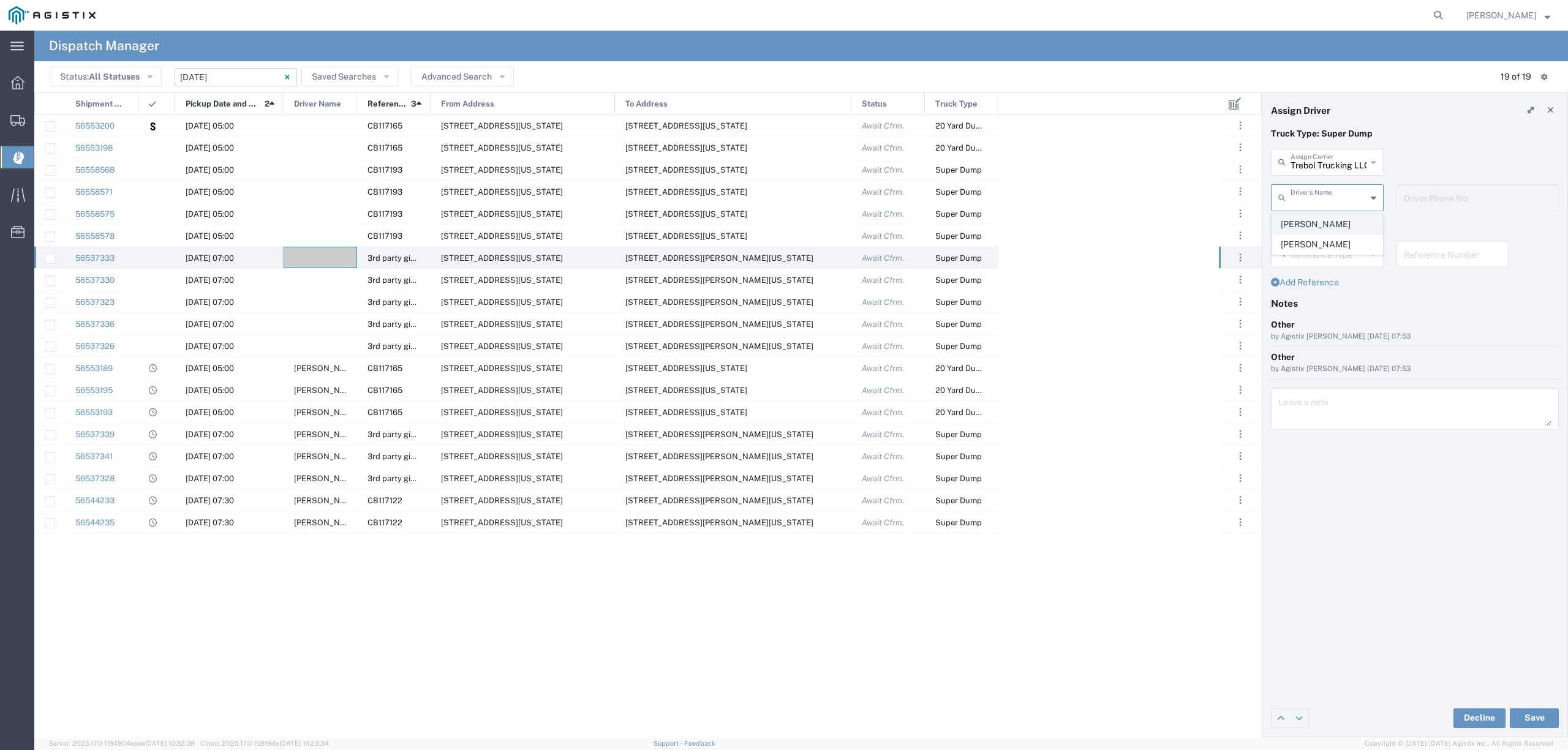
type input "Gustavo Esparza"
type input "559-631-6547"
click at [1541, 711] on button "Save" at bounding box center [1534, 718] width 49 height 20
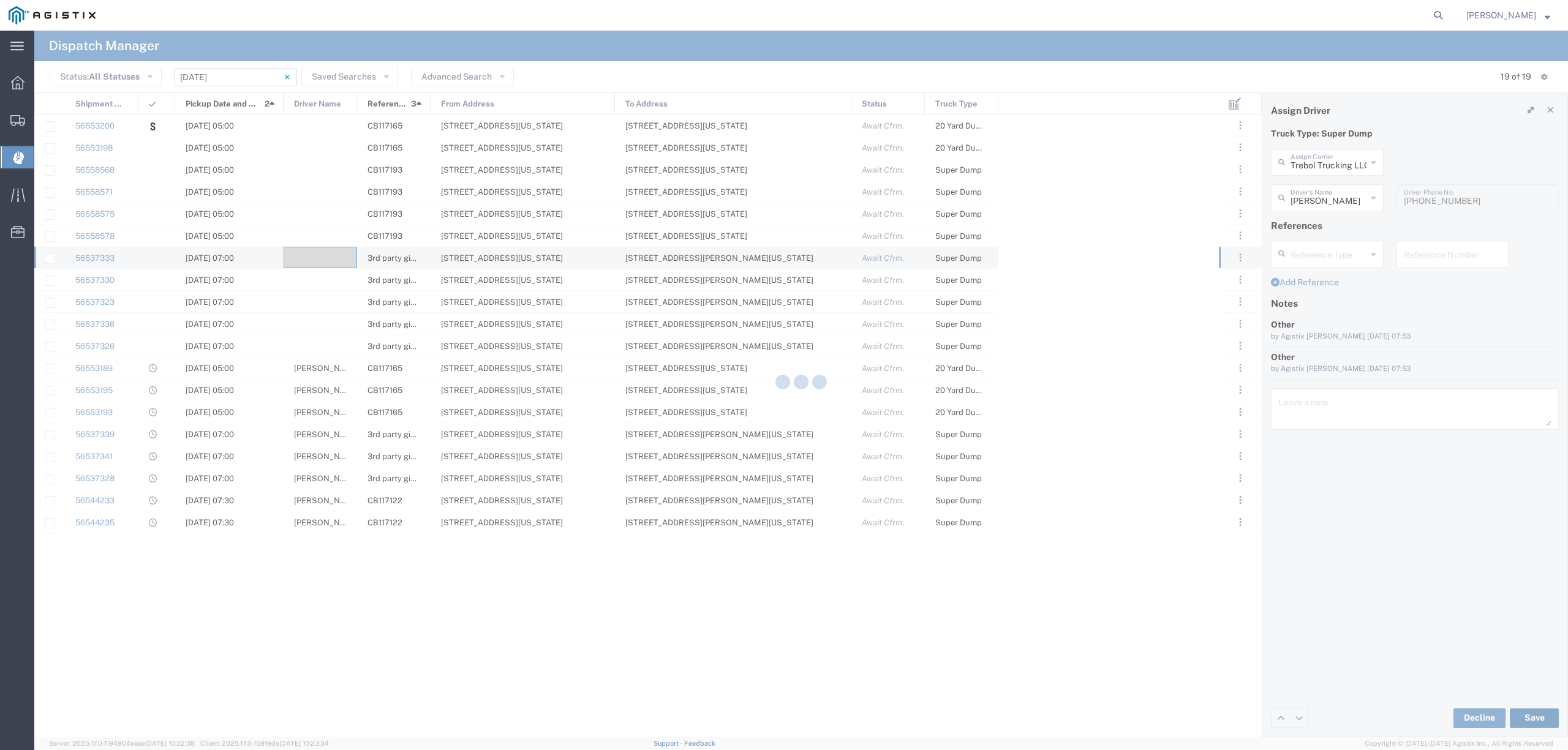
type input "Gustavo Esparza"
type input "Trebol Trucking LLC"
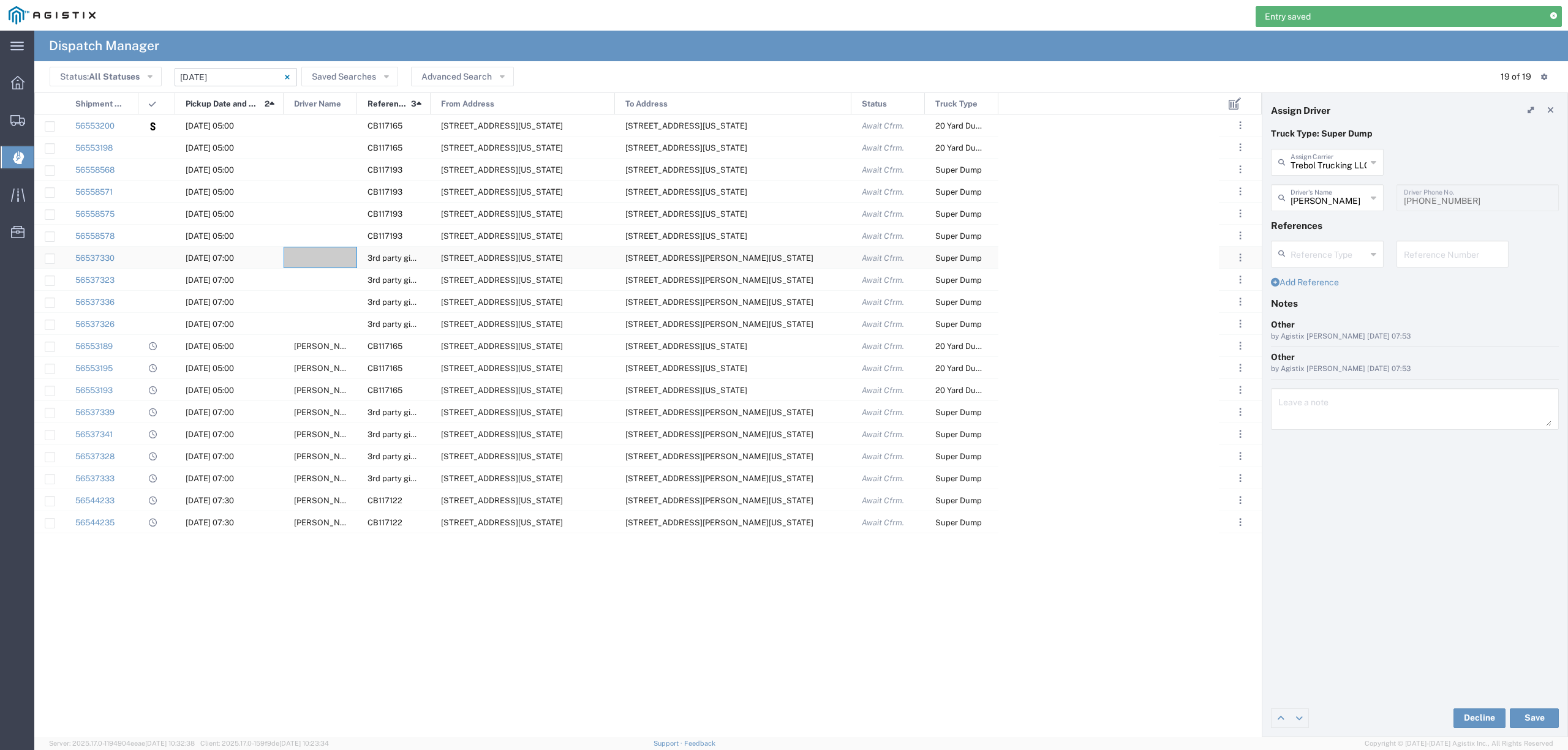
click at [322, 260] on div at bounding box center [320, 257] width 74 height 21
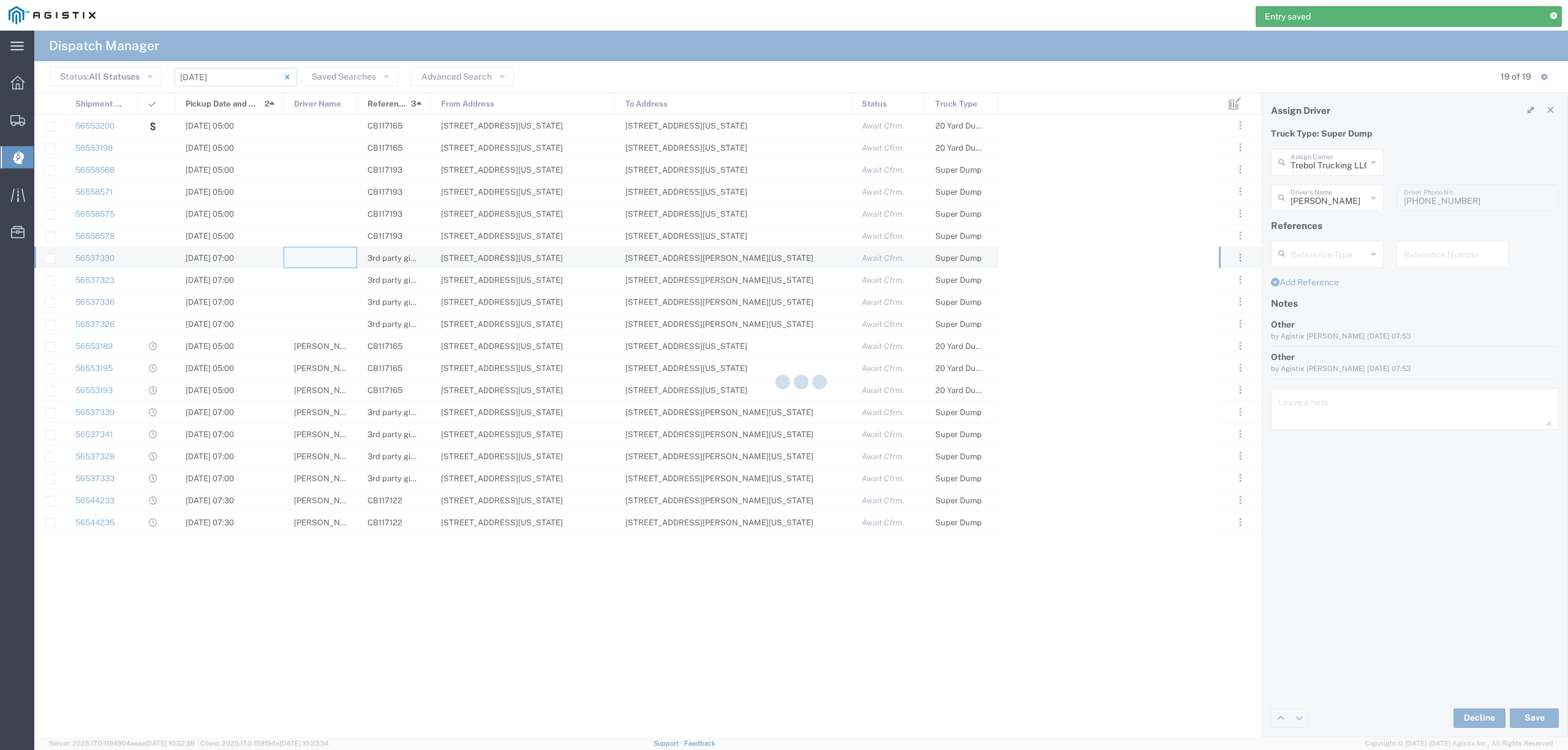
type input "North Coast Trucking"
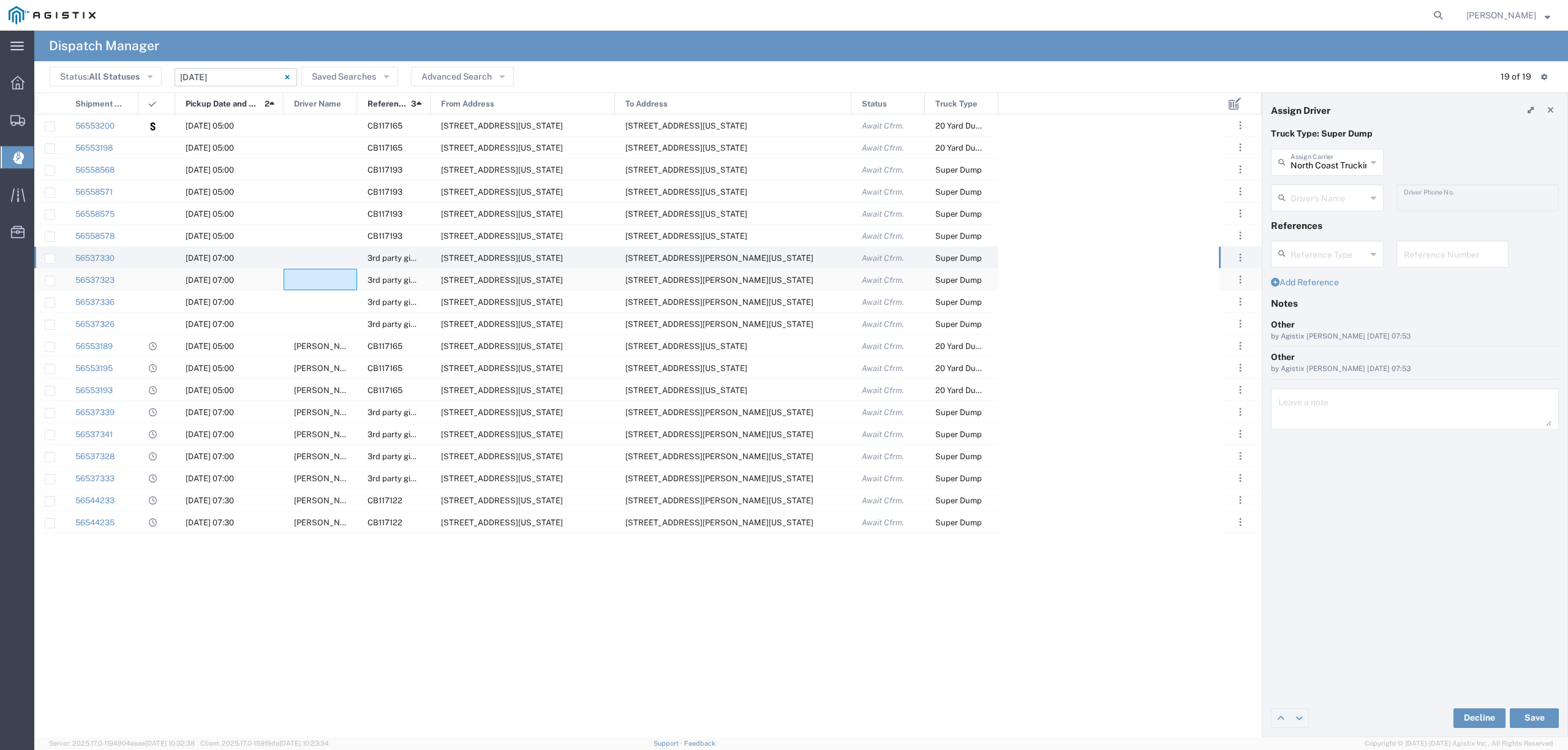
click at [305, 270] on div at bounding box center [320, 279] width 74 height 21
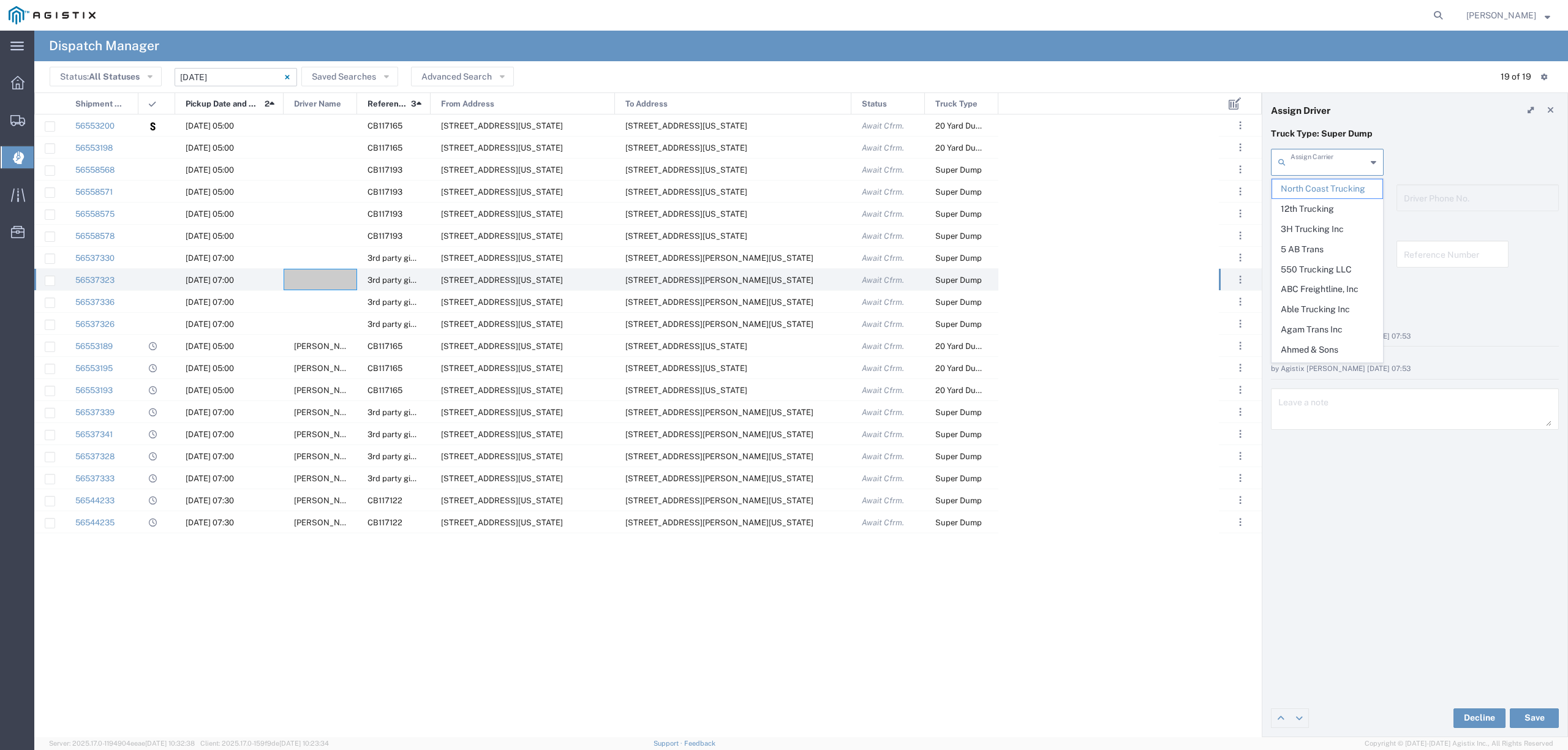
click at [1316, 165] on input "text" at bounding box center [1328, 161] width 76 height 21
click at [1316, 192] on span "TC Trucklines Inc" at bounding box center [1327, 189] width 110 height 19
type input "TC Trucklines Inc"
click at [1316, 194] on input "text" at bounding box center [1329, 197] width 77 height 21
click at [1319, 214] on li "Taranbir Chhina" at bounding box center [1327, 224] width 111 height 20
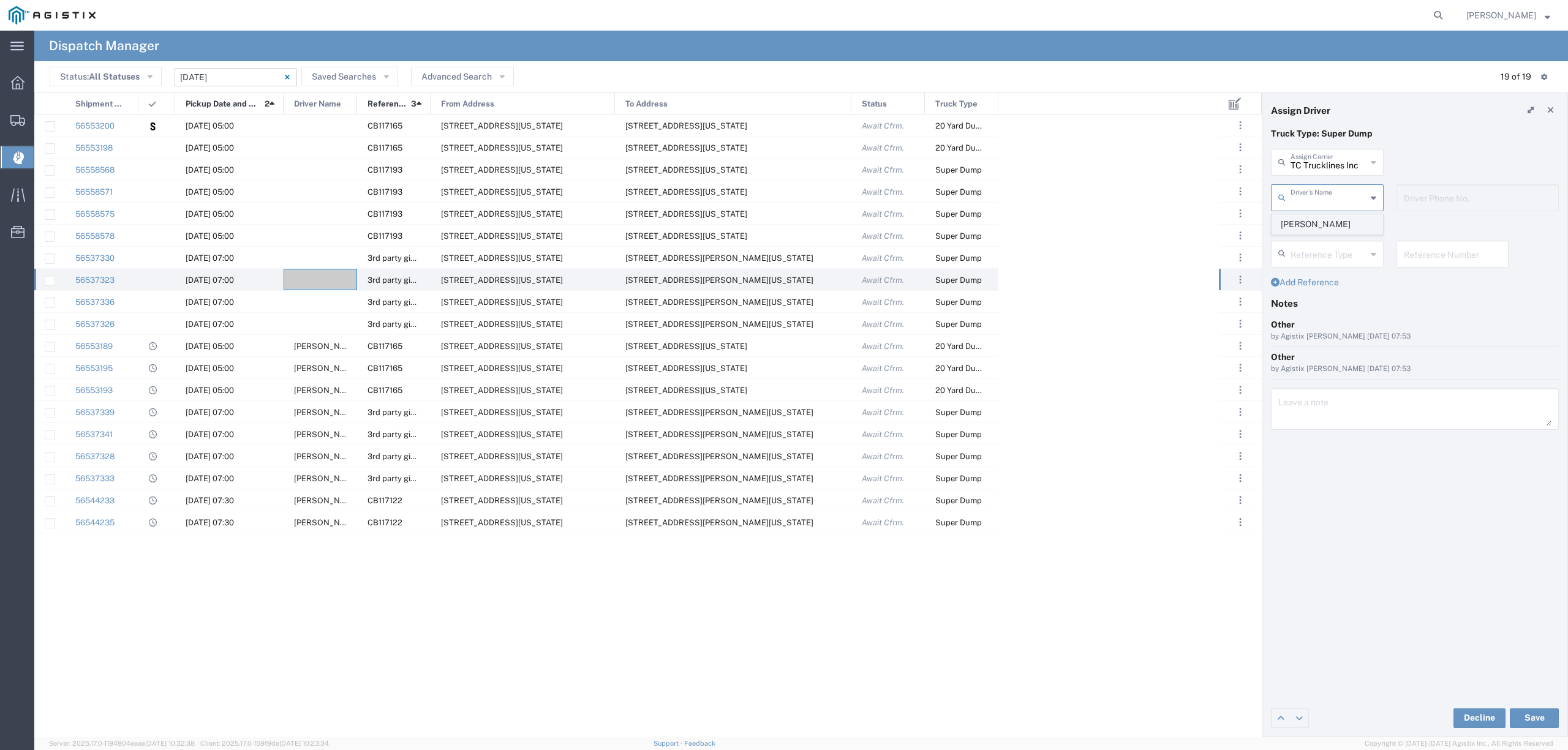
type input "Taranbir Chhina"
type input "5593756728"
click at [1525, 721] on button "Save" at bounding box center [1534, 718] width 49 height 20
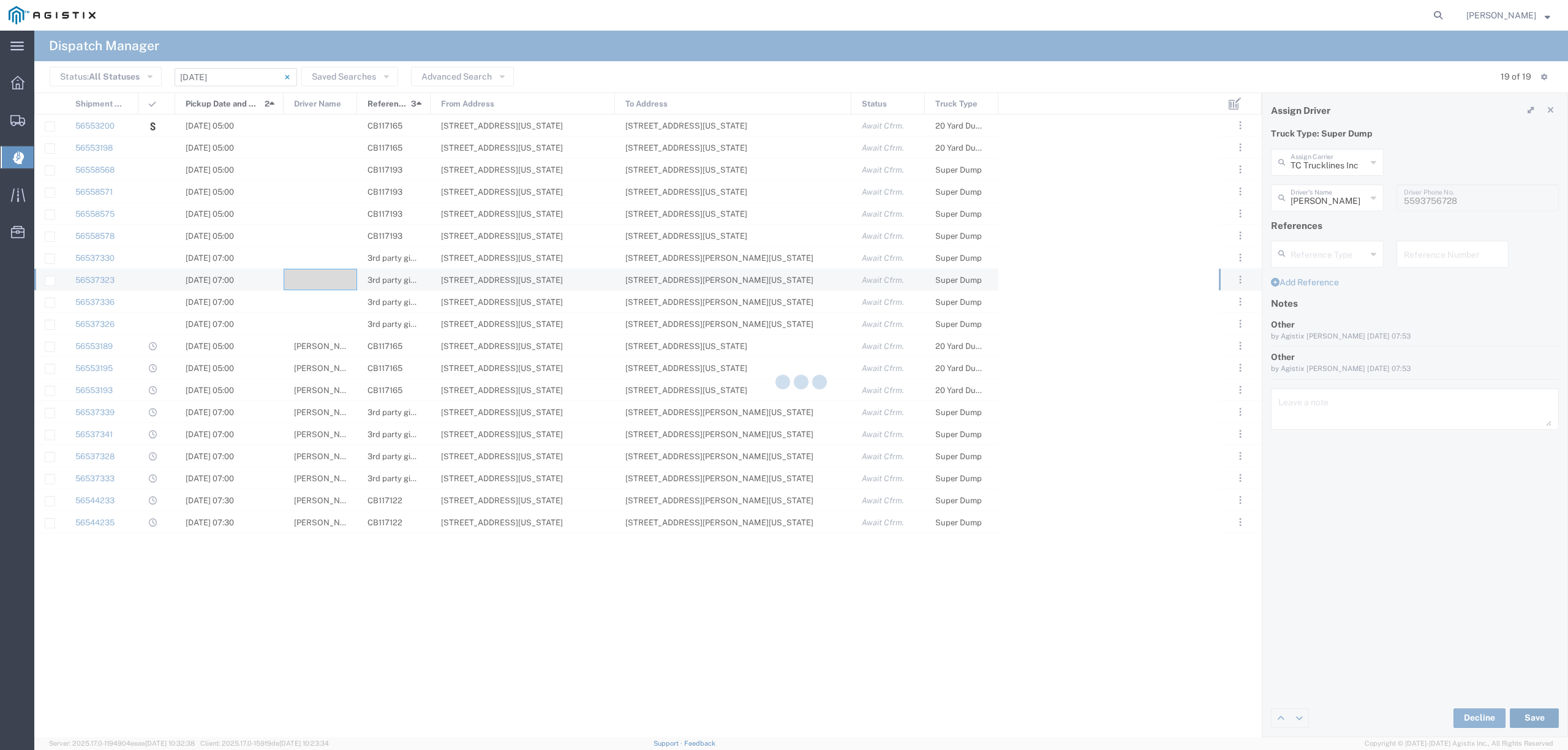
type input "Taranbir Chhina"
type input "TC Trucklines Inc"
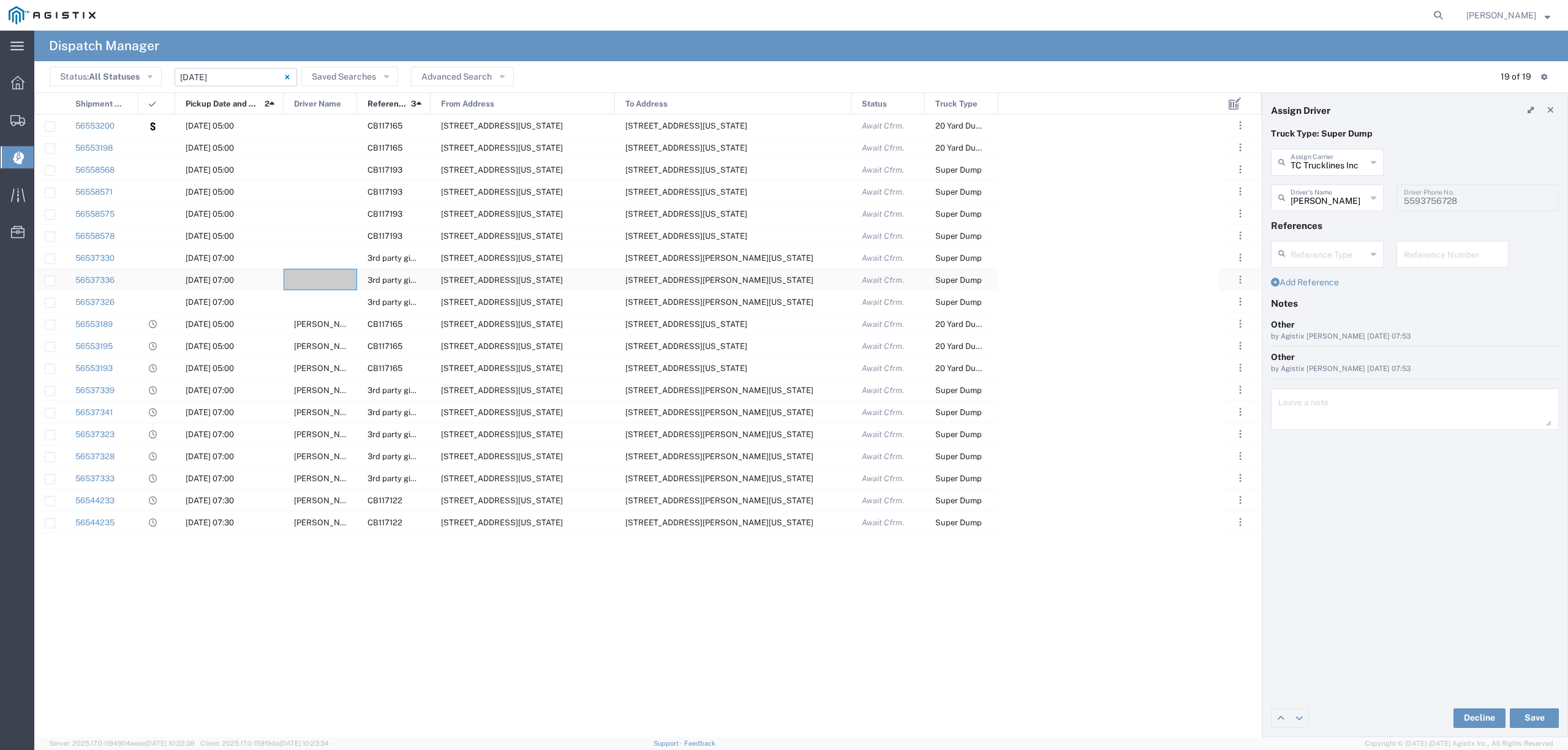
click at [317, 278] on div at bounding box center [320, 279] width 74 height 21
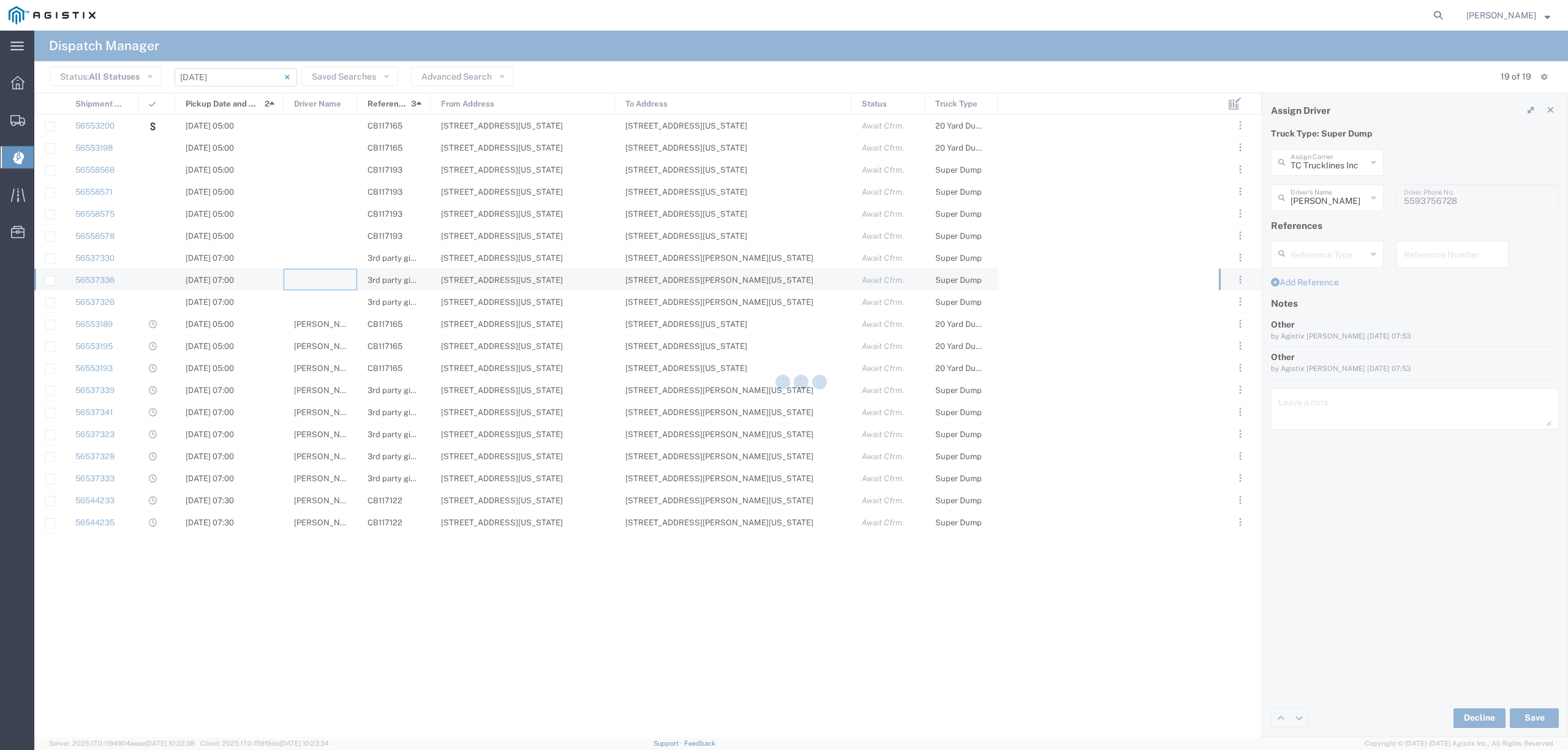
type input "North Coast Trucking"
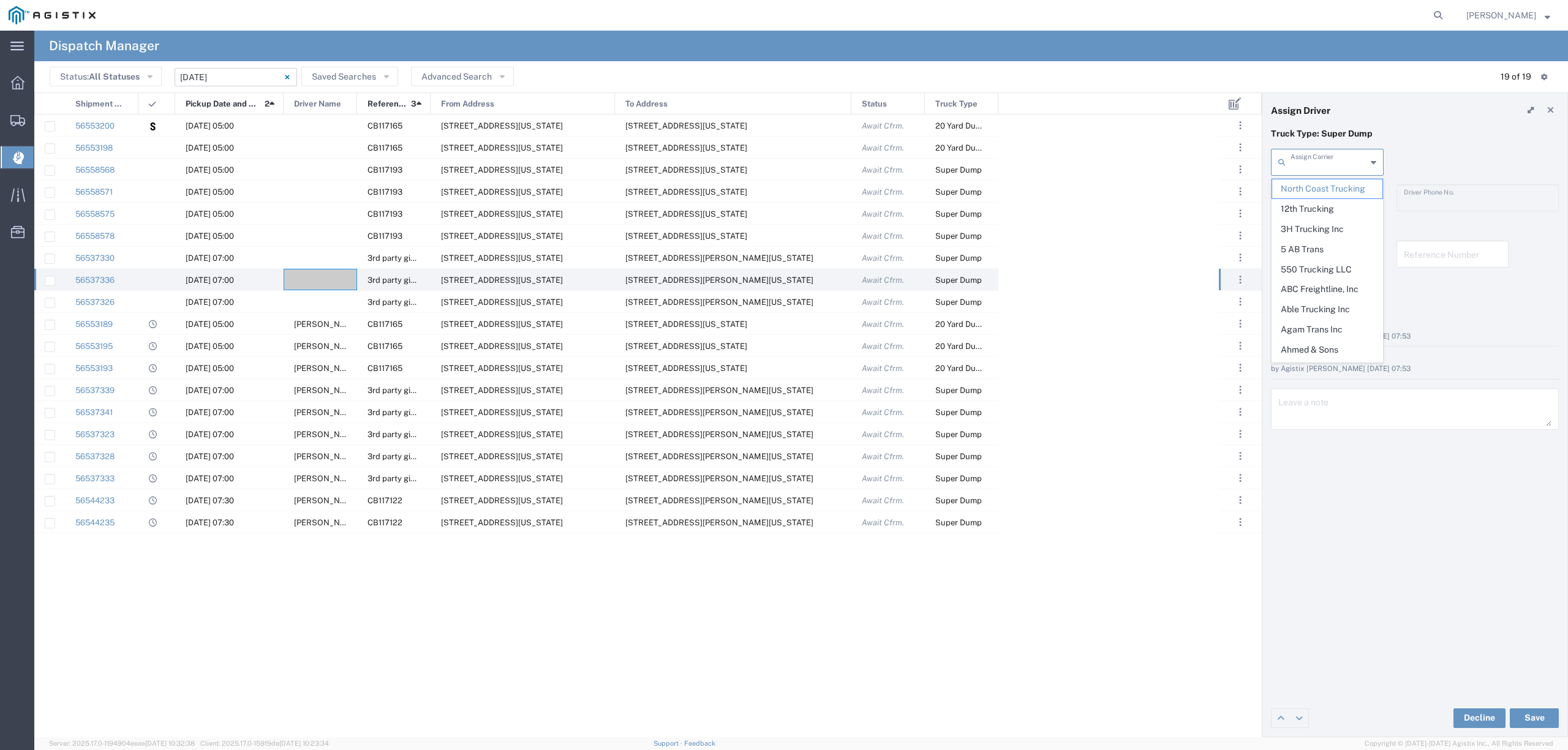
click at [1334, 167] on input "text" at bounding box center [1328, 161] width 76 height 21
click at [1422, 135] on p "Truck Type: Super Dump" at bounding box center [1415, 134] width 288 height 13
type input "North Coast Trucking"
click at [301, 300] on div at bounding box center [320, 301] width 74 height 21
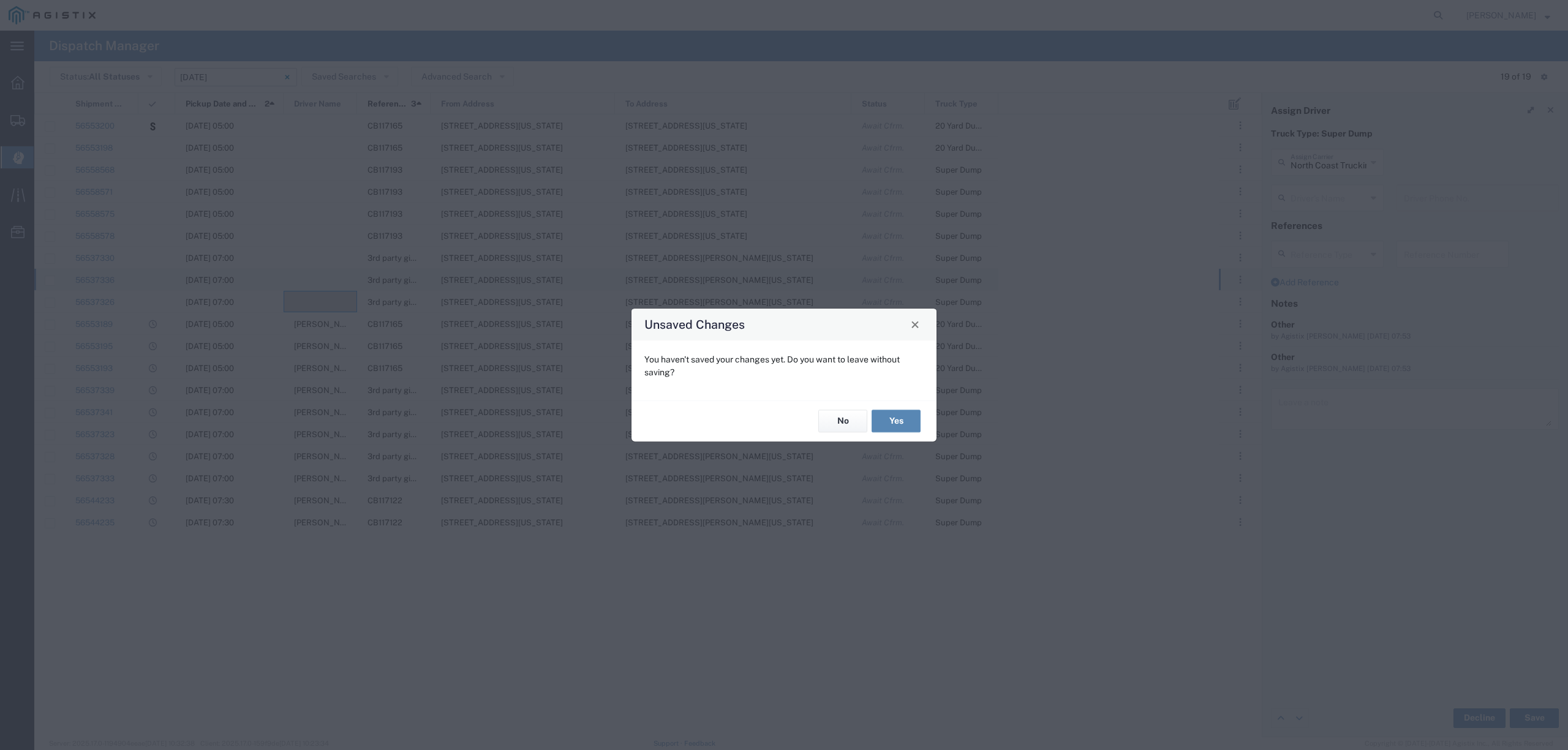
click at [909, 418] on button "Yes" at bounding box center [896, 422] width 49 height 23
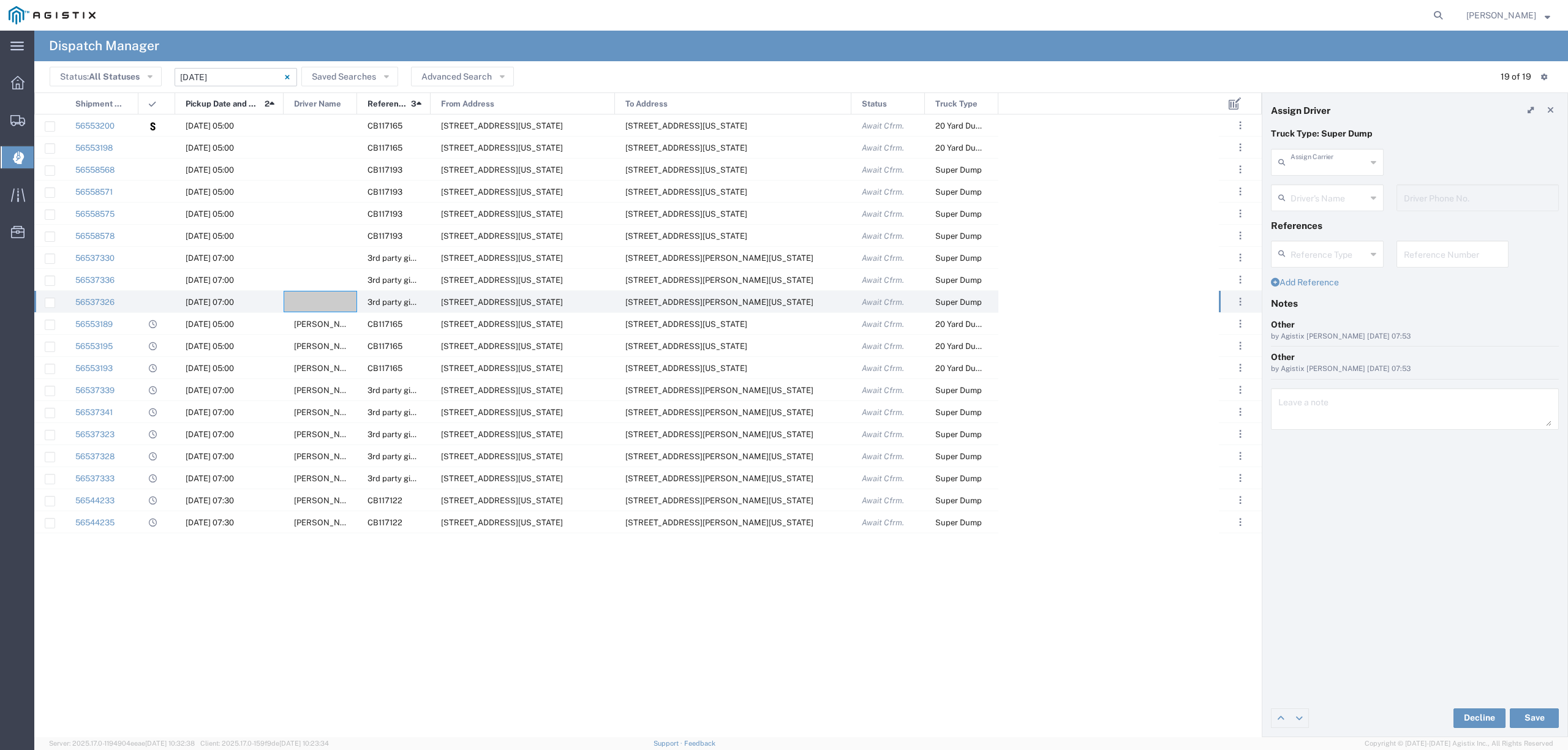
click at [1324, 163] on input "text" at bounding box center [1328, 161] width 76 height 21
click at [1333, 197] on span "Bullets Transport LLC" at bounding box center [1327, 189] width 110 height 19
type input "Bullets Transport LLC"
click at [1333, 197] on input "text" at bounding box center [1329, 197] width 77 height 21
click at [1331, 224] on span "Antonio Adame" at bounding box center [1327, 224] width 110 height 19
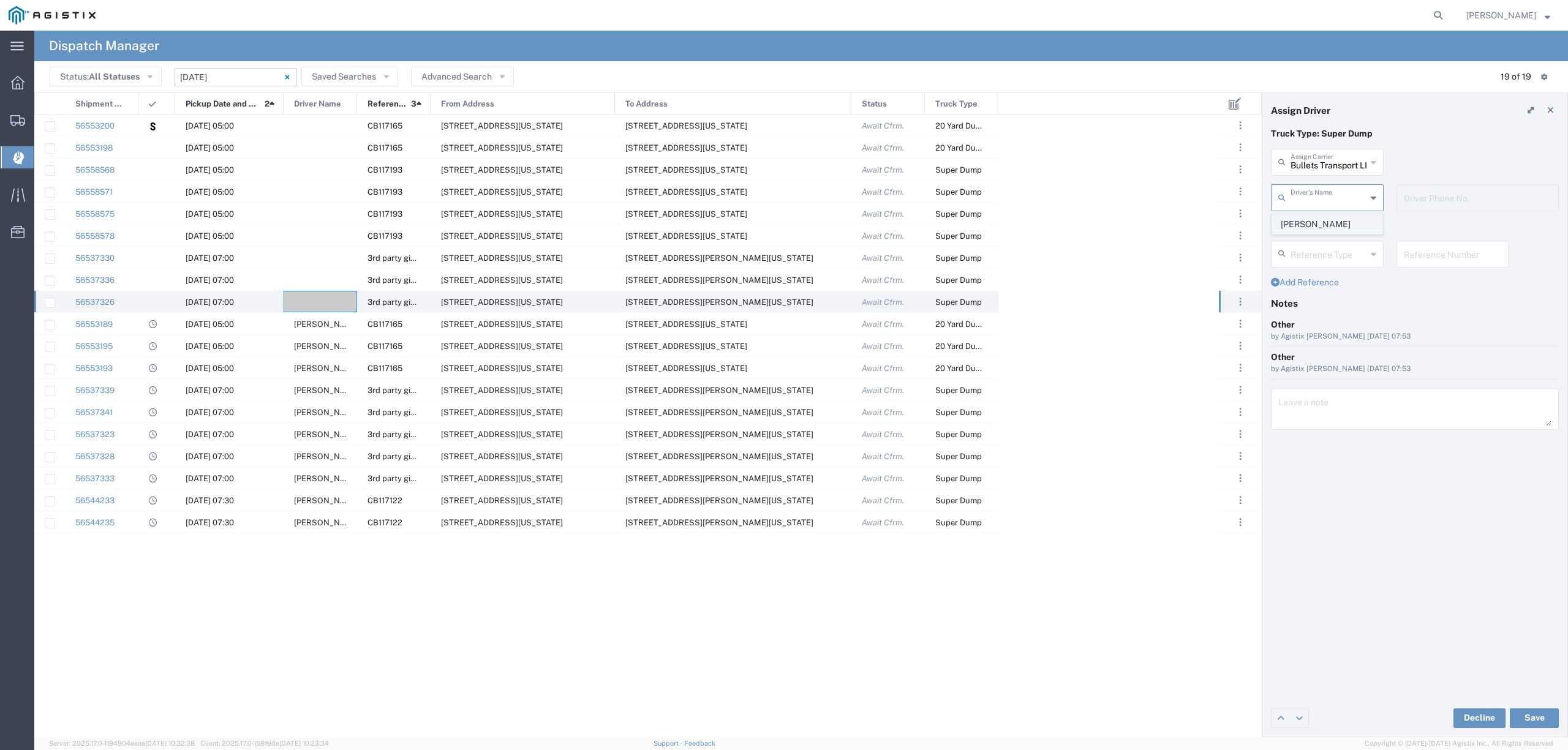
type input "Antonio Adame"
type input "661-565-1468"
click at [1546, 721] on button "Save" at bounding box center [1534, 718] width 49 height 20
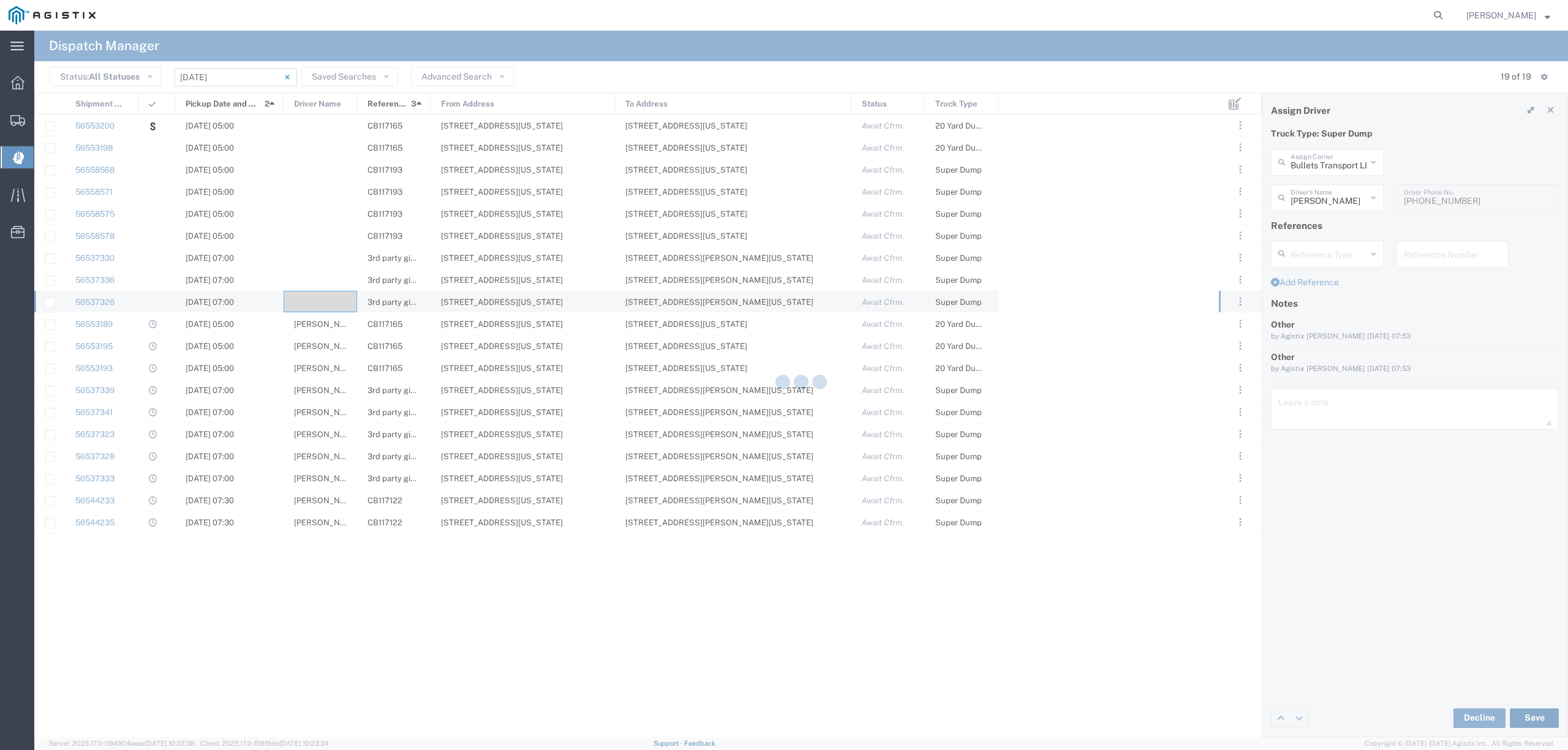
type input "Antonio Adame"
type input "Bullets Transport LLC"
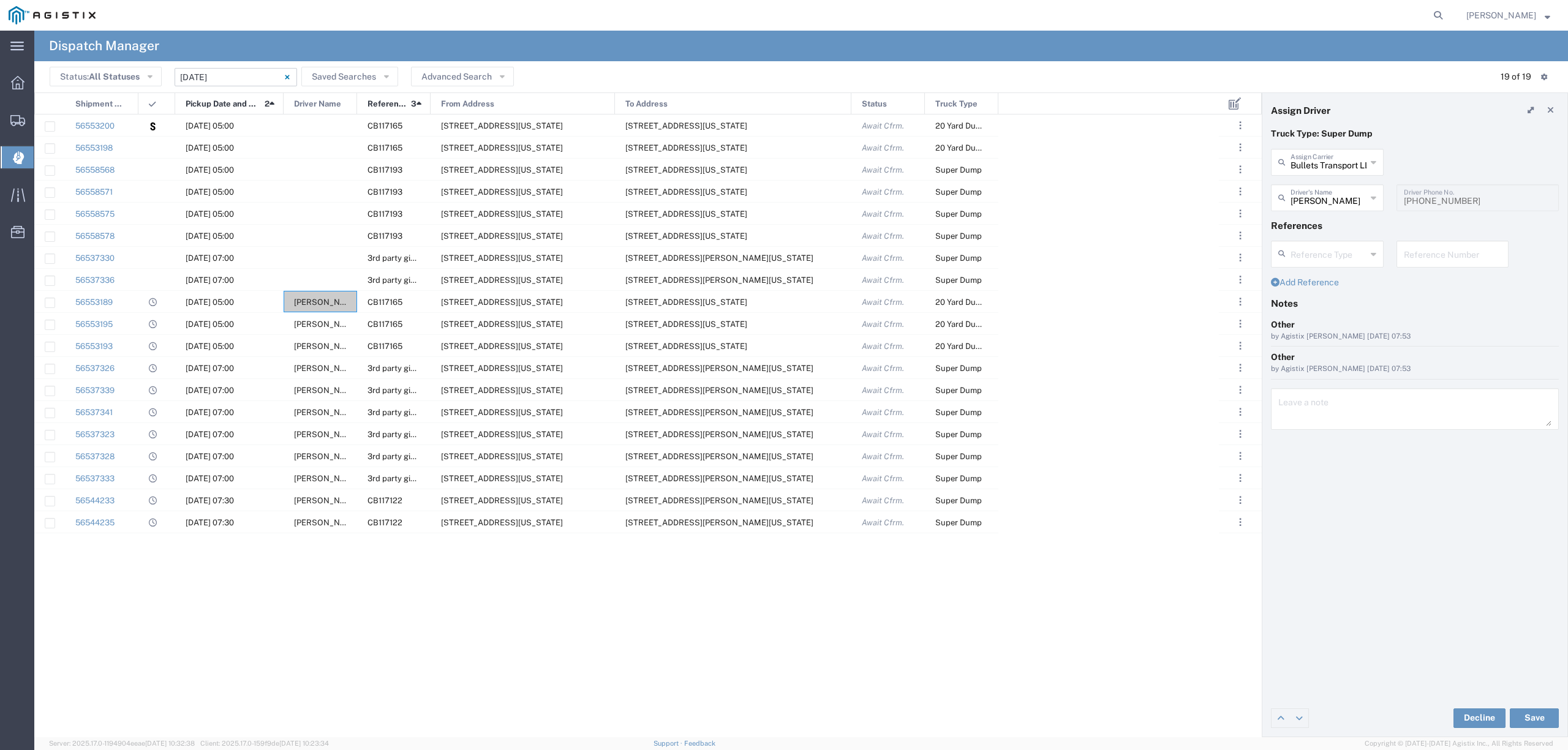
click at [500, 102] on div "From Address" at bounding box center [523, 104] width 184 height 22
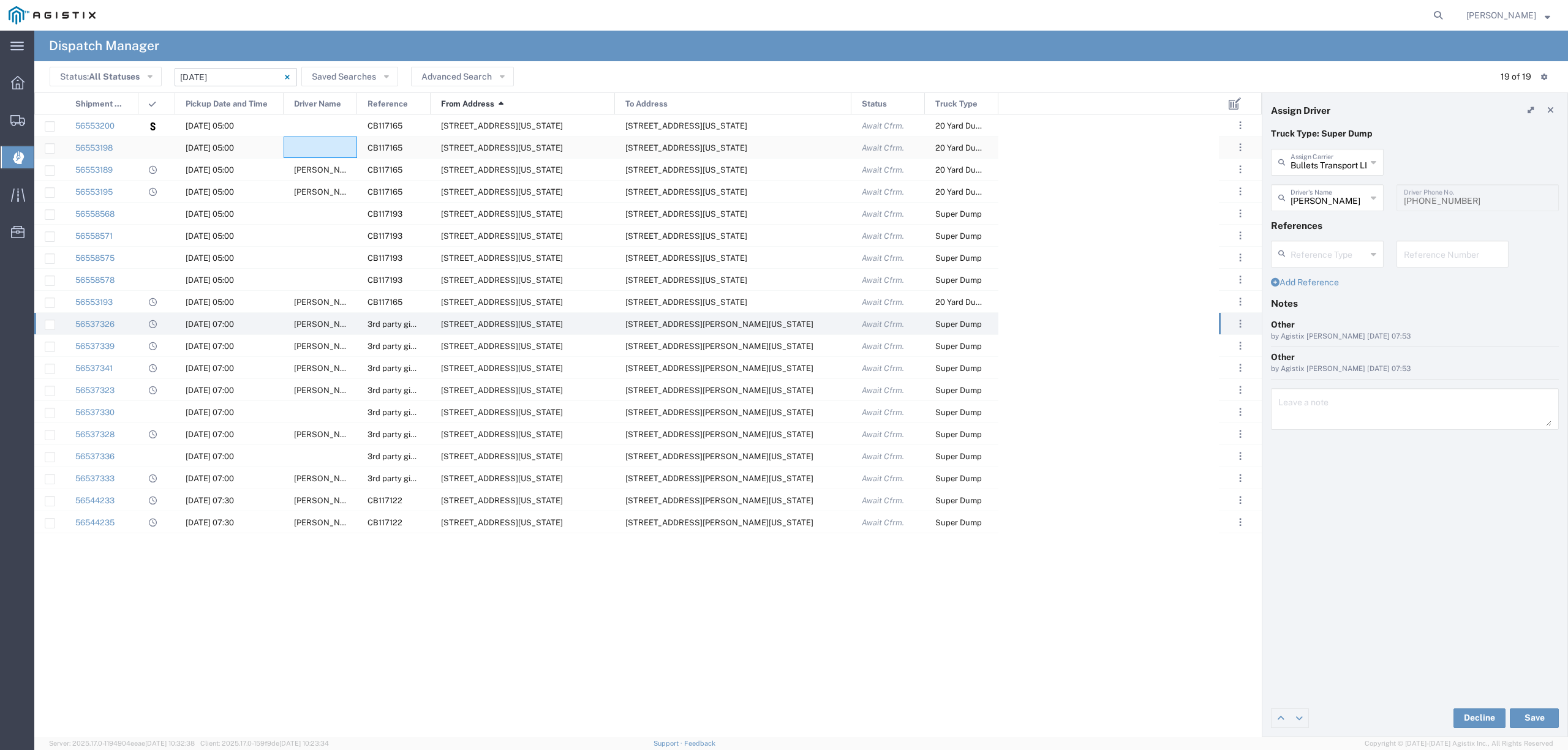
click at [308, 148] on div at bounding box center [320, 147] width 74 height 21
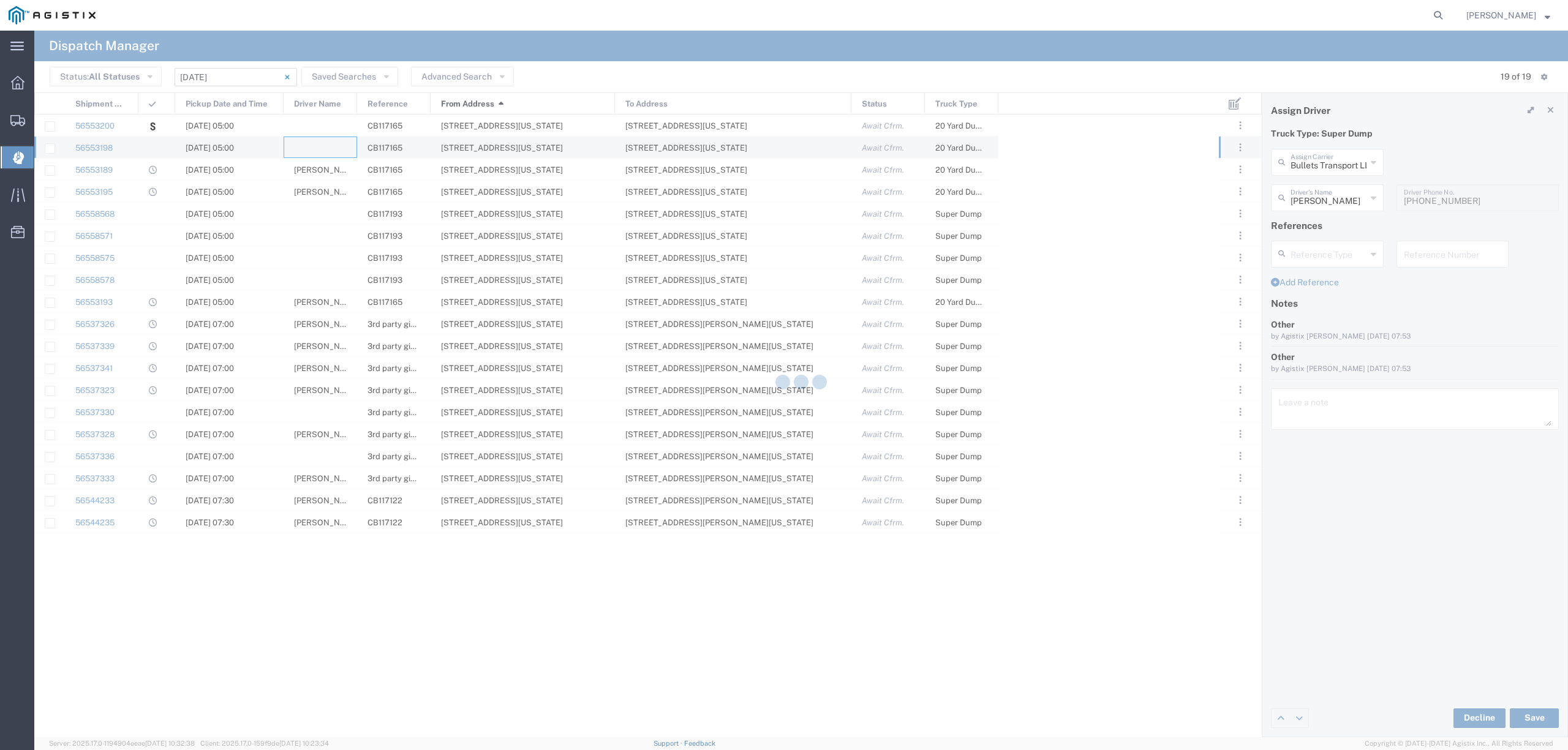
type input "North Coast Trucking"
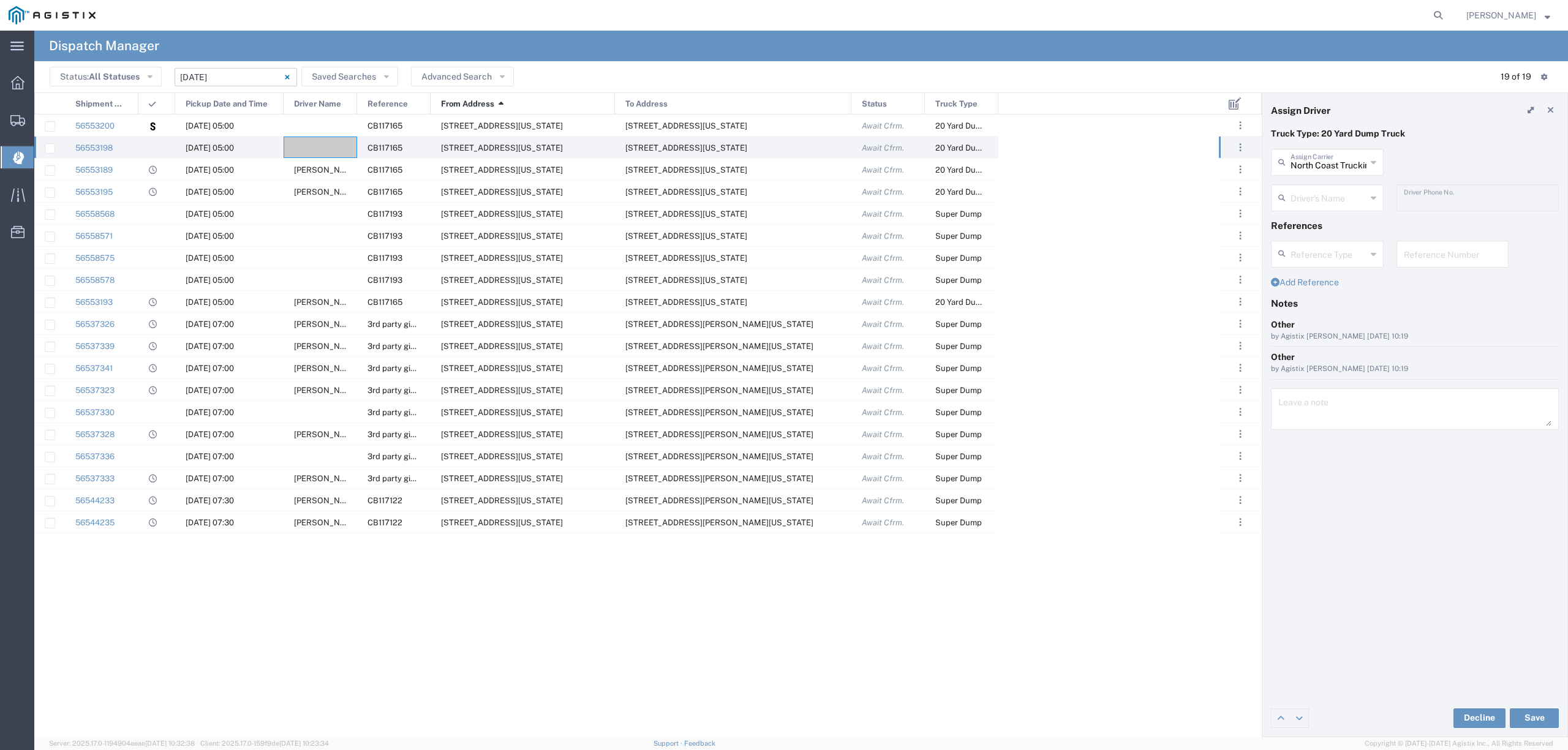
click at [330, 102] on span "Driver Name" at bounding box center [317, 104] width 47 height 22
click at [309, 146] on div at bounding box center [320, 147] width 74 height 21
click at [1321, 161] on input "text" at bounding box center [1328, 161] width 76 height 21
click at [1341, 187] on span "550 Trucking LLC" at bounding box center [1327, 189] width 110 height 19
click at [1545, 709] on button "Save" at bounding box center [1534, 718] width 49 height 20
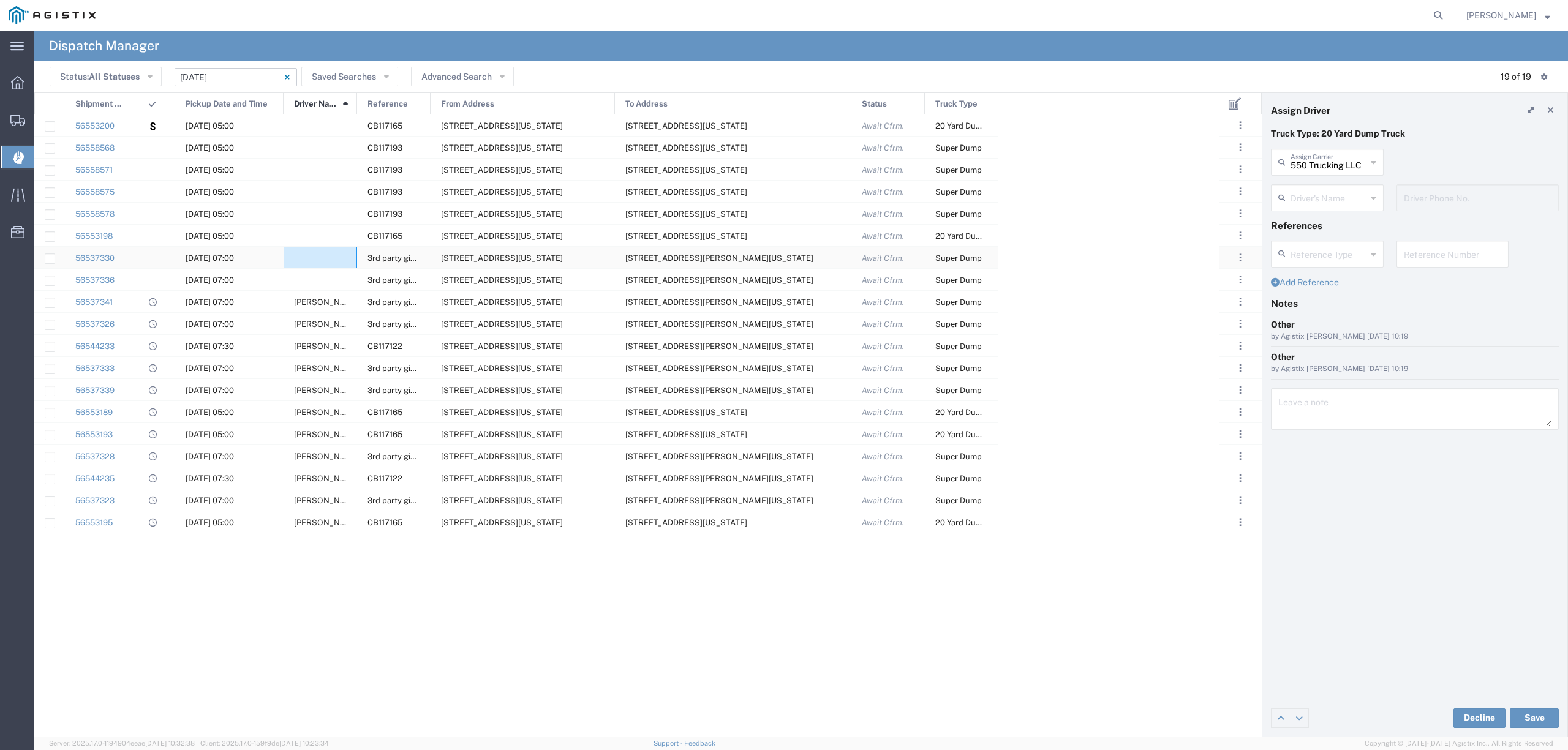
click at [333, 256] on div at bounding box center [320, 257] width 74 height 21
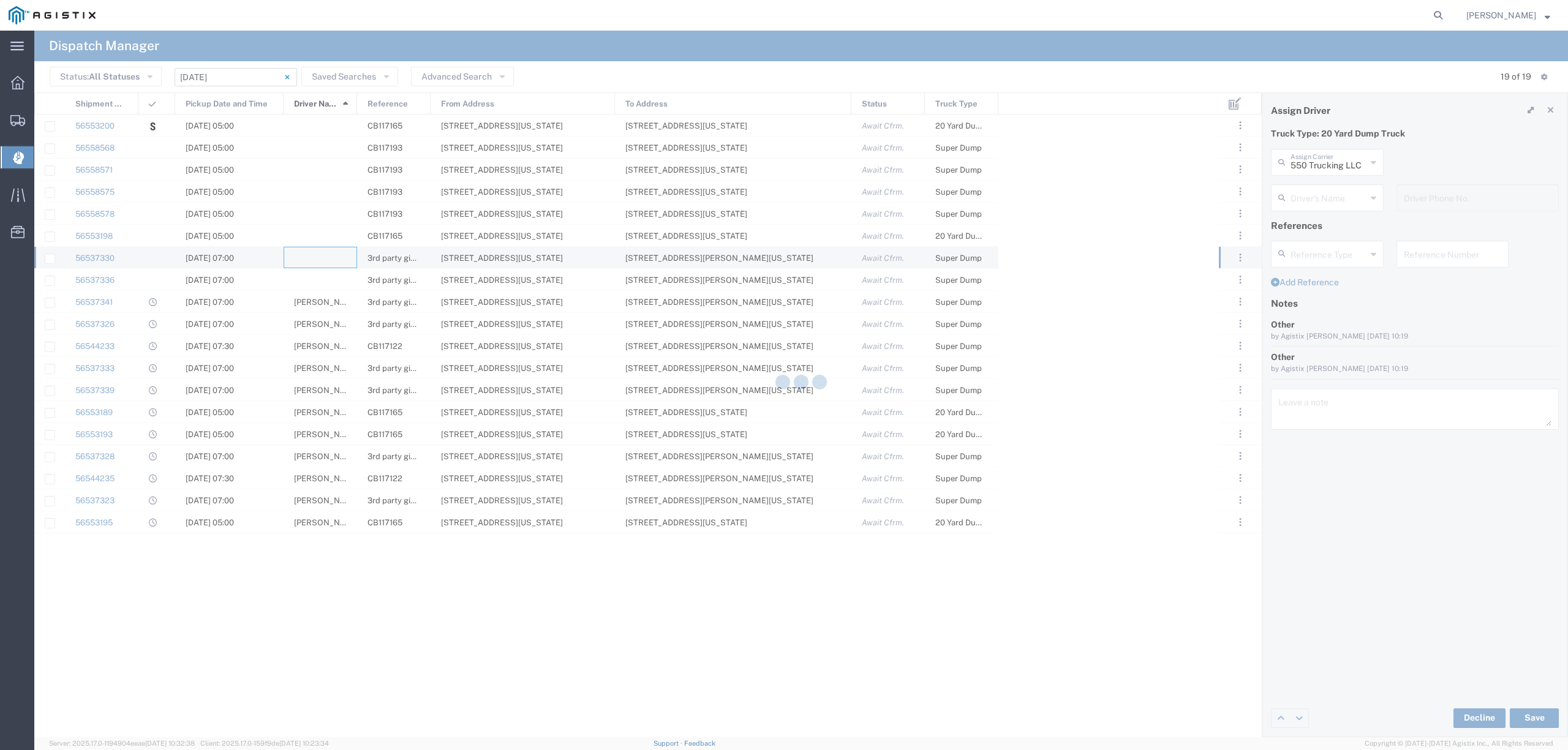
type input "North Coast Trucking"
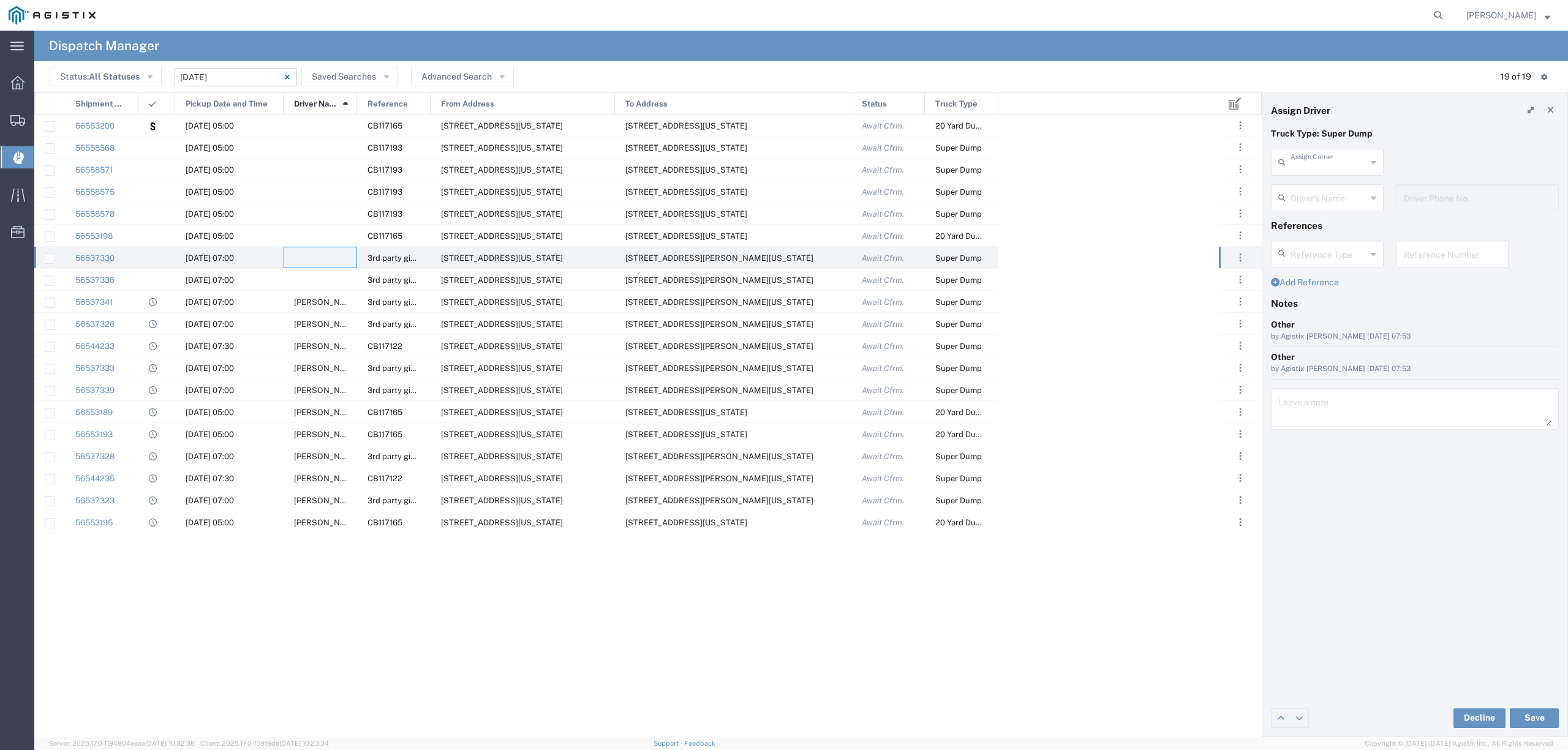
click at [1346, 163] on input "text" at bounding box center [1328, 161] width 76 height 21
click at [1324, 197] on span "550 Trucking LLC" at bounding box center [1327, 189] width 110 height 19
click at [1539, 716] on button "Save" at bounding box center [1534, 718] width 49 height 20
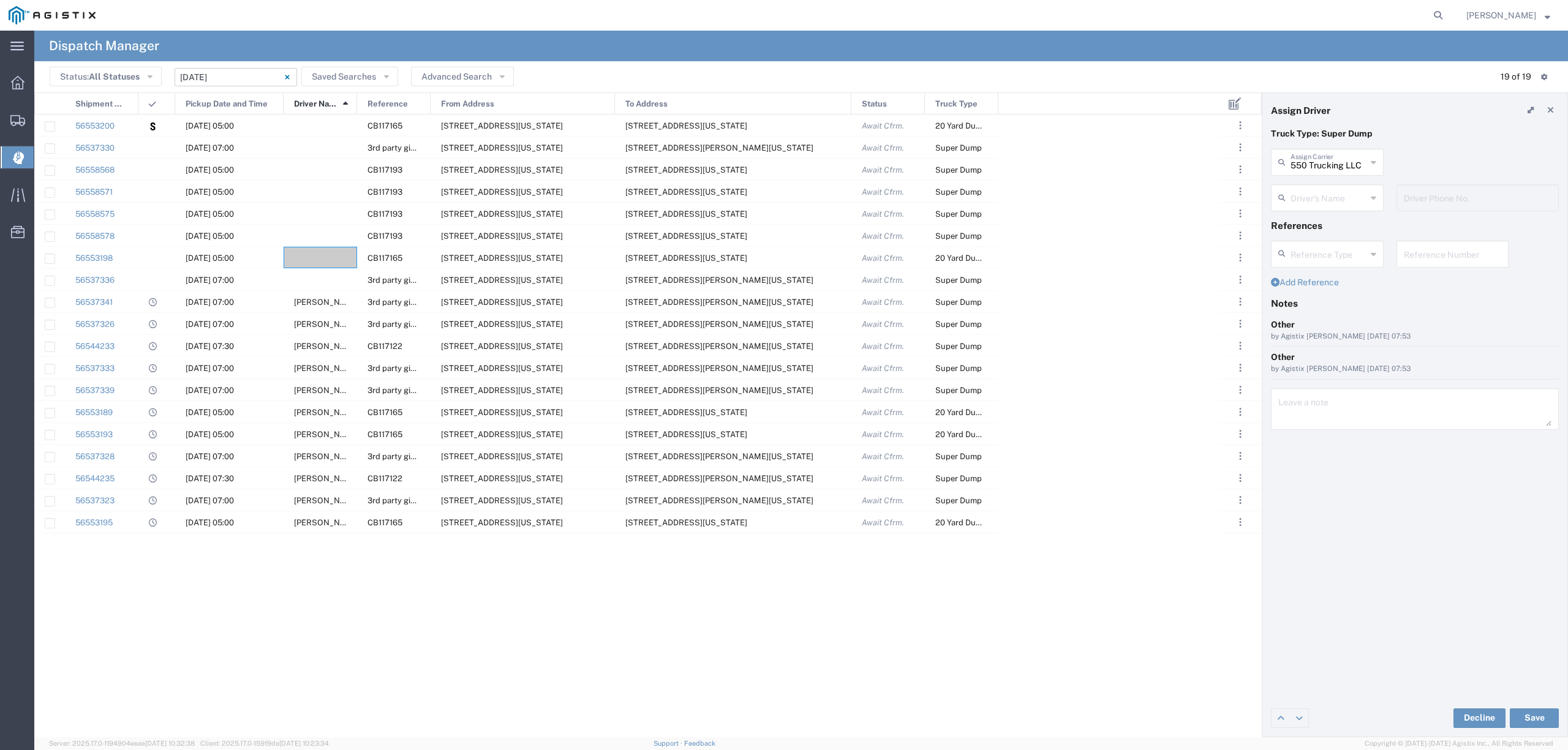
click at [434, 103] on div "From Address" at bounding box center [523, 104] width 184 height 22
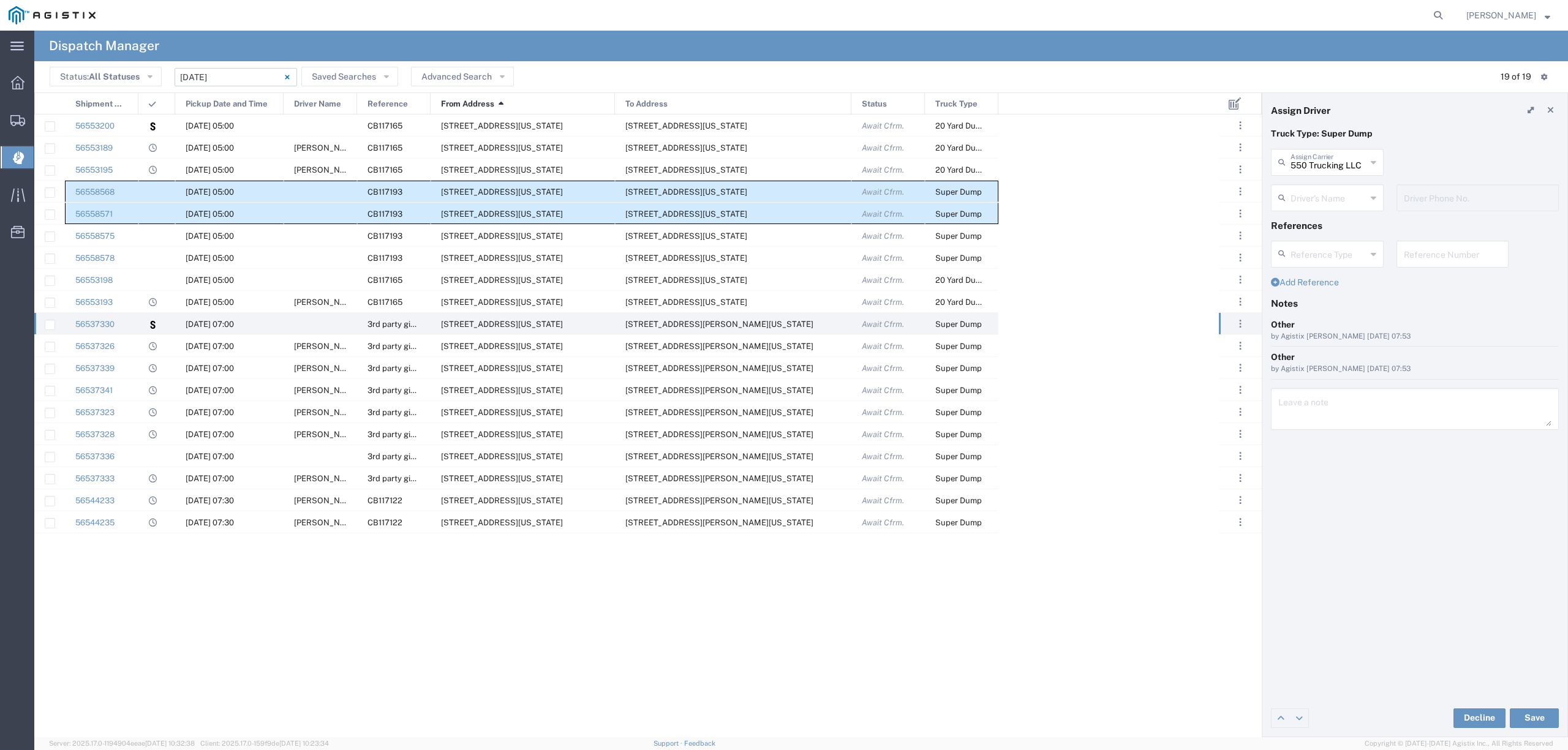
drag, startPoint x: 113, startPoint y: 185, endPoint x: 948, endPoint y: 209, distance: 835.3
click at [948, 209] on div "56558568 08/21/2025, 05:00 CB117193 2401 Coffee Rd, Bakersfield, California, 93…" at bounding box center [516, 324] width 964 height 419
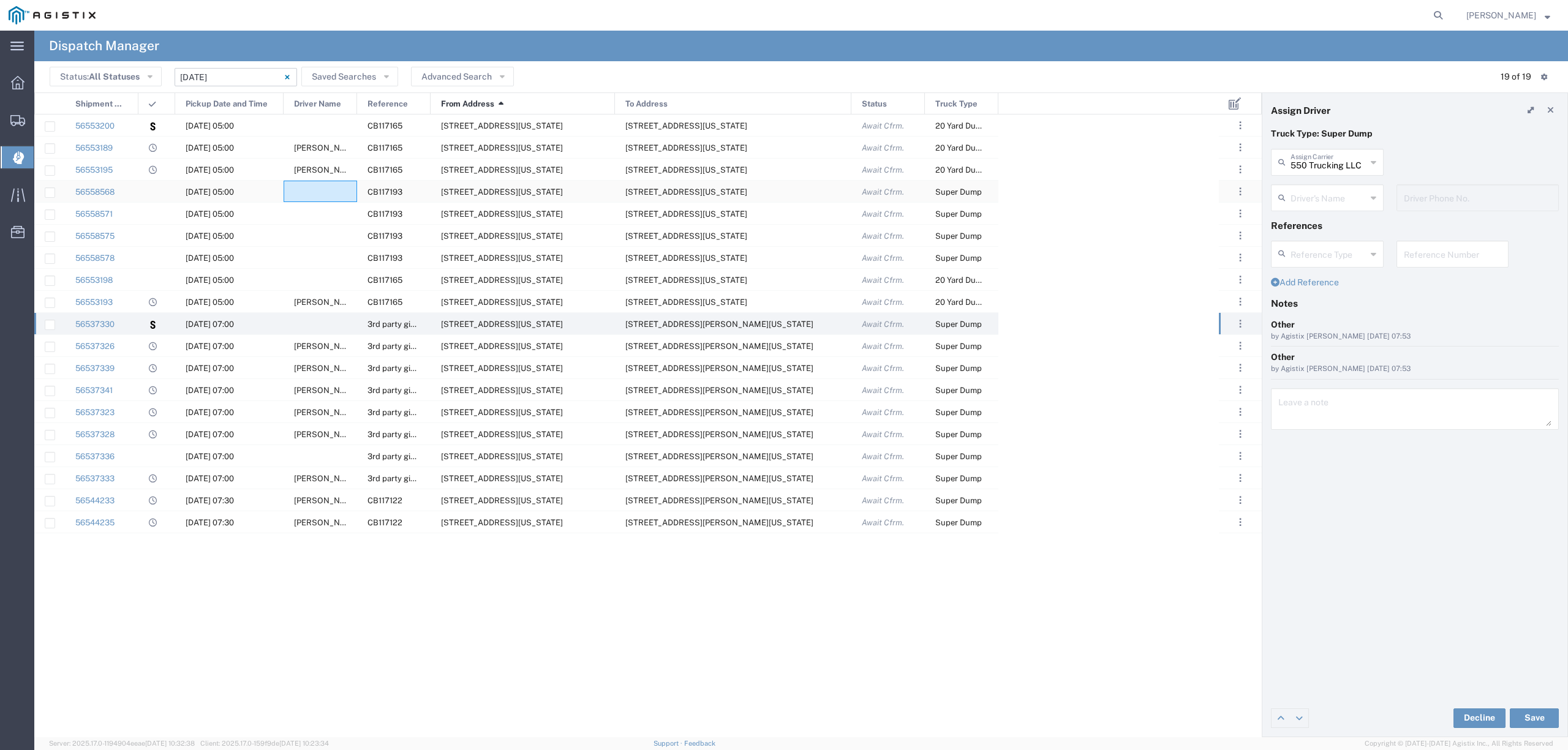
click at [300, 189] on div at bounding box center [320, 191] width 74 height 21
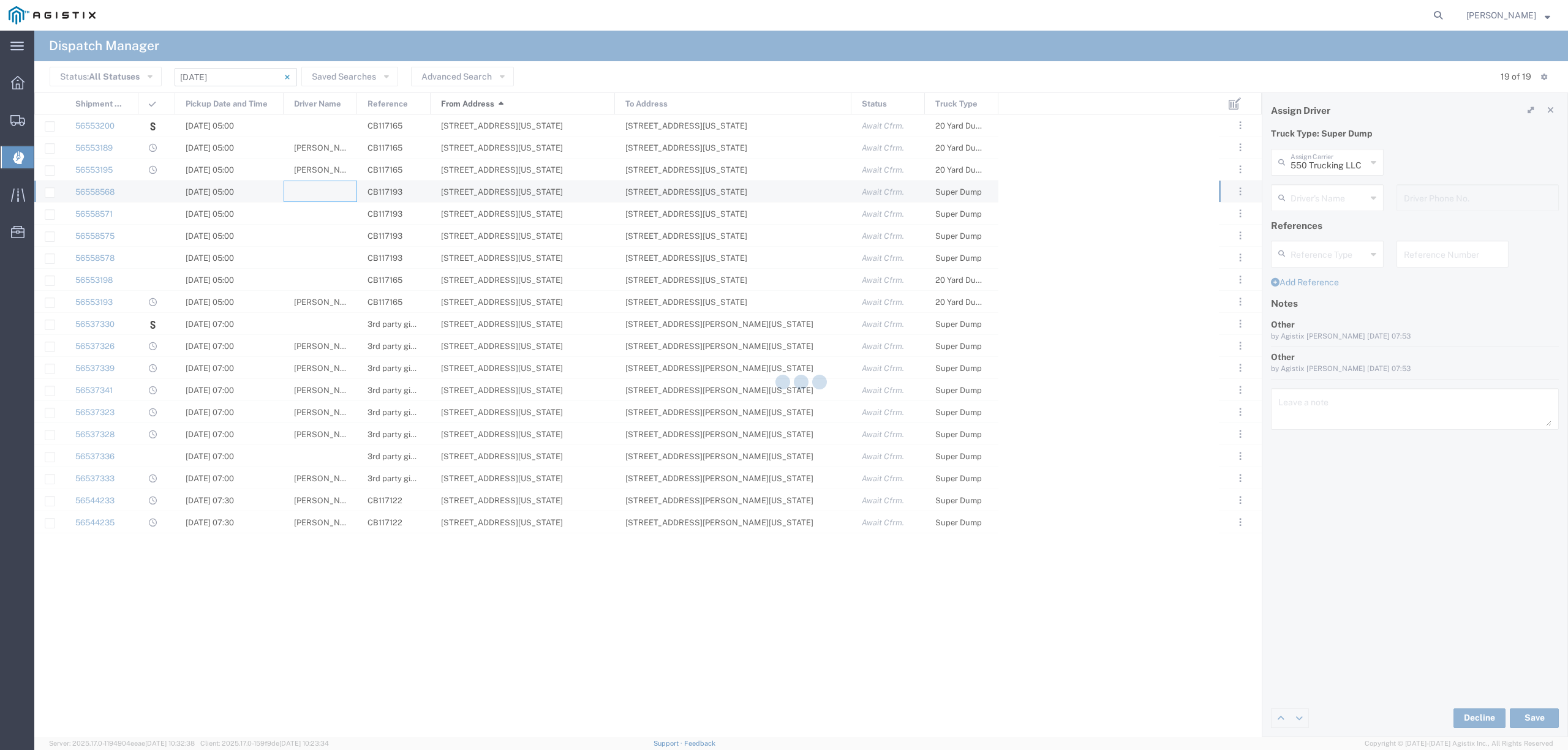
type input "North Coast Trucking"
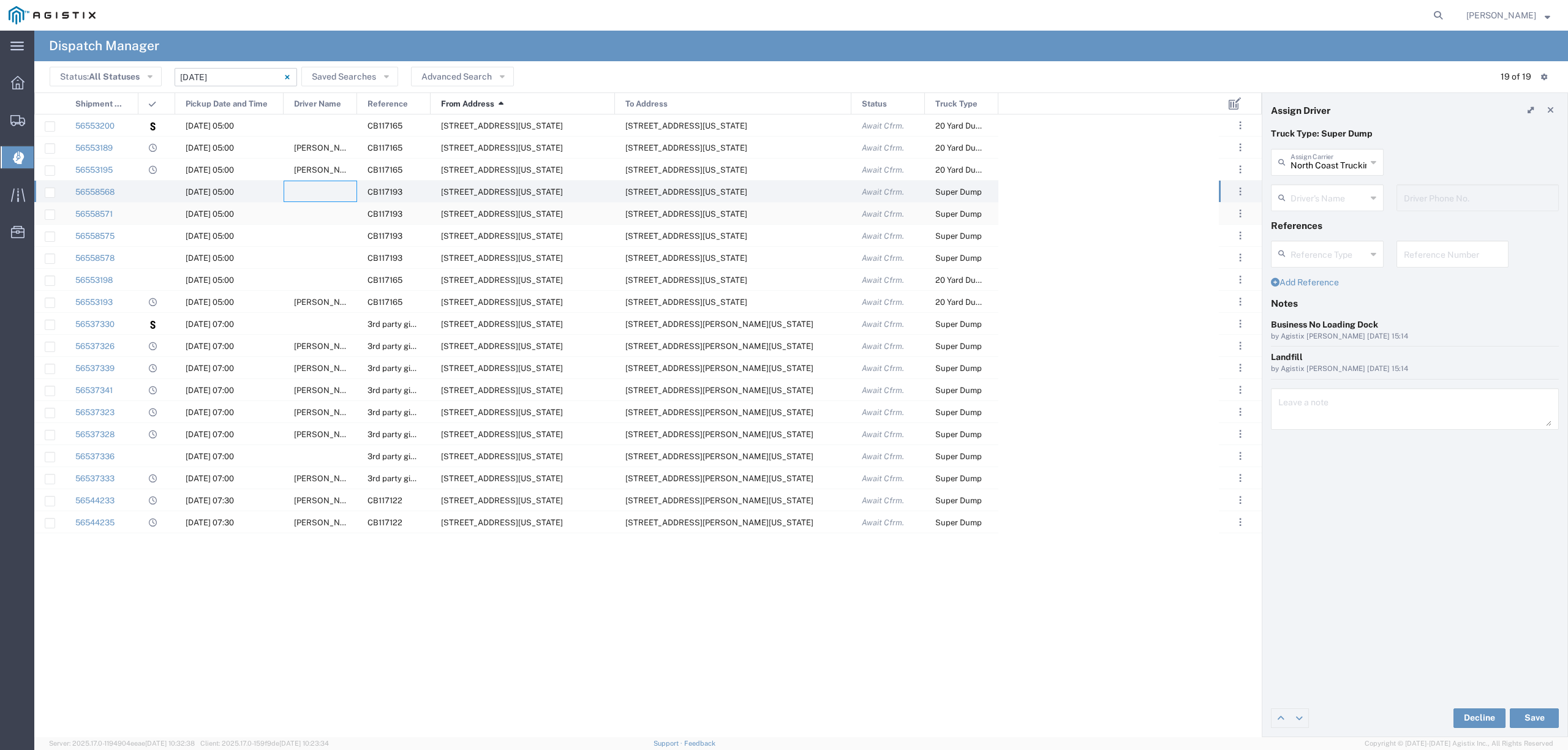
click at [325, 209] on div at bounding box center [320, 213] width 74 height 21
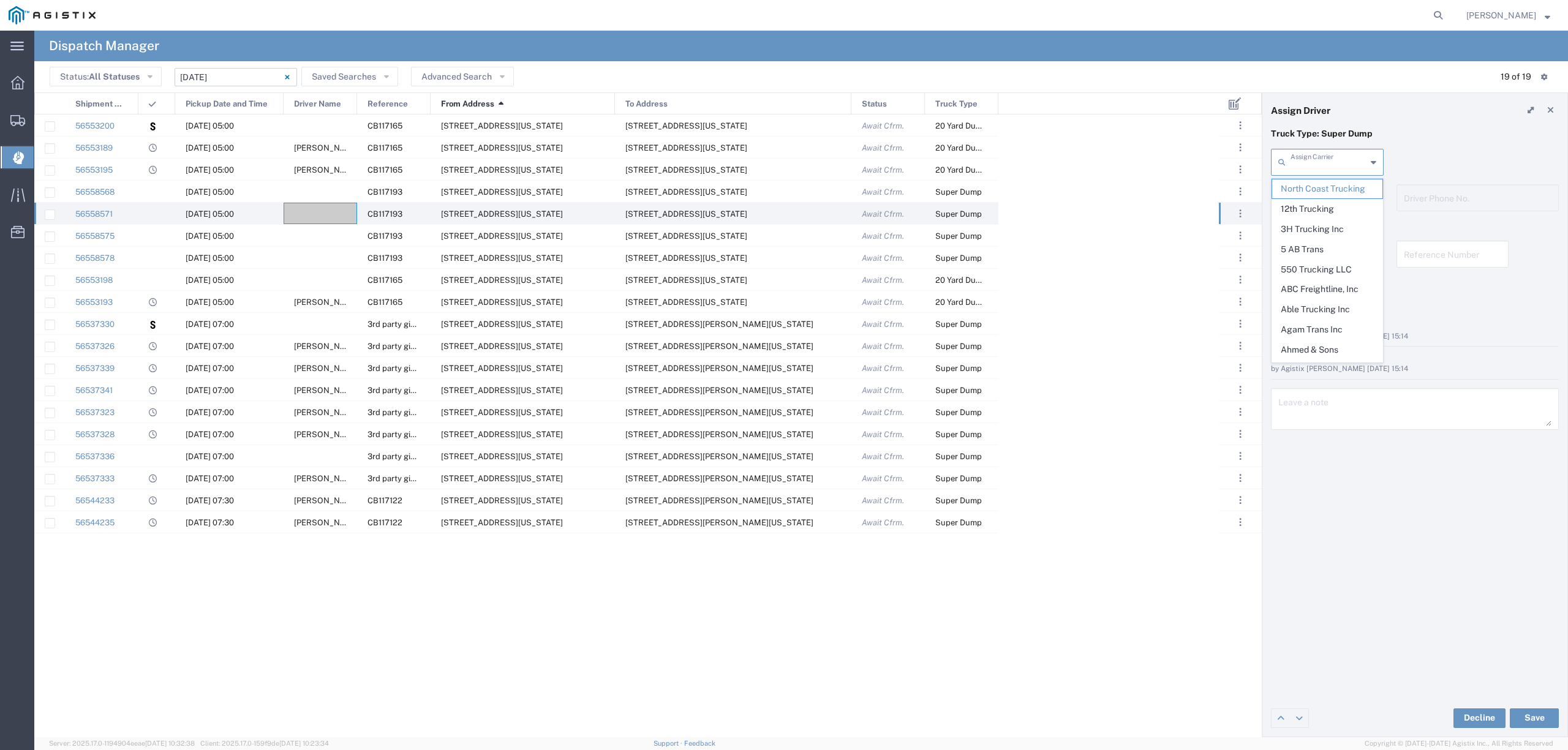
click at [1314, 158] on input "text" at bounding box center [1328, 161] width 76 height 21
type input "5"
click at [1349, 211] on span "J [PERSON_NAME] Transport" at bounding box center [1327, 219] width 110 height 38
type input "J [PERSON_NAME] Transport"
click at [1340, 194] on input "text" at bounding box center [1329, 197] width 77 height 21
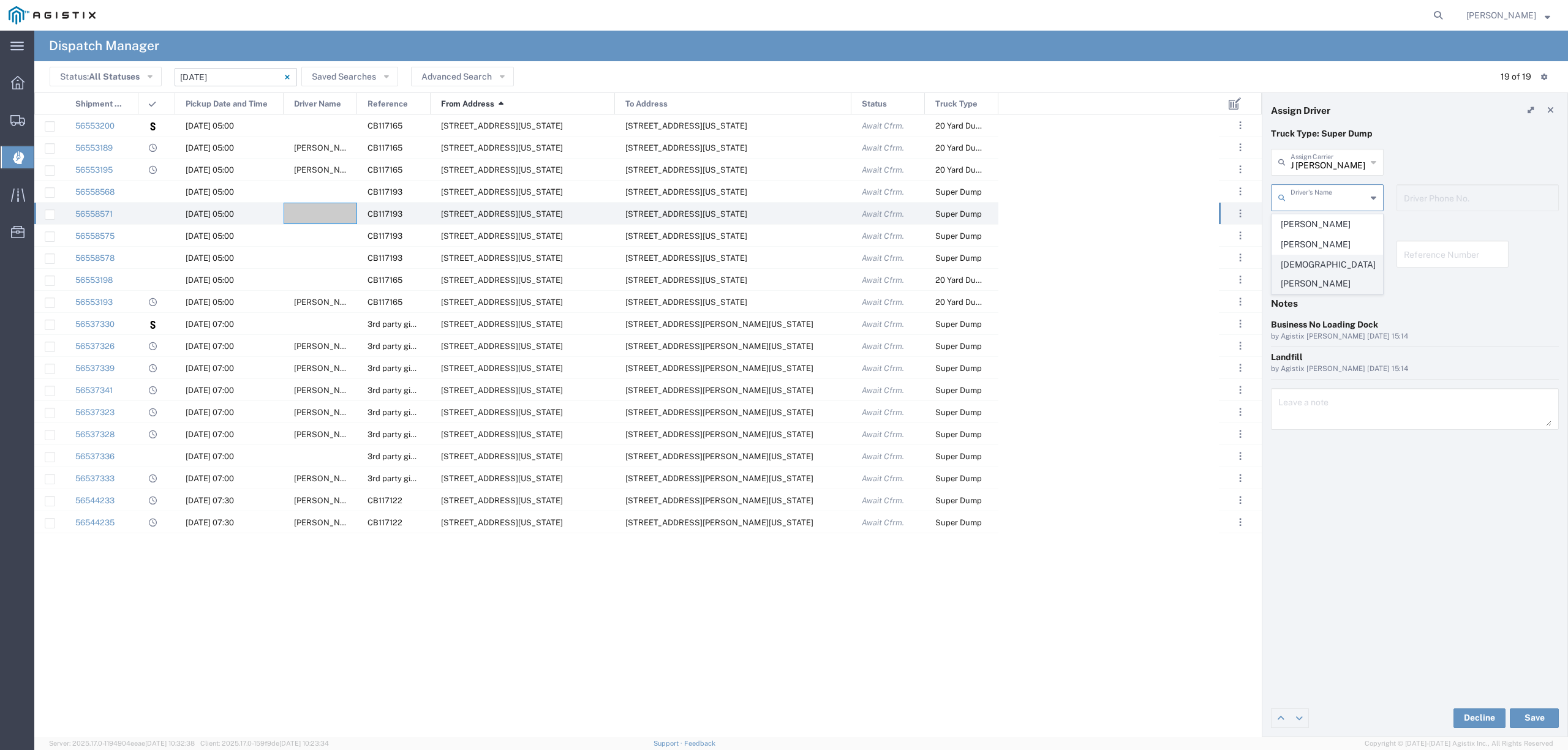
click at [1336, 266] on span "Jesus Flores" at bounding box center [1327, 275] width 110 height 38
type input "Jesus Flores"
type input "661-978-7397"
click at [1546, 716] on button "Save" at bounding box center [1534, 718] width 49 height 20
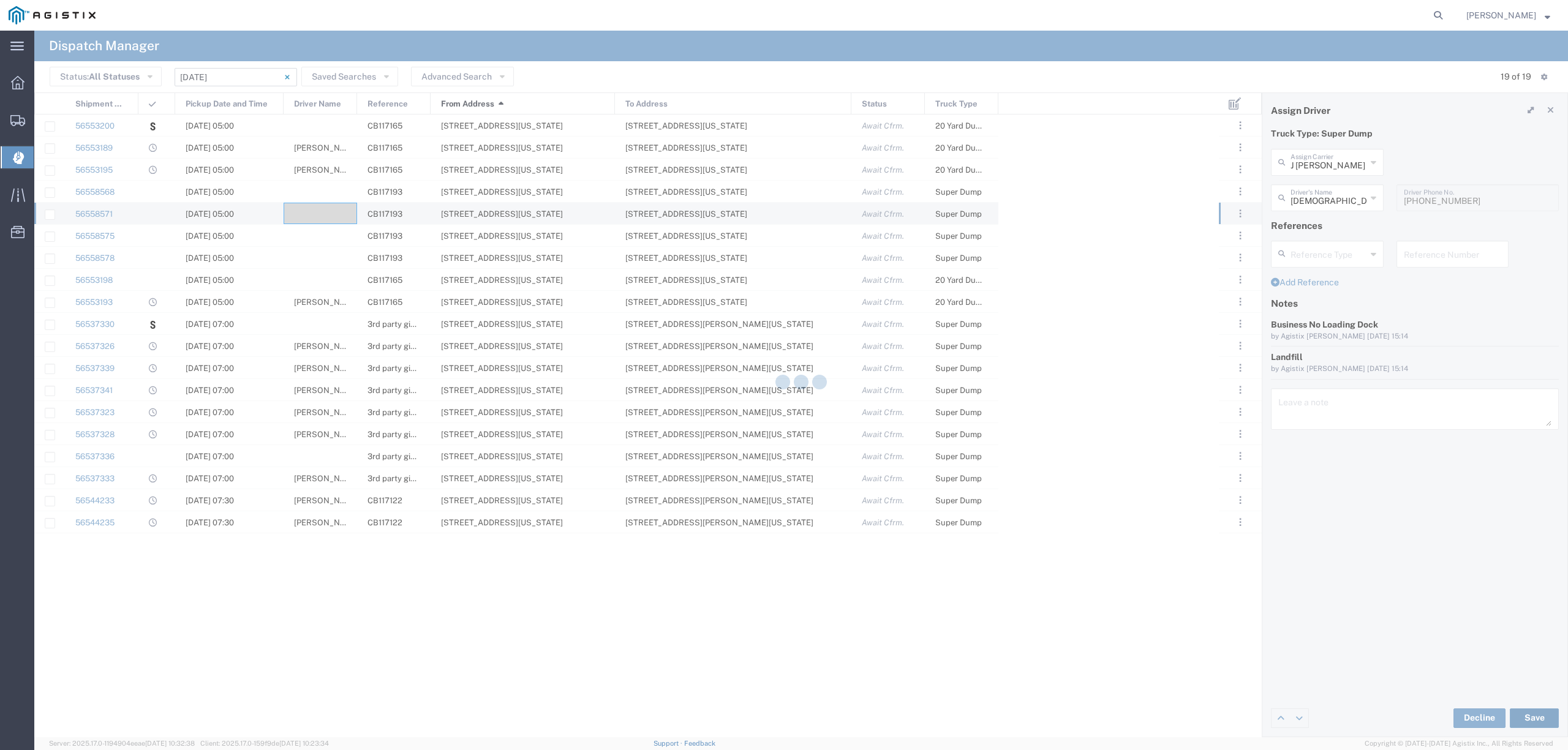
type input "Jesus Flores"
type input "J [PERSON_NAME] Transport"
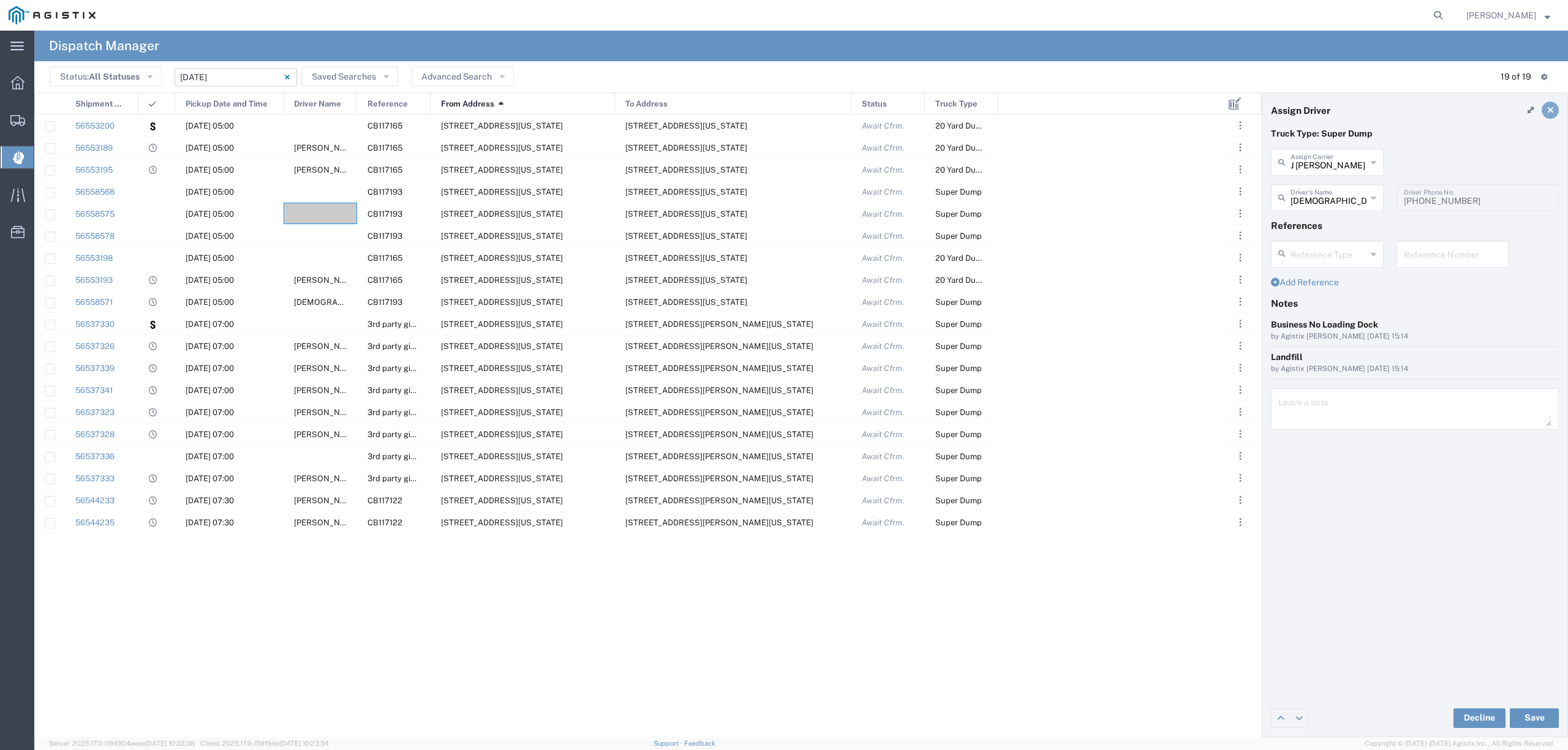
click at [1543, 115] on link at bounding box center [1550, 110] width 17 height 17
